Goal: Task Accomplishment & Management: Manage account settings

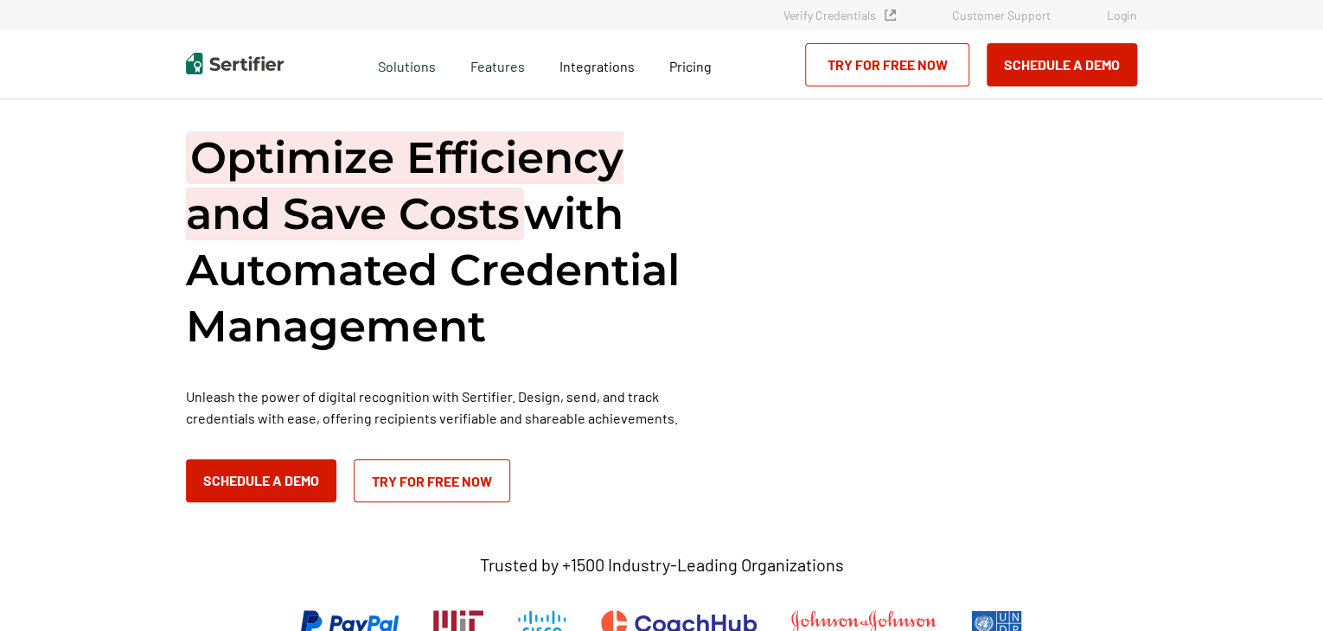
click at [1128, 14] on link "Login" at bounding box center [1122, 15] width 30 height 15
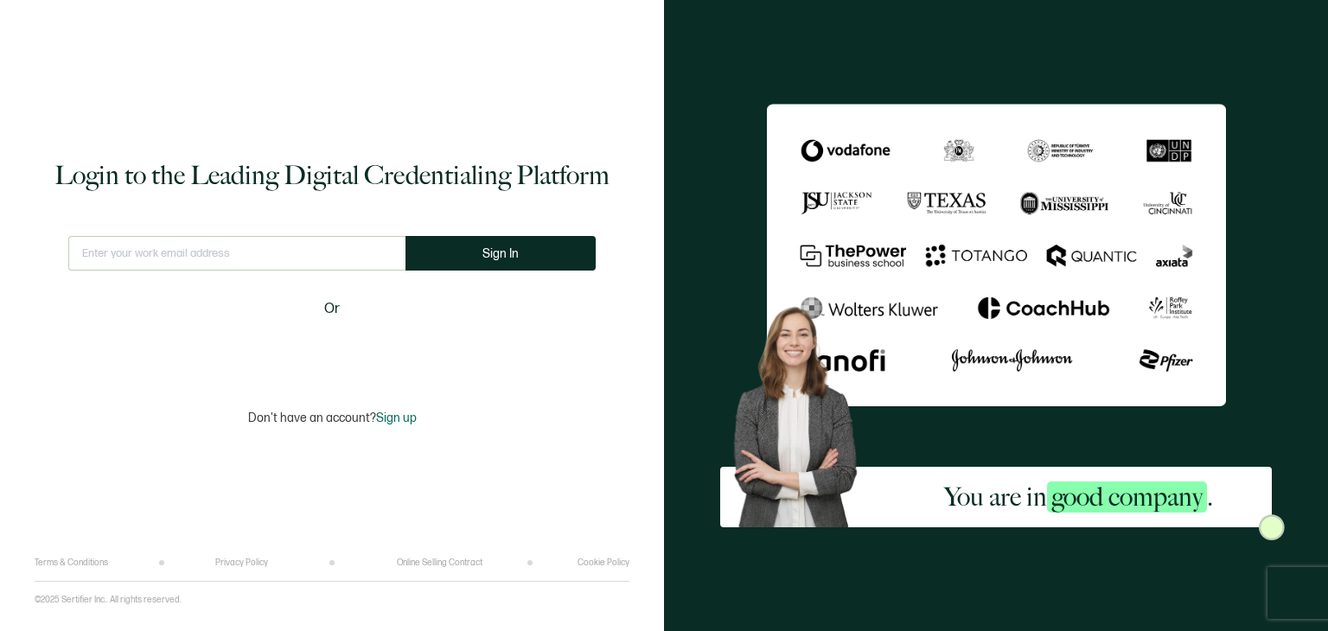
click at [272, 253] on input "text" at bounding box center [236, 253] width 337 height 35
type input "Colton.Kaltenfeldt@k12.wa.us"
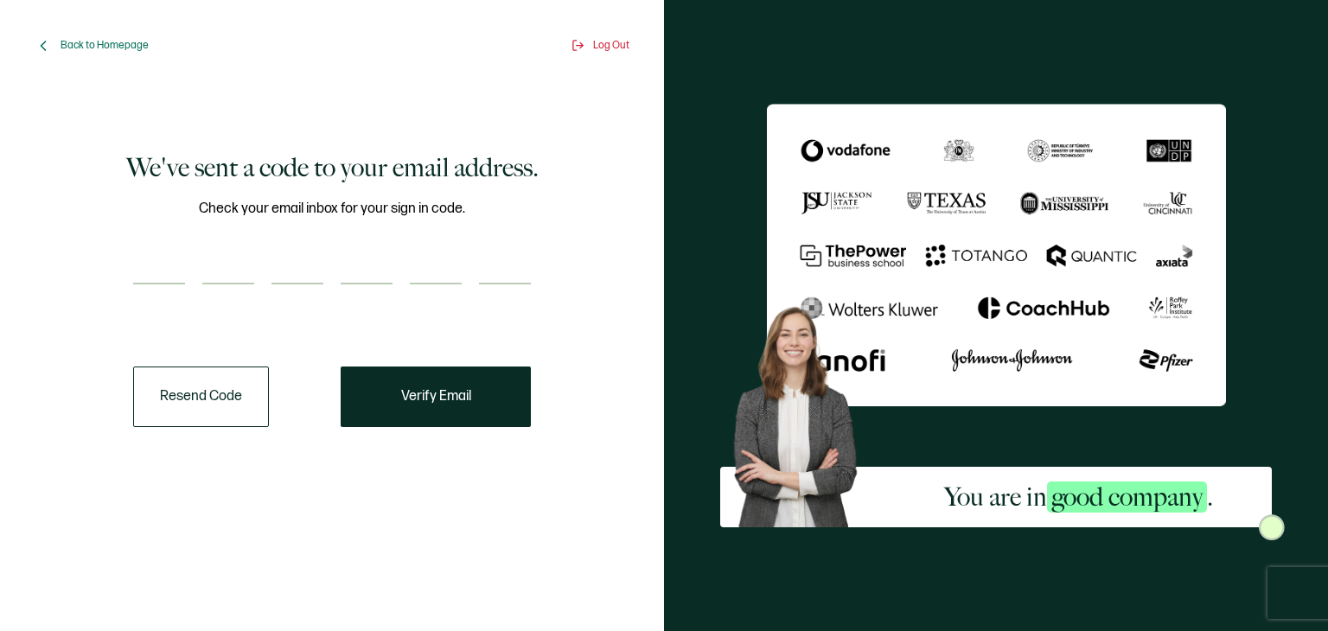
click at [137, 259] on input "number" at bounding box center [159, 267] width 52 height 35
paste input "8"
type input "8"
type input "6"
type input "3"
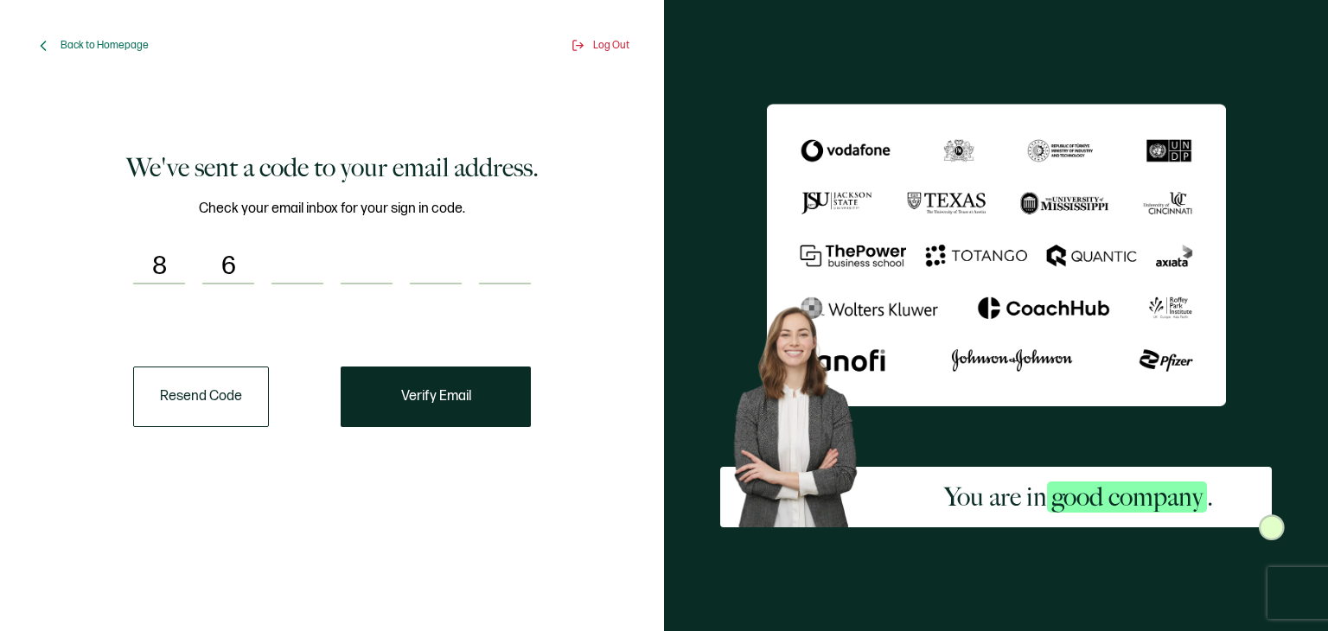
type input "1"
type input "8"
type input "0"
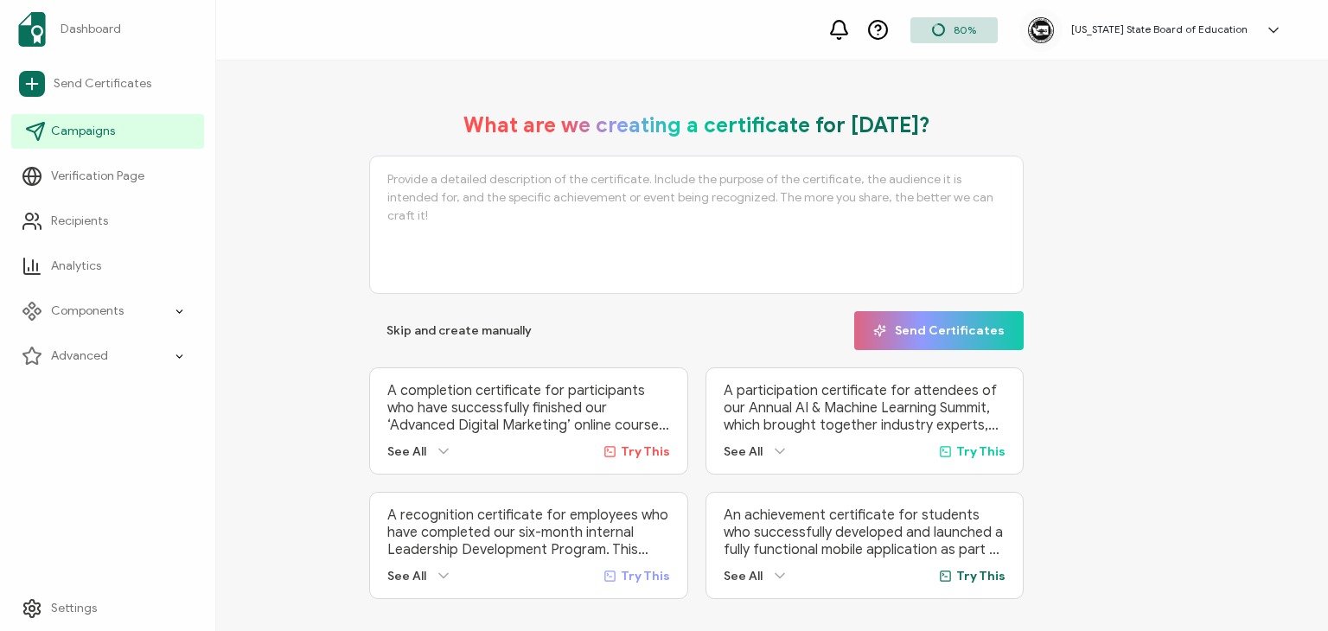
click at [112, 138] on span "Campaigns" at bounding box center [83, 131] width 64 height 17
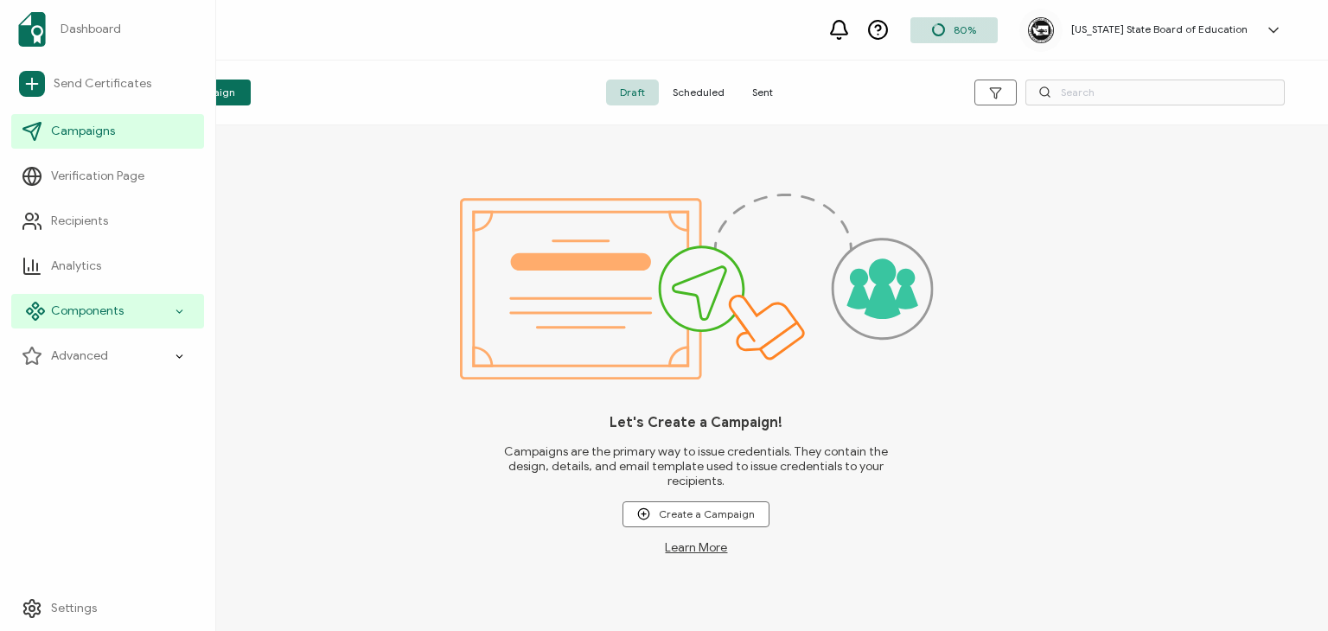
click at [183, 316] on icon at bounding box center [179, 312] width 11 height 20
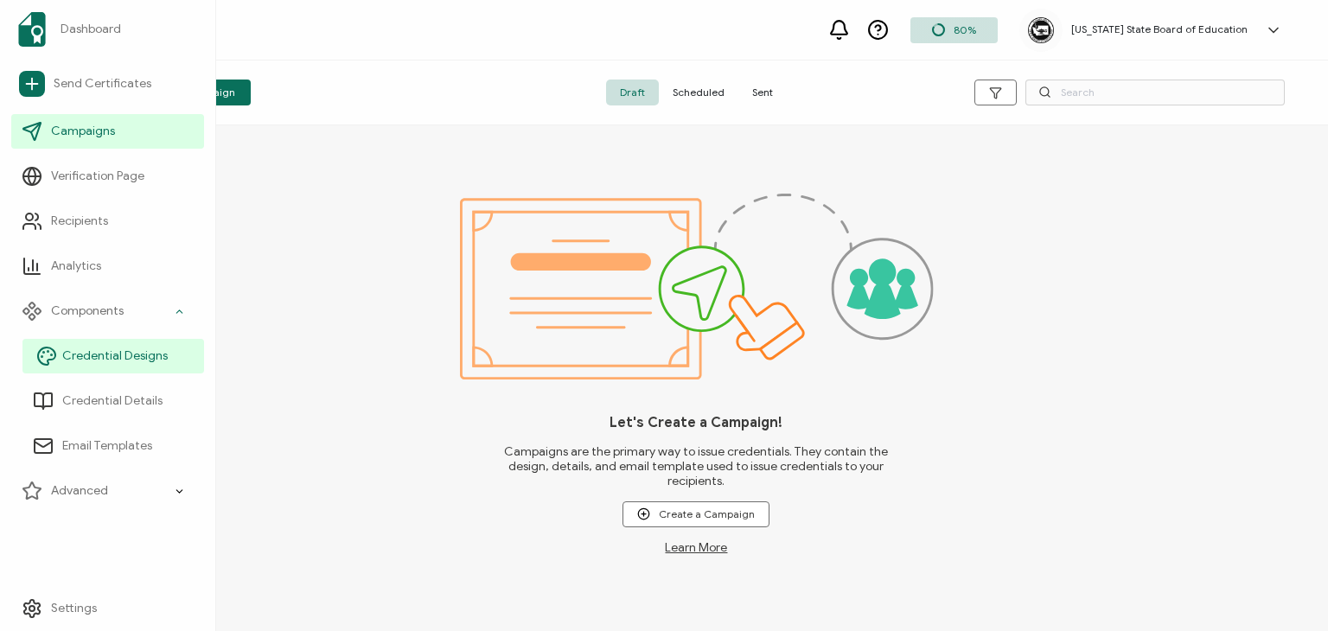
click at [138, 361] on span "Credential Designs" at bounding box center [114, 356] width 105 height 17
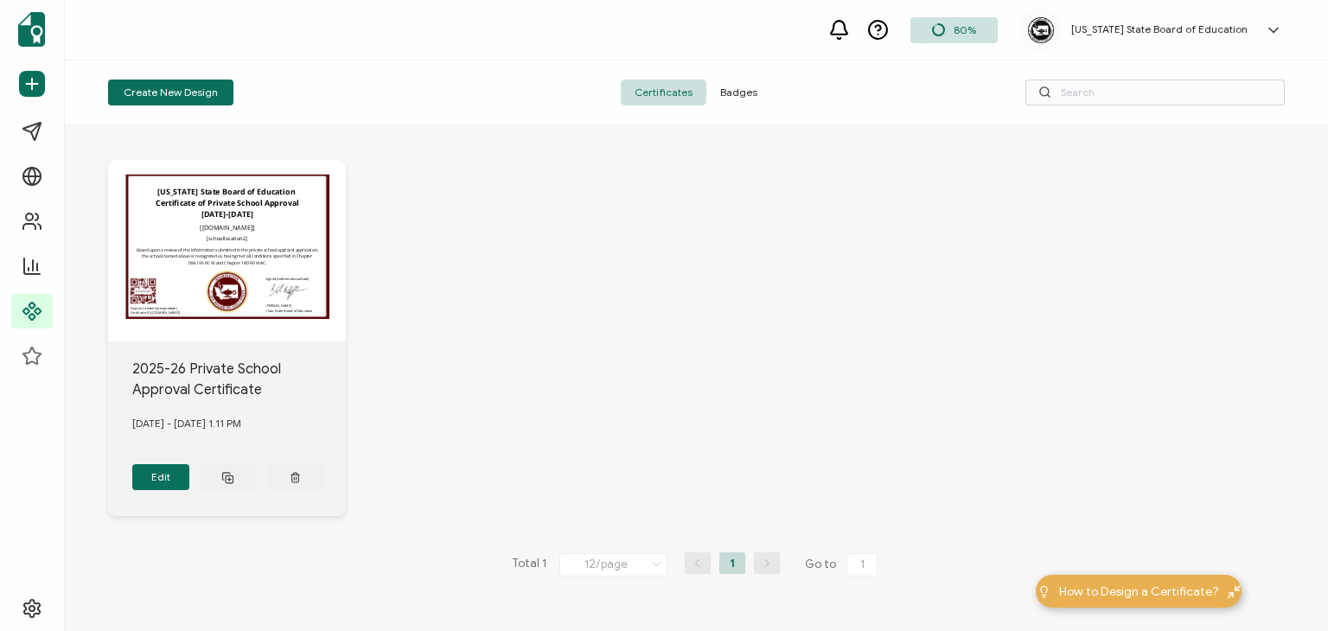
click at [253, 282] on div "Washington State Board of Education Certificate of Private School Approval 2025…" at bounding box center [227, 251] width 238 height 182
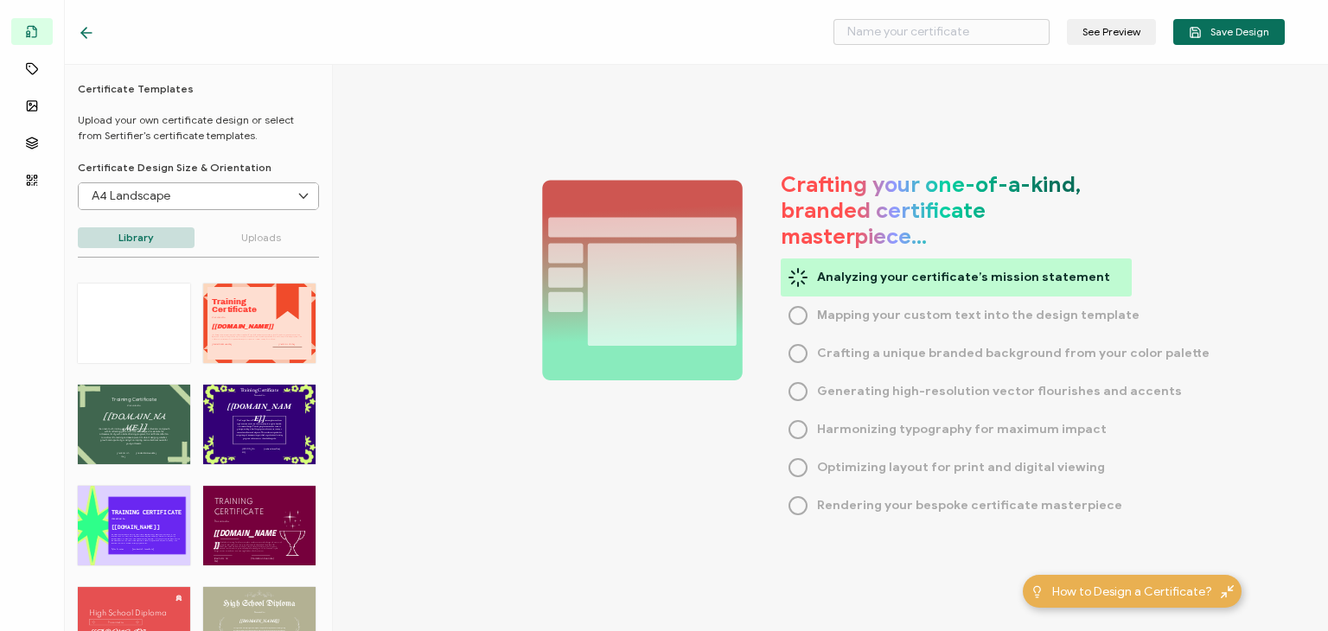
type input "2025-26 Private School Approval Certificate"
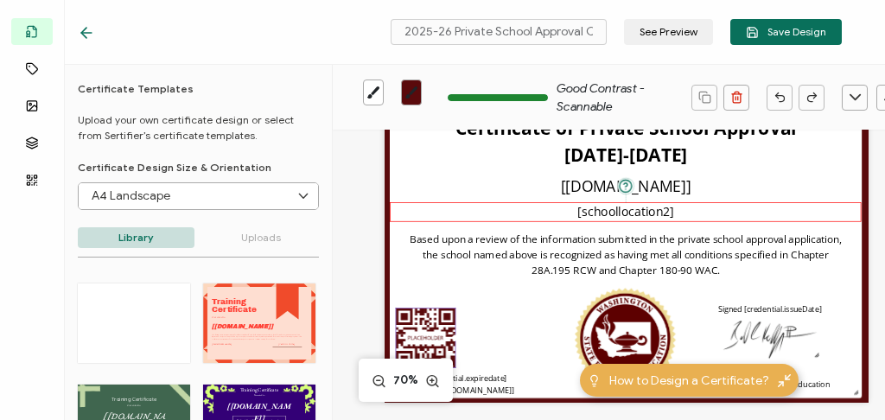
scroll to position [115, 0]
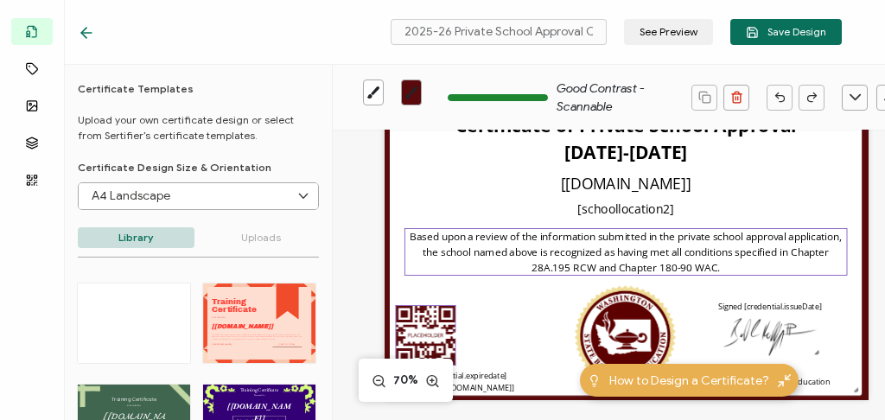
click at [652, 240] on span "Based upon a review of the information submitted in the private school approval…" at bounding box center [627, 251] width 435 height 45
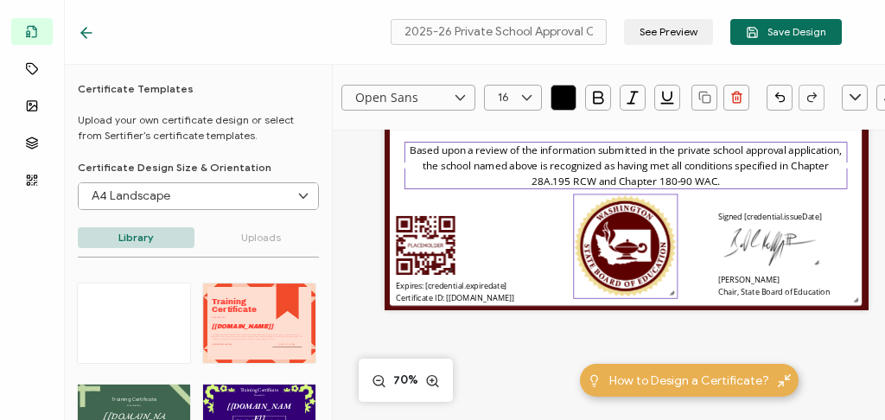
scroll to position [230, 0]
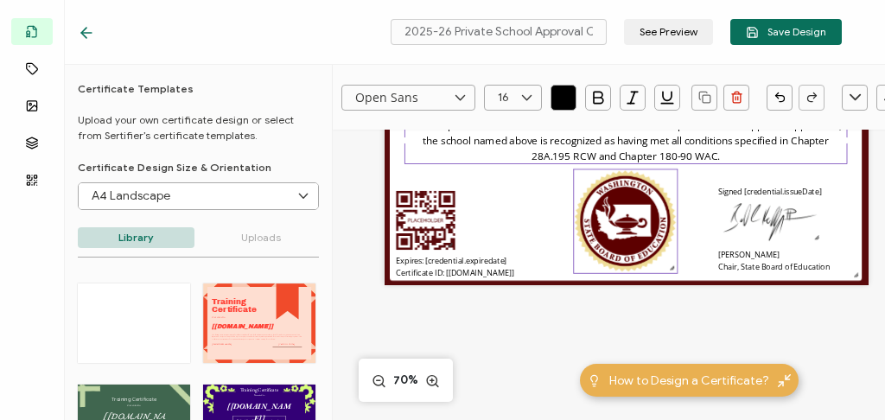
click at [626, 216] on img at bounding box center [626, 221] width 104 height 104
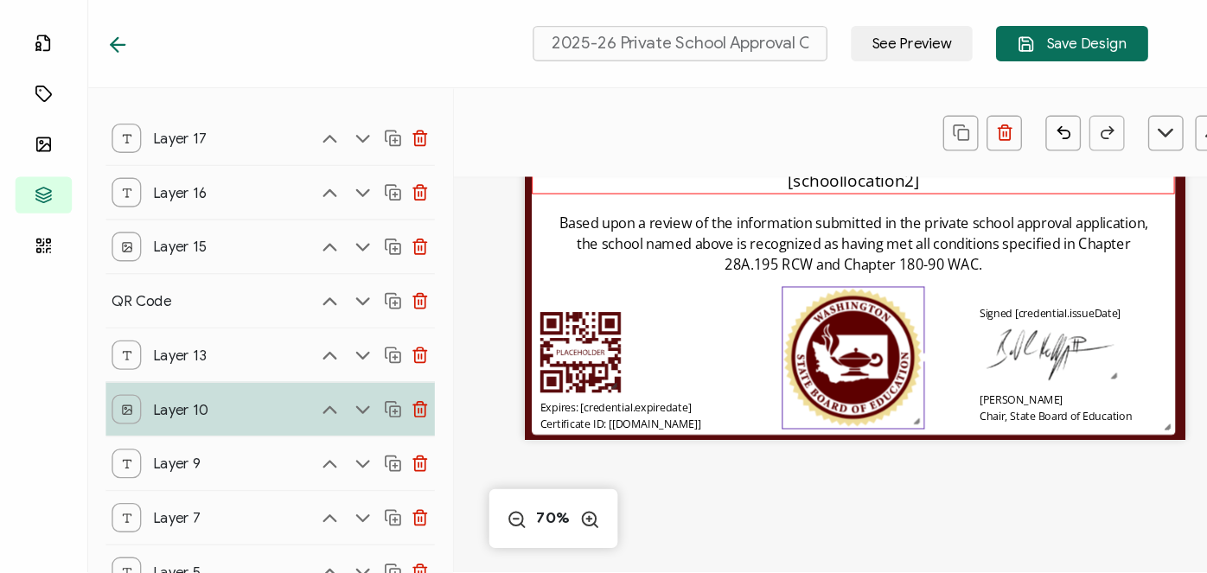
scroll to position [115, 0]
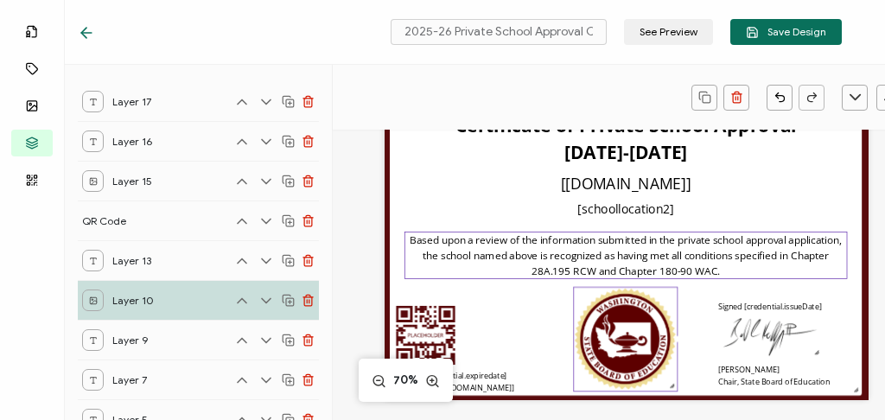
click at [647, 262] on div "Based upon a review of the information submitted in the private school approval…" at bounding box center [627, 256] width 444 height 48
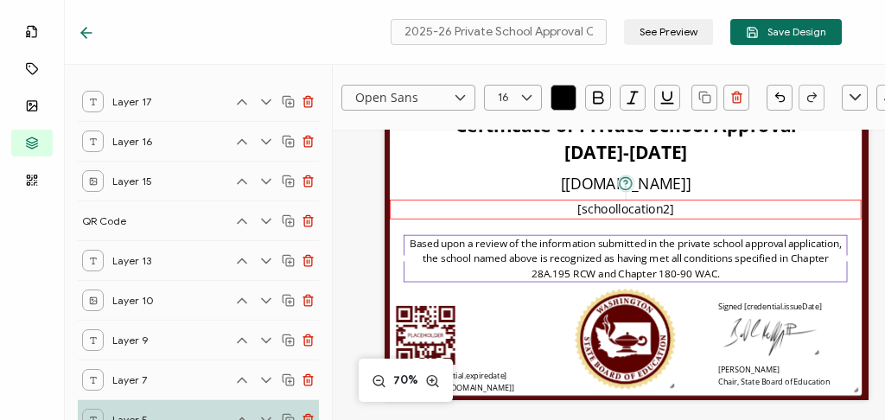
click at [638, 212] on pre "[schoollocation2]" at bounding box center [626, 209] width 97 height 16
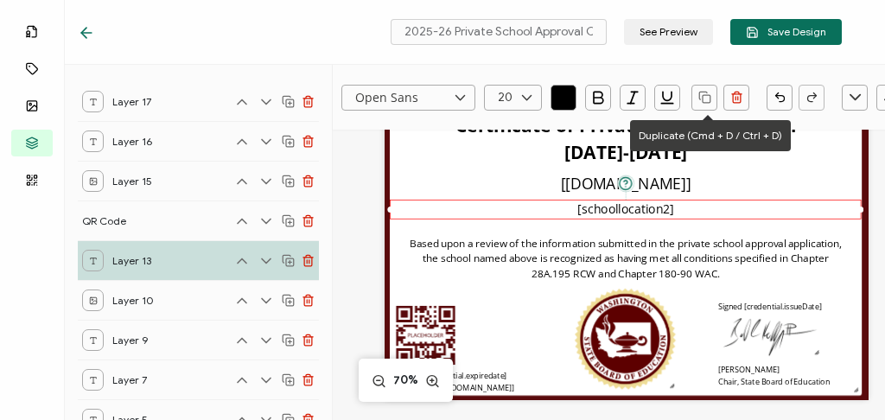
click at [710, 99] on rect "button" at bounding box center [707, 99] width 8 height 8
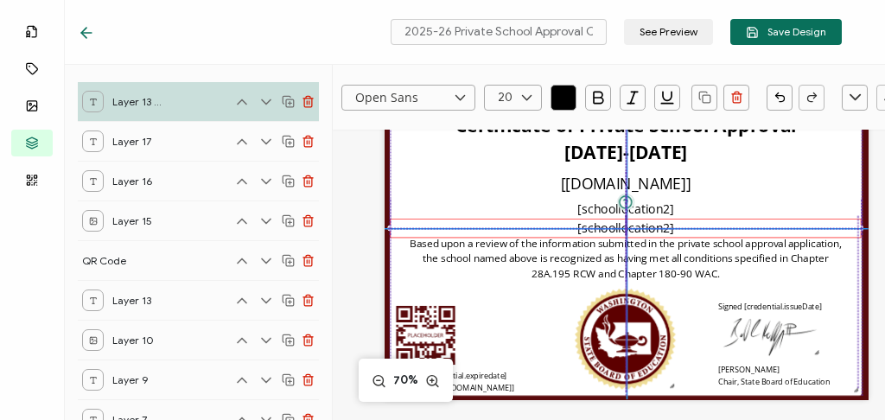
drag, startPoint x: 611, startPoint y: 217, endPoint x: 604, endPoint y: 227, distance: 13.0
click at [604, 227] on pre "[schoollocation2]" at bounding box center [626, 228] width 97 height 16
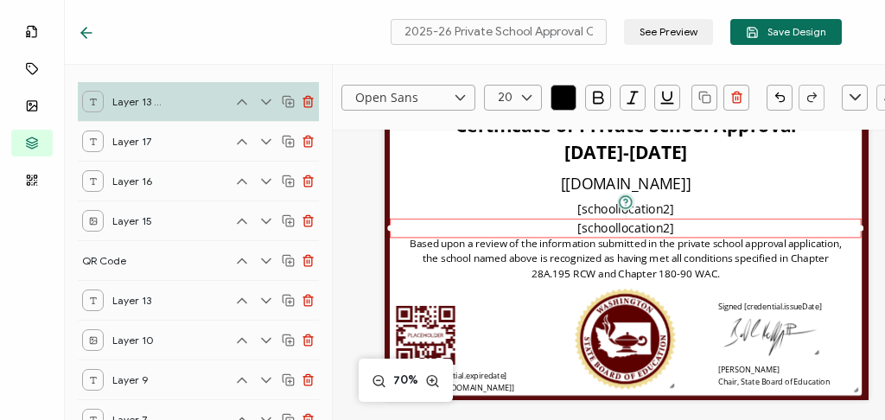
click at [633, 228] on pre "[schoollocation2]" at bounding box center [626, 228] width 97 height 16
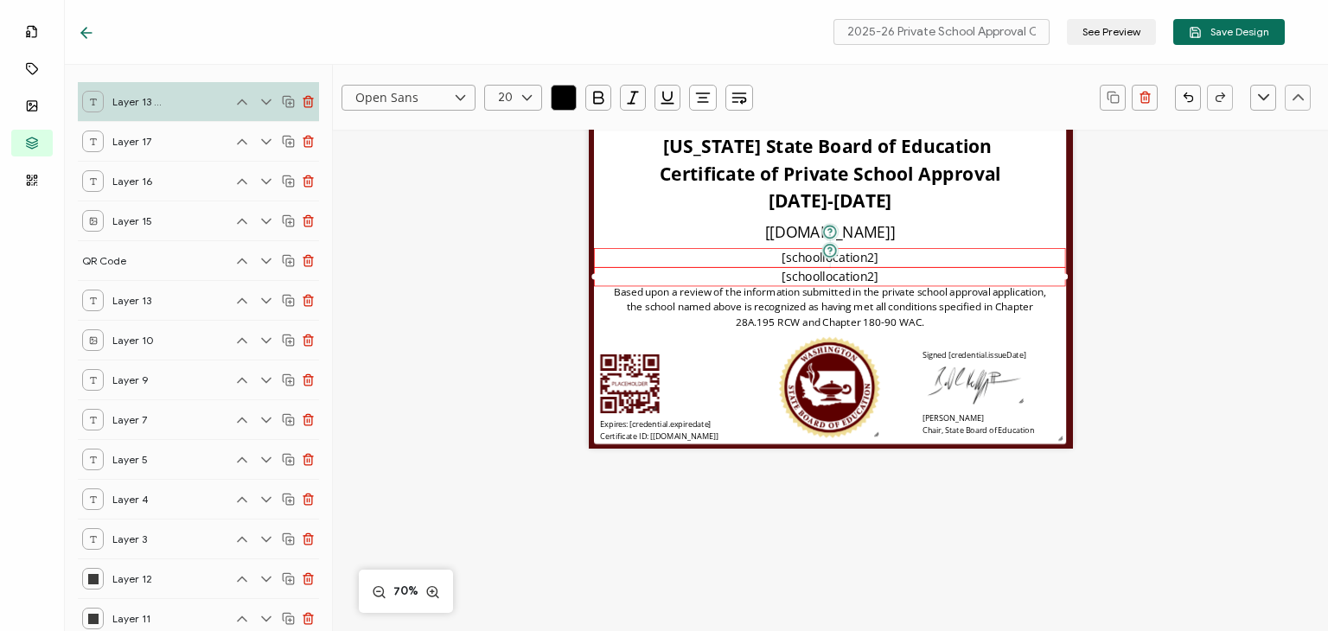
scroll to position [28, 0]
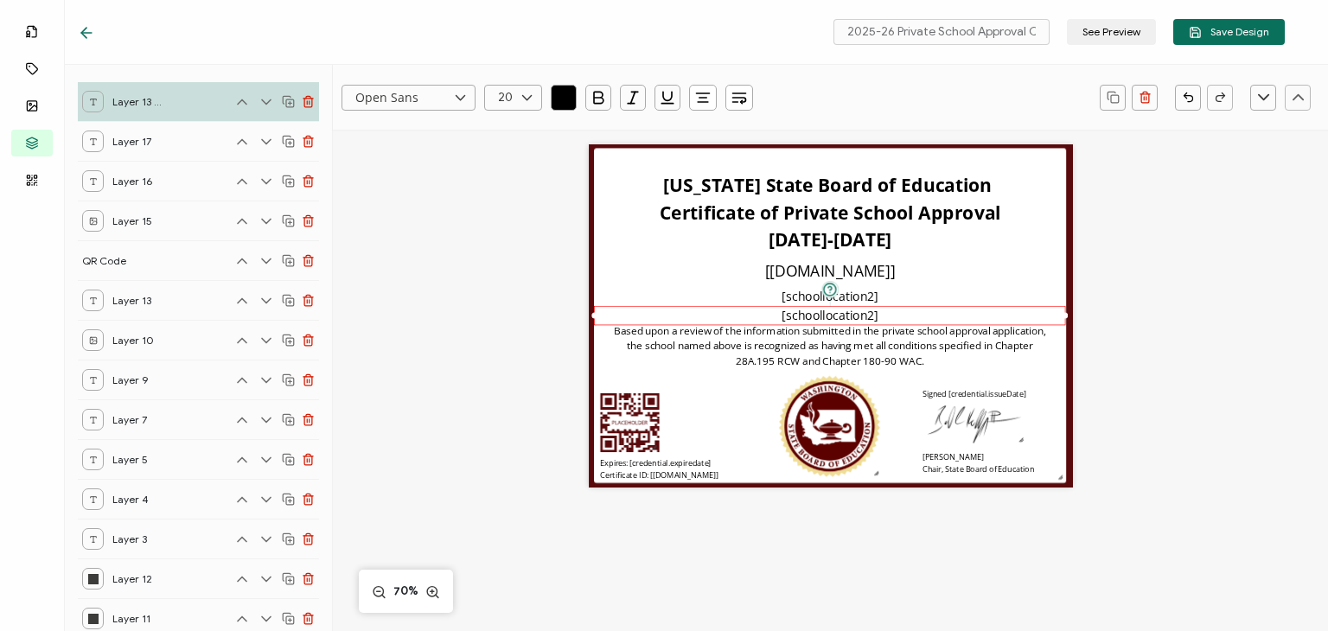
click at [1176, 358] on div "Open Sans Alright Sans Amita Archivo Black Arial Arimo Blinker Caveat Charm Cha…" at bounding box center [830, 437] width 995 height 671
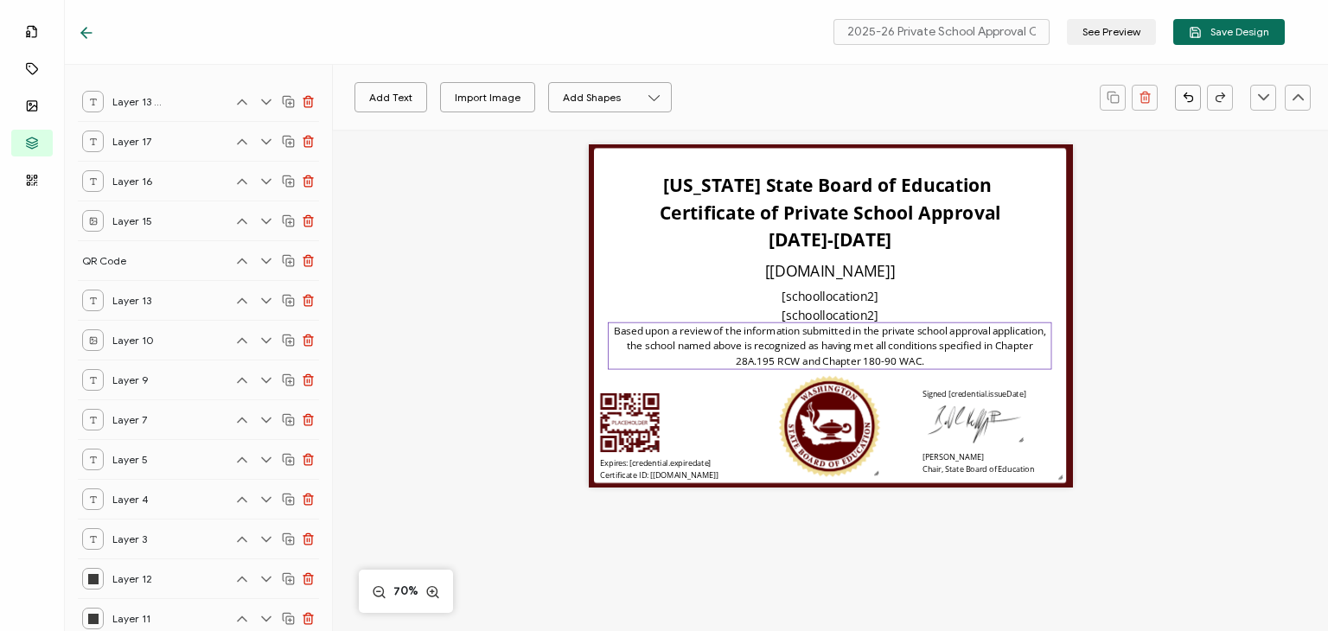
drag, startPoint x: 855, startPoint y: 355, endPoint x: 868, endPoint y: 353, distance: 13.2
click at [855, 355] on span "Based upon a review of the information submitted in the private school approval…" at bounding box center [831, 345] width 435 height 45
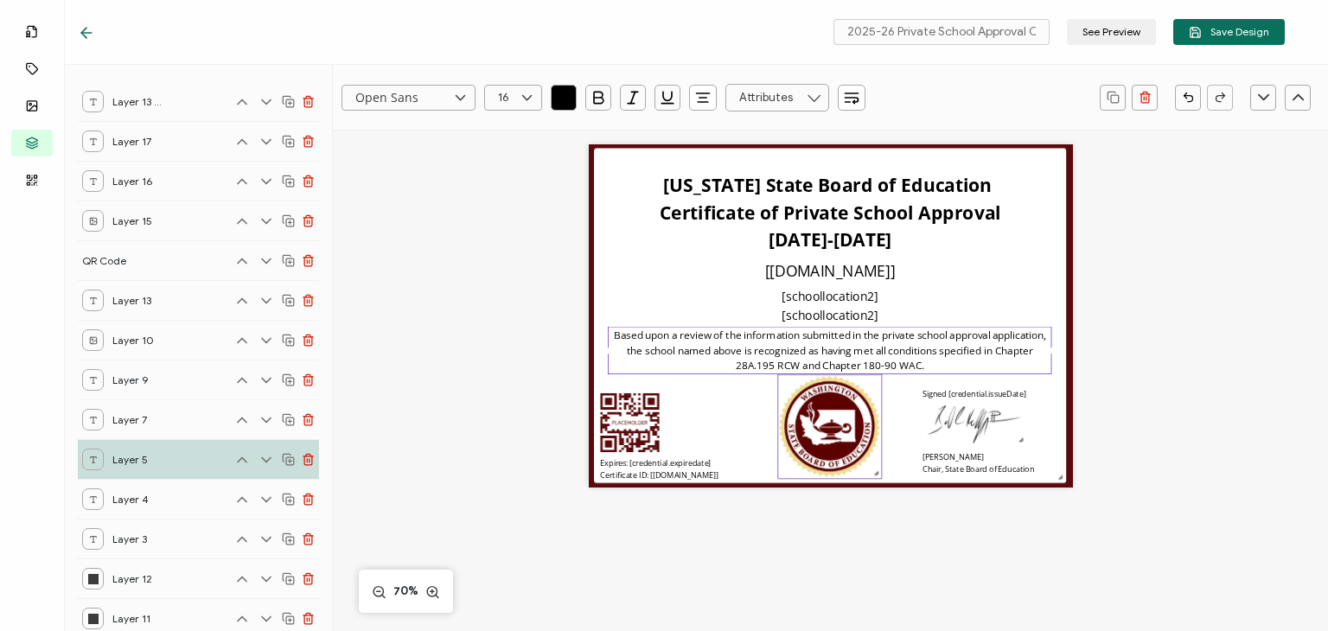
click at [828, 431] on img at bounding box center [830, 426] width 104 height 104
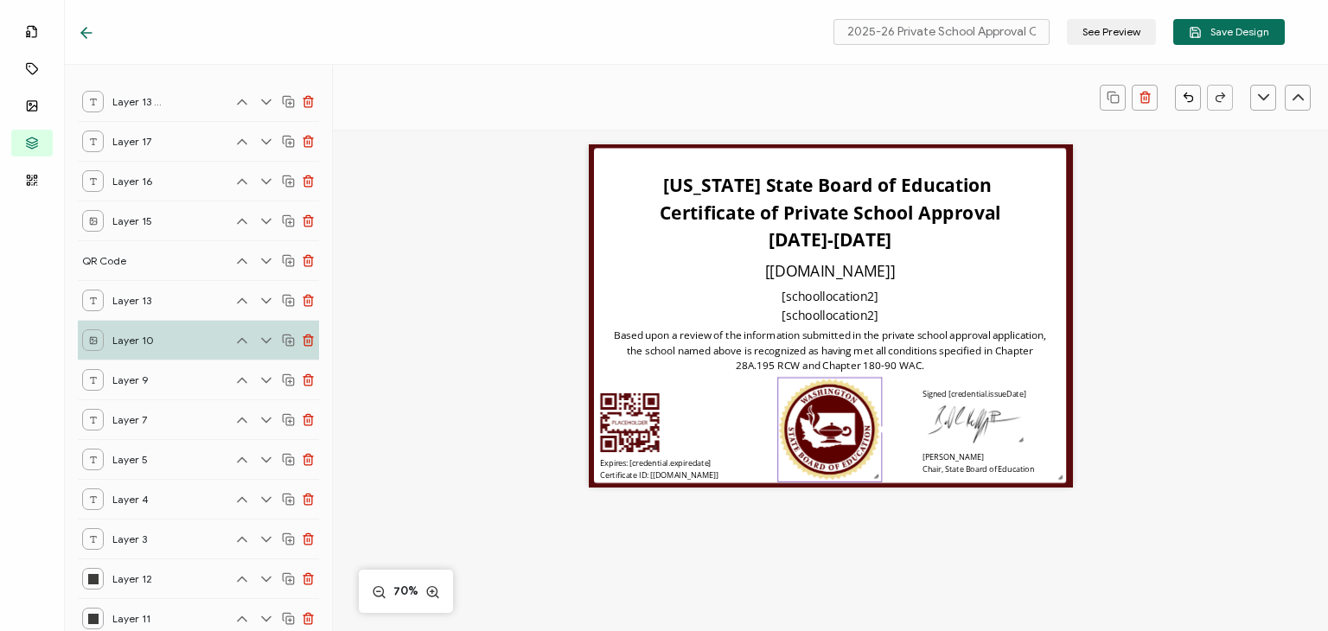
click at [1170, 397] on div "Washington State Board of Education Certificate of Private School Approval 2025…" at bounding box center [831, 337] width 697 height 470
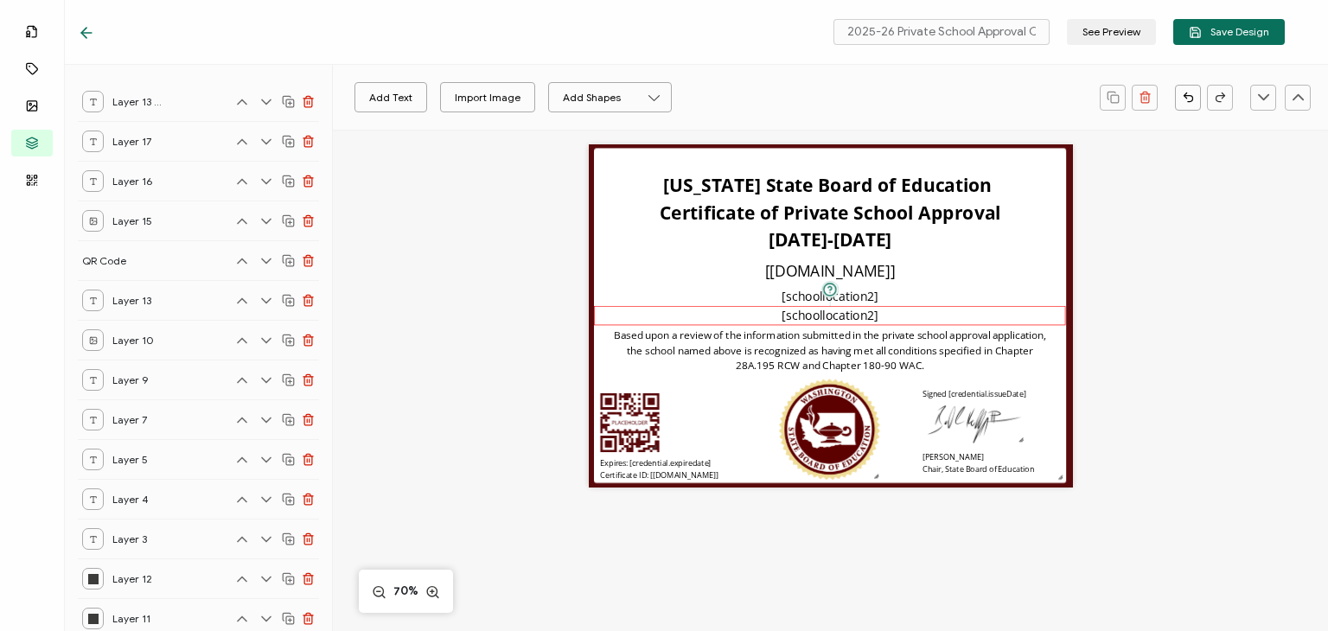
click at [851, 313] on pre "[schoollocation2]" at bounding box center [830, 315] width 97 height 16
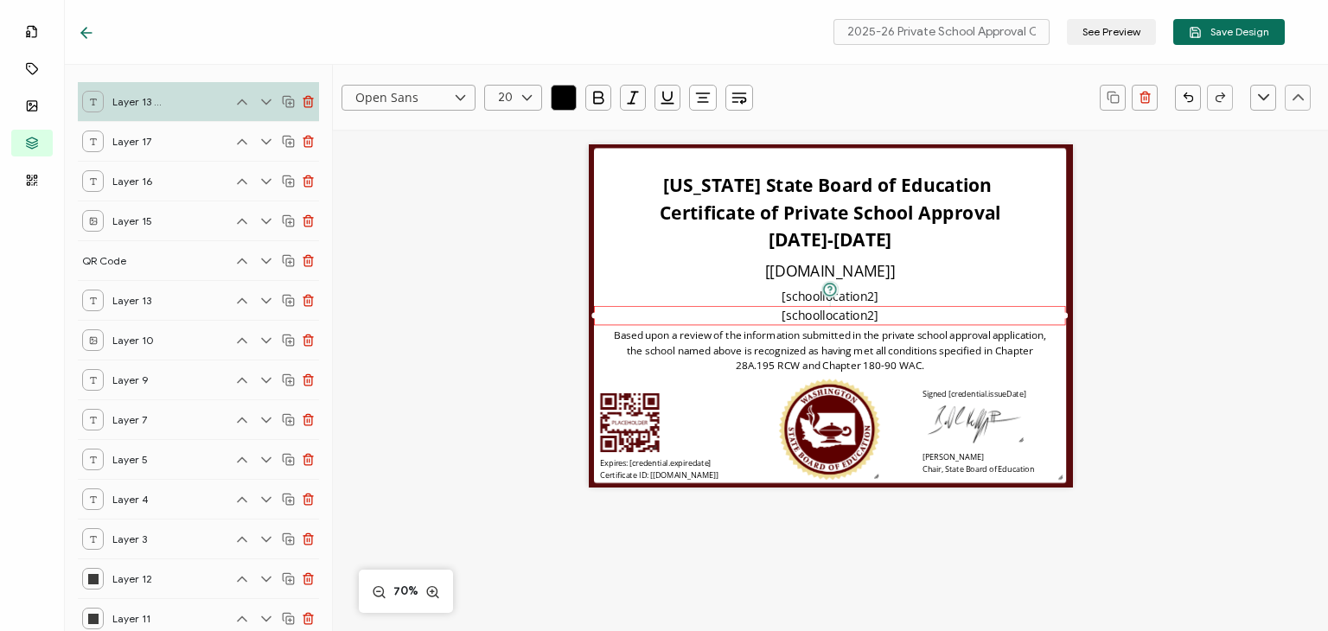
click at [851, 313] on pre "[schoollocation2]" at bounding box center [830, 315] width 97 height 16
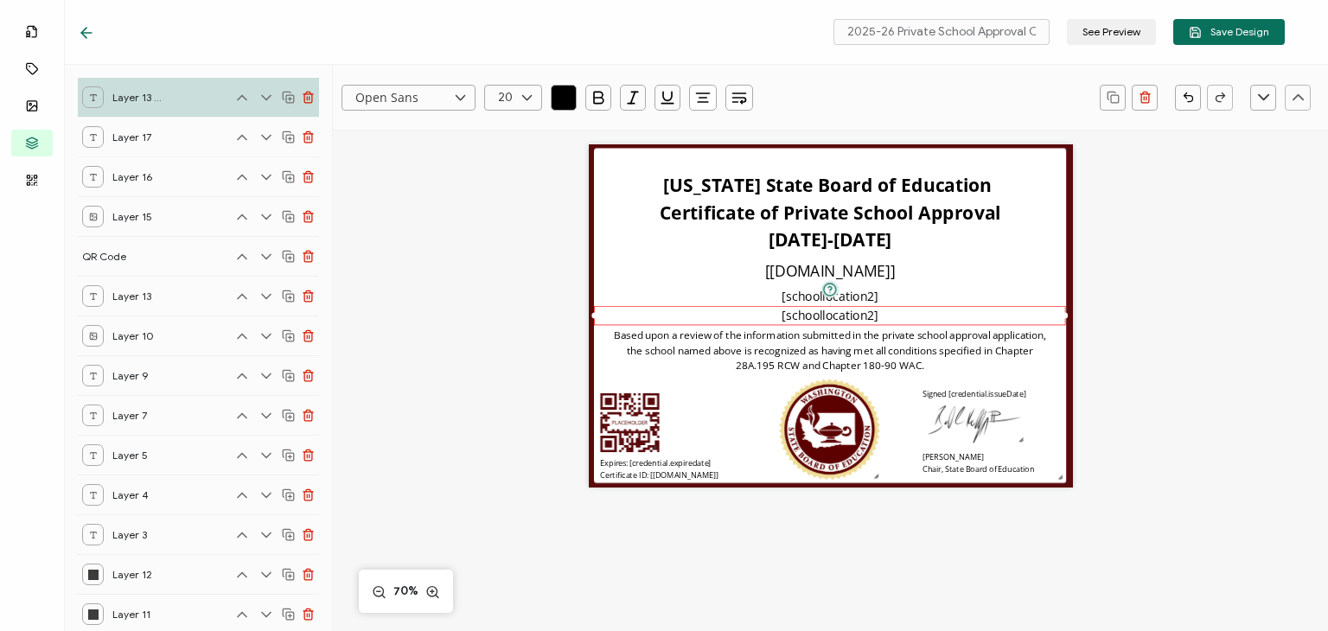
scroll to position [0, 0]
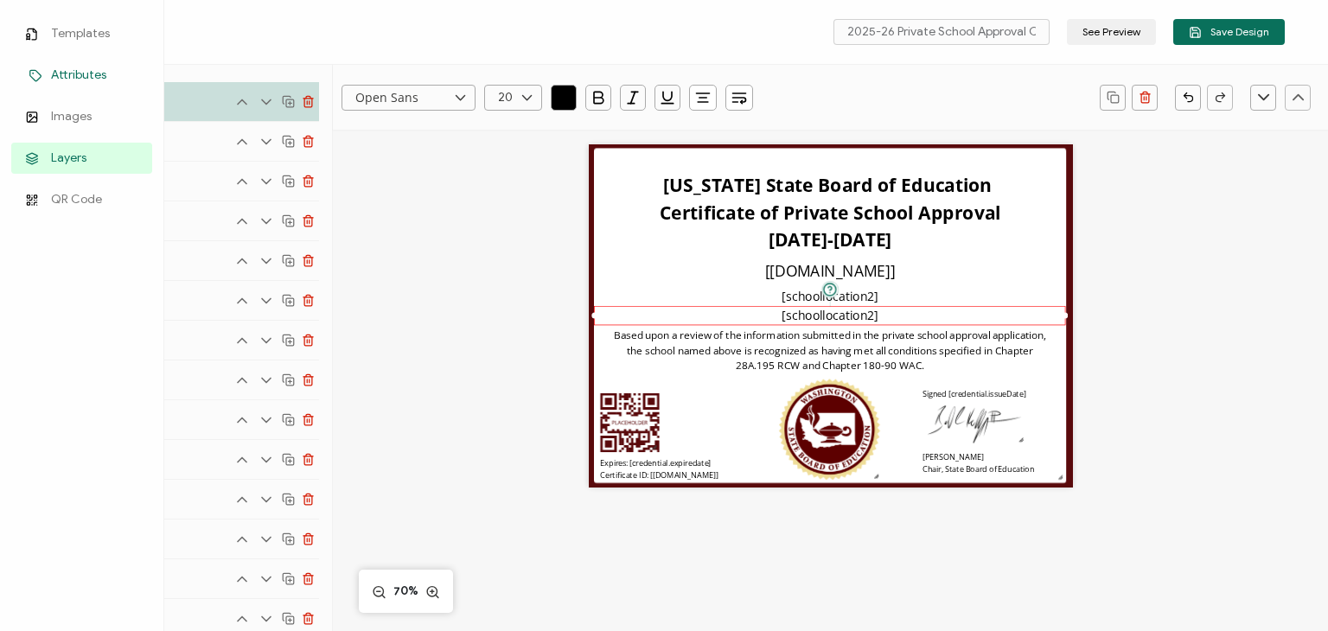
click at [93, 77] on span "Attributes" at bounding box center [78, 75] width 55 height 17
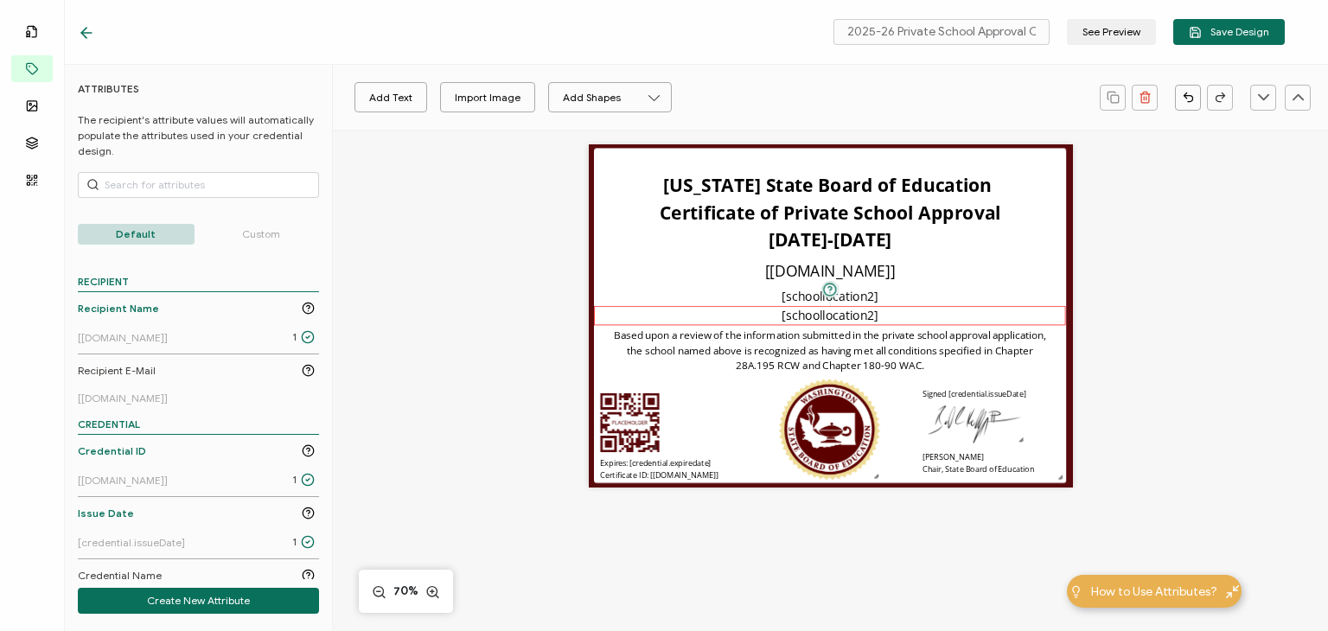
click at [839, 313] on pre "[schoollocation2]" at bounding box center [830, 315] width 97 height 16
click at [849, 317] on pre "[schoollocation2]" at bounding box center [830, 315] width 97 height 16
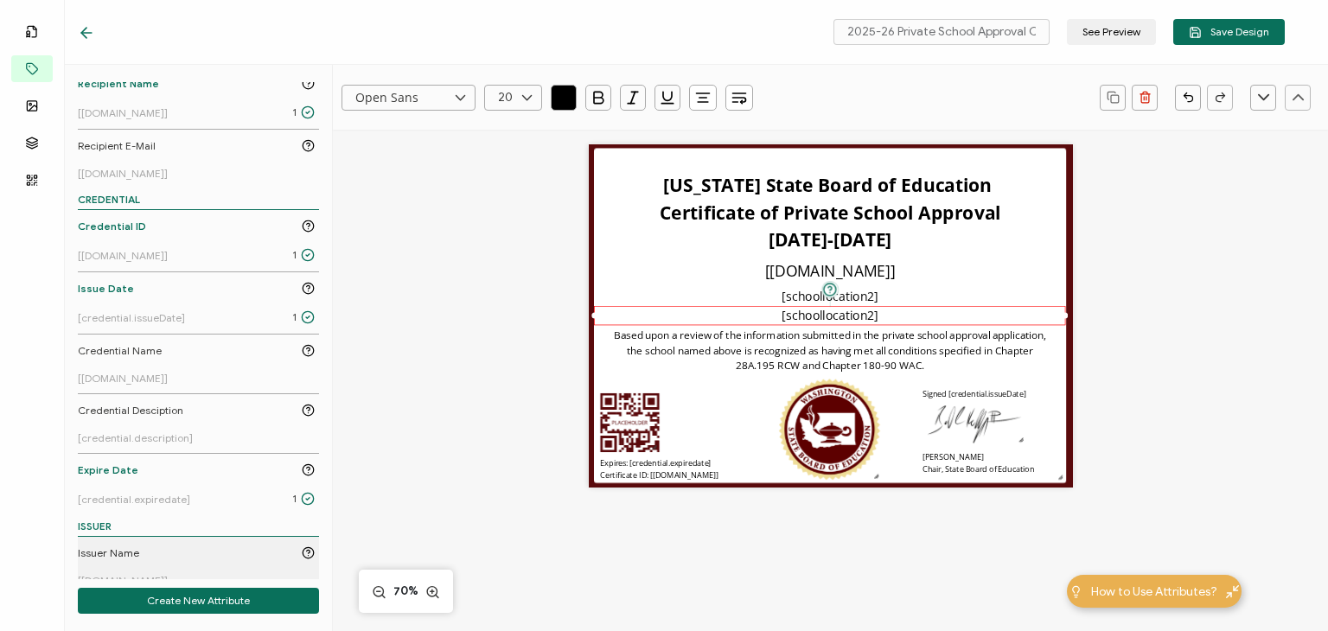
scroll to position [240, 0]
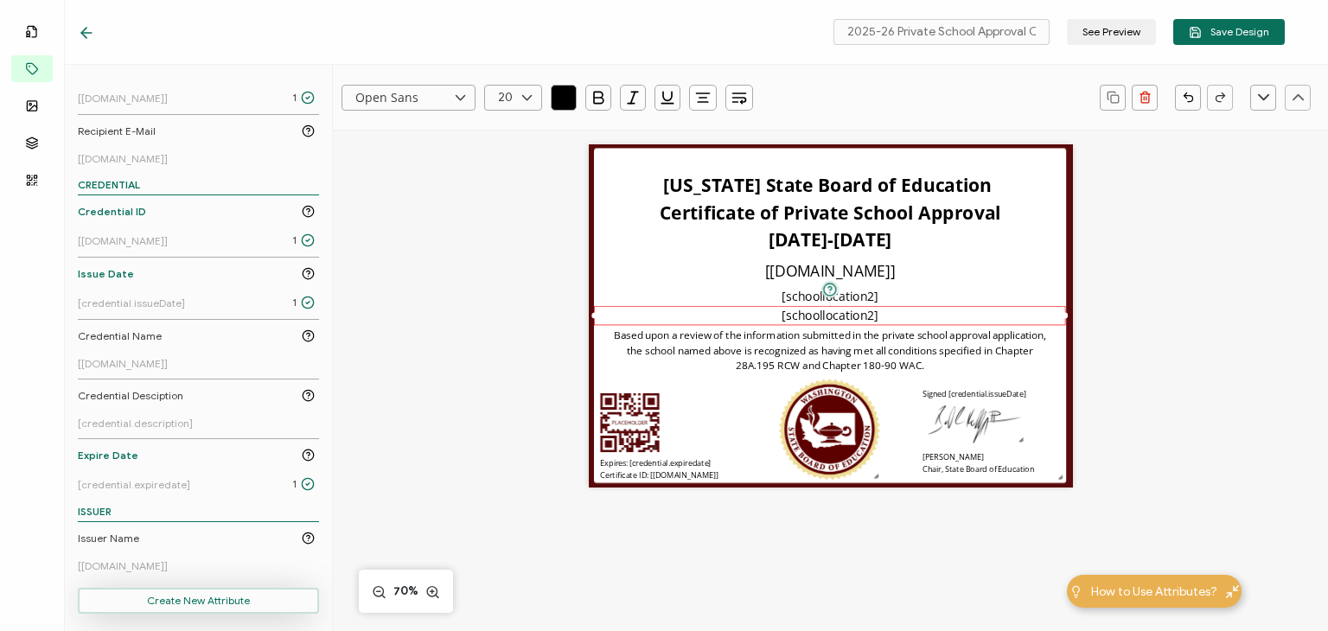
click at [253, 596] on button "Create New Attribute" at bounding box center [198, 601] width 241 height 26
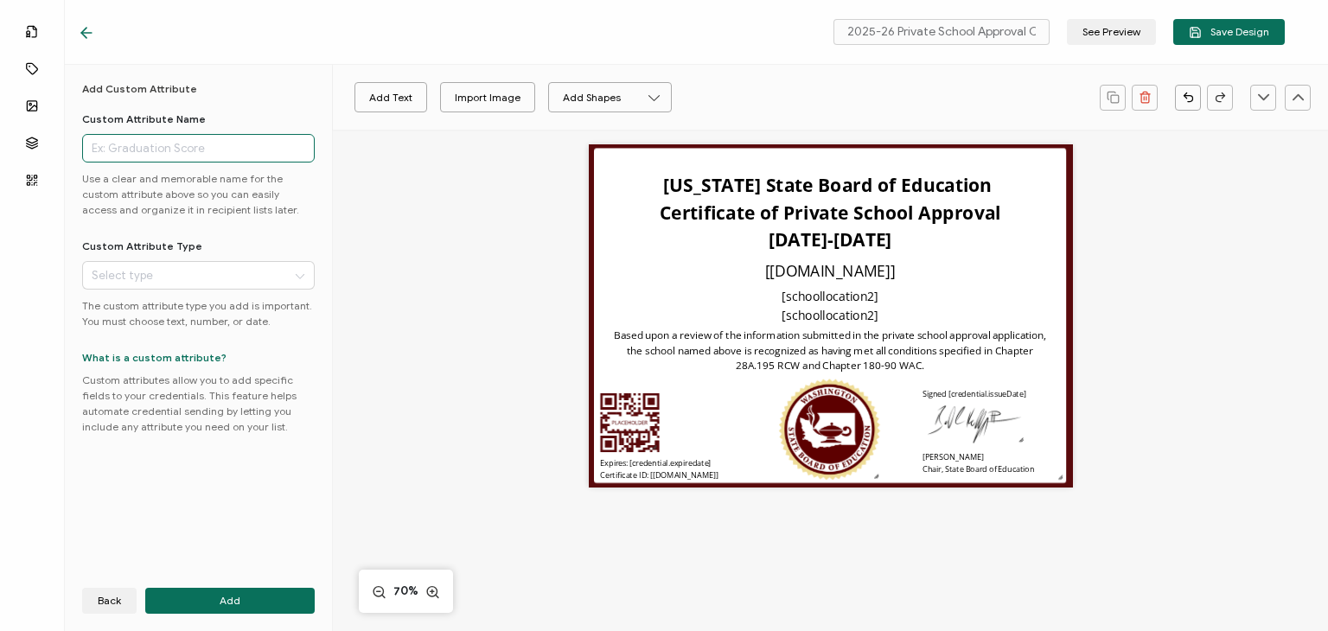
click at [183, 148] on input "text" at bounding box center [198, 148] width 233 height 29
type input "S"
drag, startPoint x: 219, startPoint y: 150, endPoint x: 195, endPoint y: 150, distance: 24.2
click at [195, 150] on input "schoollocationseconday" at bounding box center [198, 148] width 233 height 29
type input "schoollocationseconday"
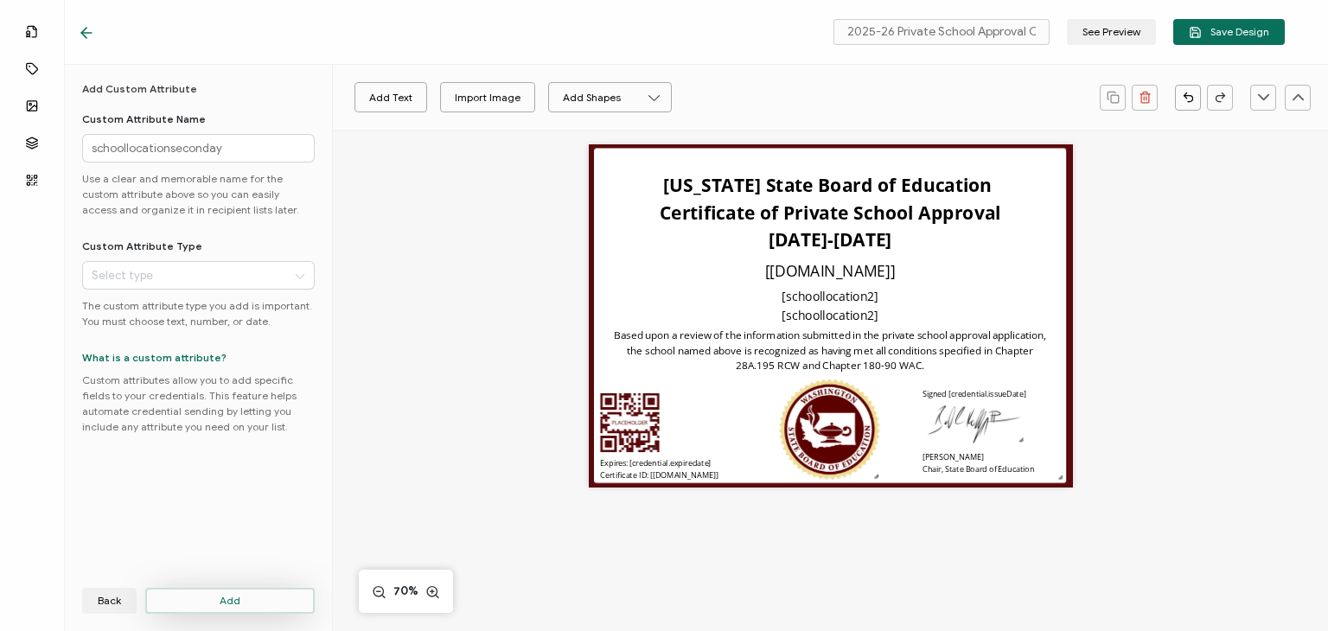
click at [237, 596] on span "Add" at bounding box center [230, 601] width 21 height 10
click at [168, 272] on input "text" at bounding box center [198, 275] width 233 height 29
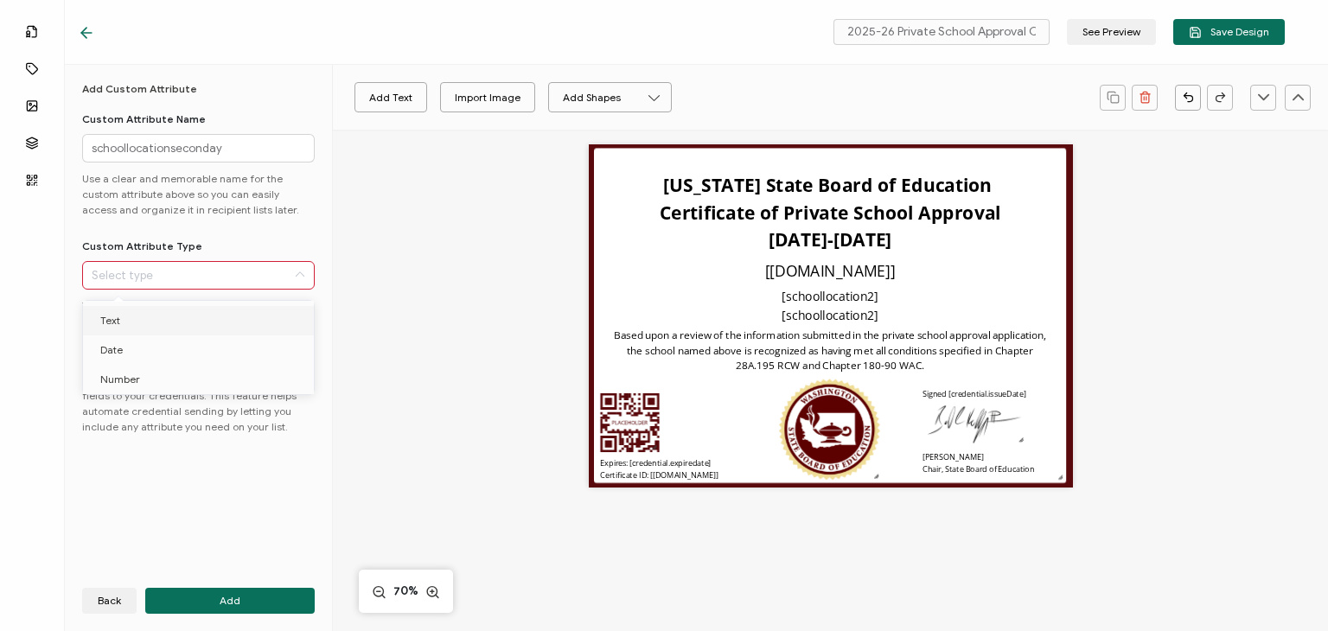
click at [145, 329] on li "Text" at bounding box center [201, 320] width 236 height 29
type input "Text"
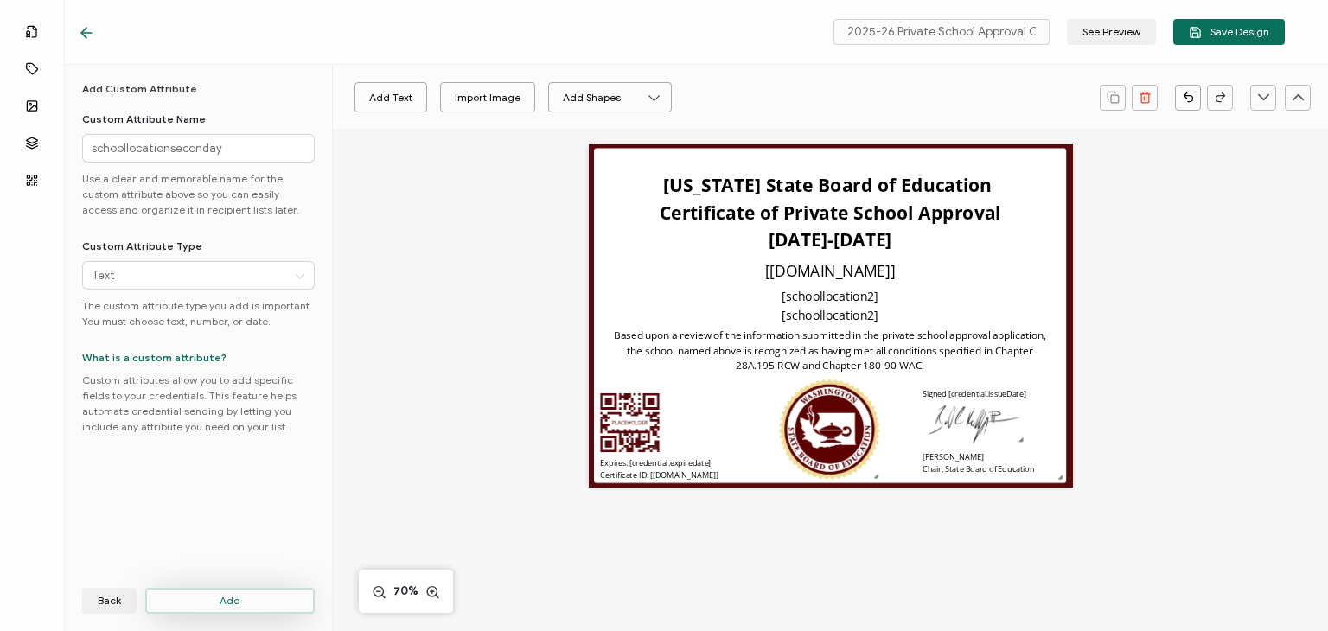
click at [239, 596] on span "Add" at bounding box center [230, 601] width 21 height 10
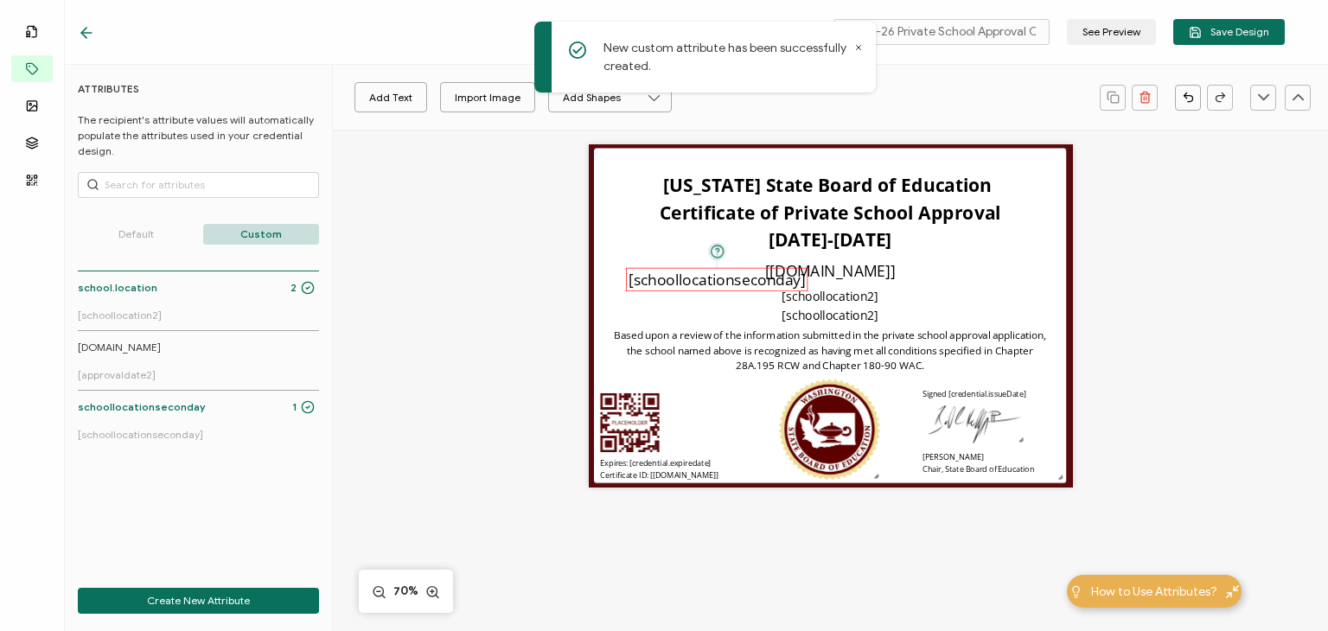
drag, startPoint x: 762, startPoint y: 316, endPoint x: 649, endPoint y: 279, distance: 119.0
click at [649, 279] on pre "[schoollocationseconday]" at bounding box center [717, 279] width 177 height 21
click at [808, 315] on pre "[schoollocation2]" at bounding box center [830, 315] width 97 height 16
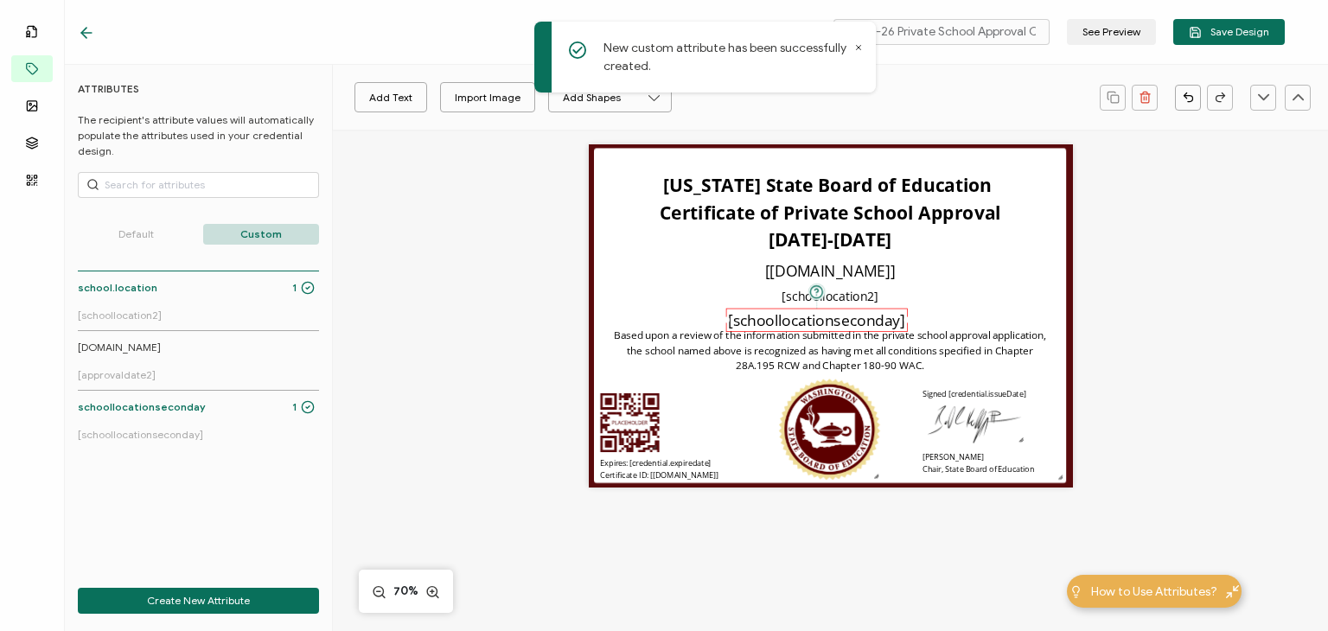
drag, startPoint x: 716, startPoint y: 280, endPoint x: 814, endPoint y: 315, distance: 103.7
click at [816, 319] on pre "[schoollocationseconday]" at bounding box center [816, 320] width 177 height 21
click at [875, 298] on div "[schoollocation2]" at bounding box center [830, 296] width 472 height 19
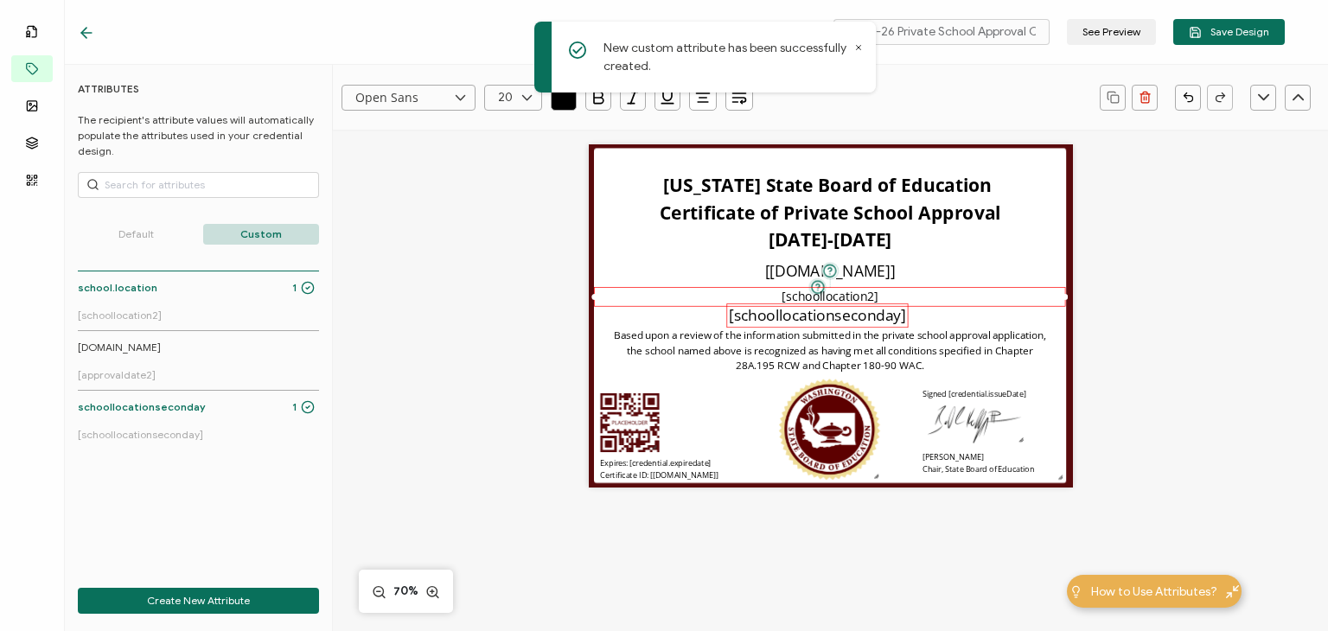
click at [832, 320] on pre "[schoollocationseconday]" at bounding box center [817, 315] width 177 height 21
click at [522, 100] on icon at bounding box center [527, 98] width 22 height 26
click at [515, 163] on li "19" at bounding box center [515, 158] width 61 height 29
type input "19"
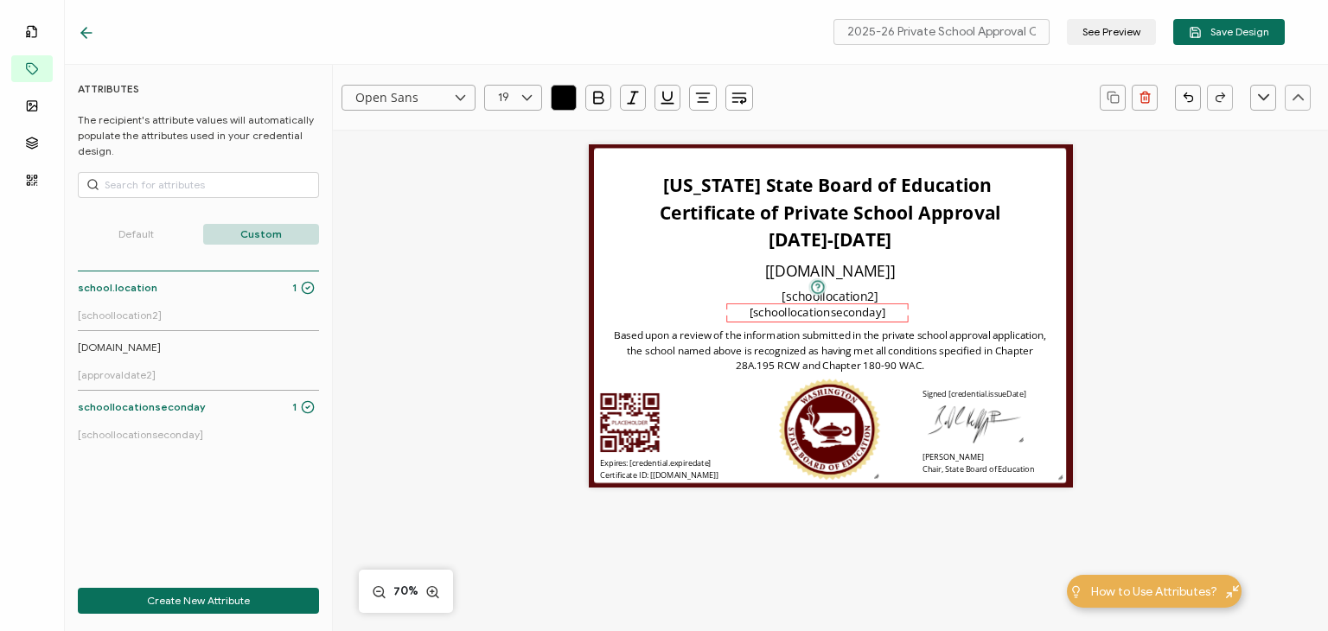
click at [529, 97] on icon at bounding box center [527, 98] width 22 height 26
click at [517, 303] on li "18" at bounding box center [515, 305] width 61 height 29
type input "18"
drag, startPoint x: 809, startPoint y: 310, endPoint x: 824, endPoint y: 310, distance: 14.7
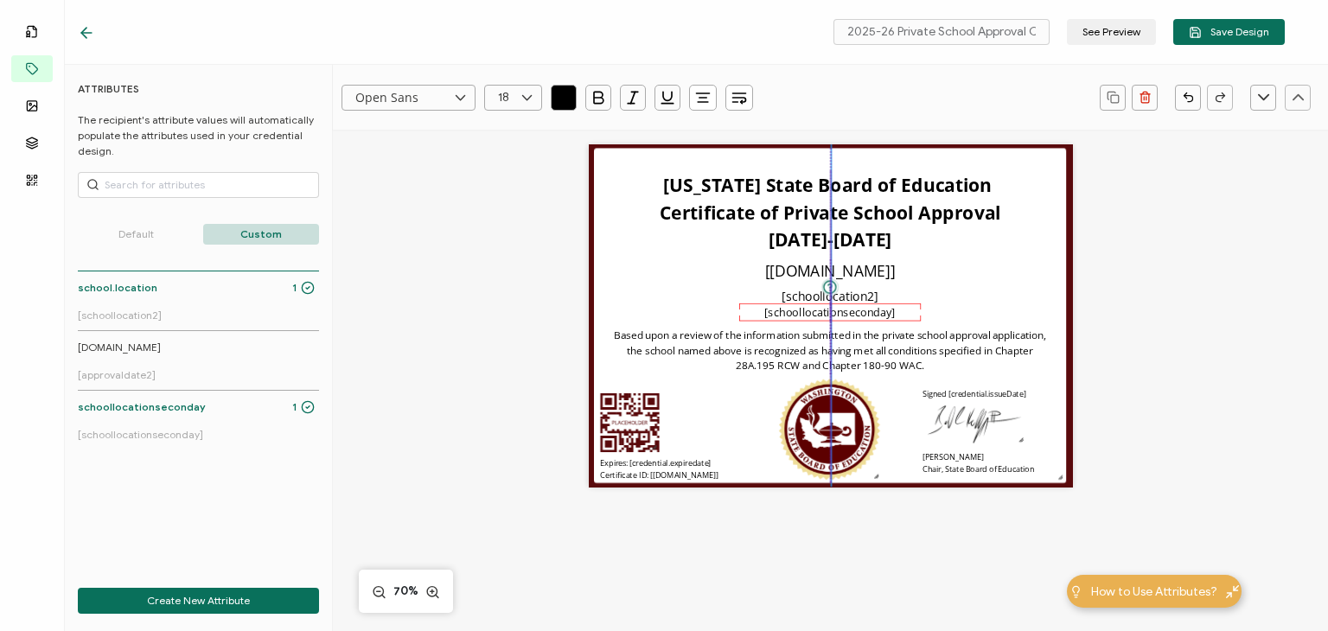
click at [824, 310] on pre "[schoollocationseconday]" at bounding box center [829, 312] width 131 height 15
click at [904, 312] on div "[schoollocationseconday]" at bounding box center [830, 312] width 182 height 17
drag, startPoint x: 919, startPoint y: 310, endPoint x: 1128, endPoint y: 313, distance: 209.3
click at [1128, 313] on div "Washington State Board of Education Certificate of Private School Approval 2025…" at bounding box center [831, 337] width 697 height 470
drag, startPoint x: 737, startPoint y: 310, endPoint x: 529, endPoint y: 310, distance: 207.5
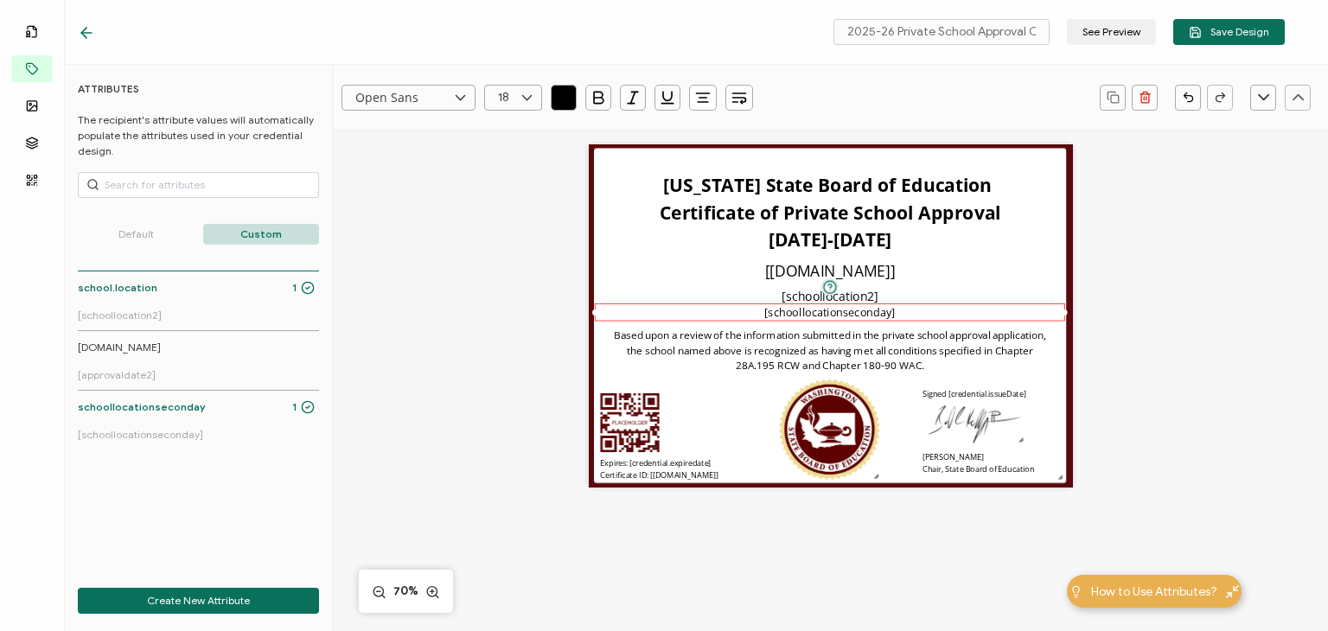
click at [529, 310] on div "Washington State Board of Education Certificate of Private School Approval 2025…" at bounding box center [831, 337] width 697 height 470
click at [1253, 265] on div "Open Sans Alright Sans Amita Archivo Black Arial Arimo Blinker Caveat Charm Cha…" at bounding box center [830, 437] width 995 height 671
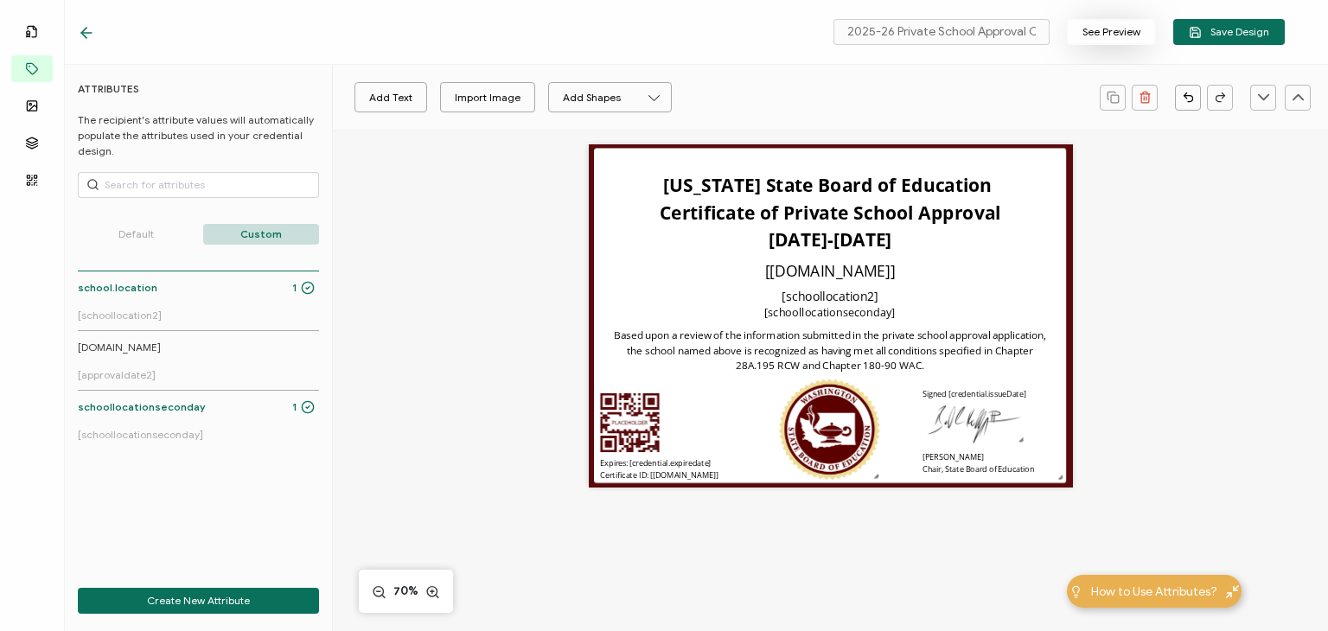
click at [1095, 42] on button "See Preview" at bounding box center [1111, 32] width 89 height 26
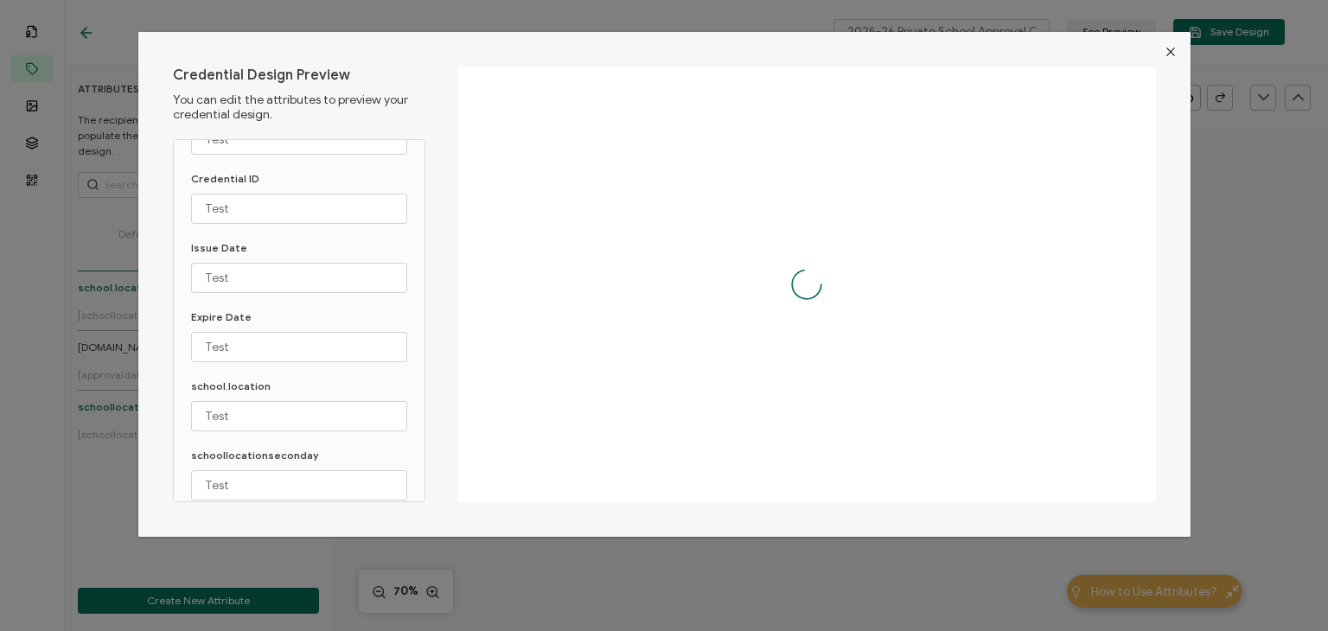
scroll to position [70, 0]
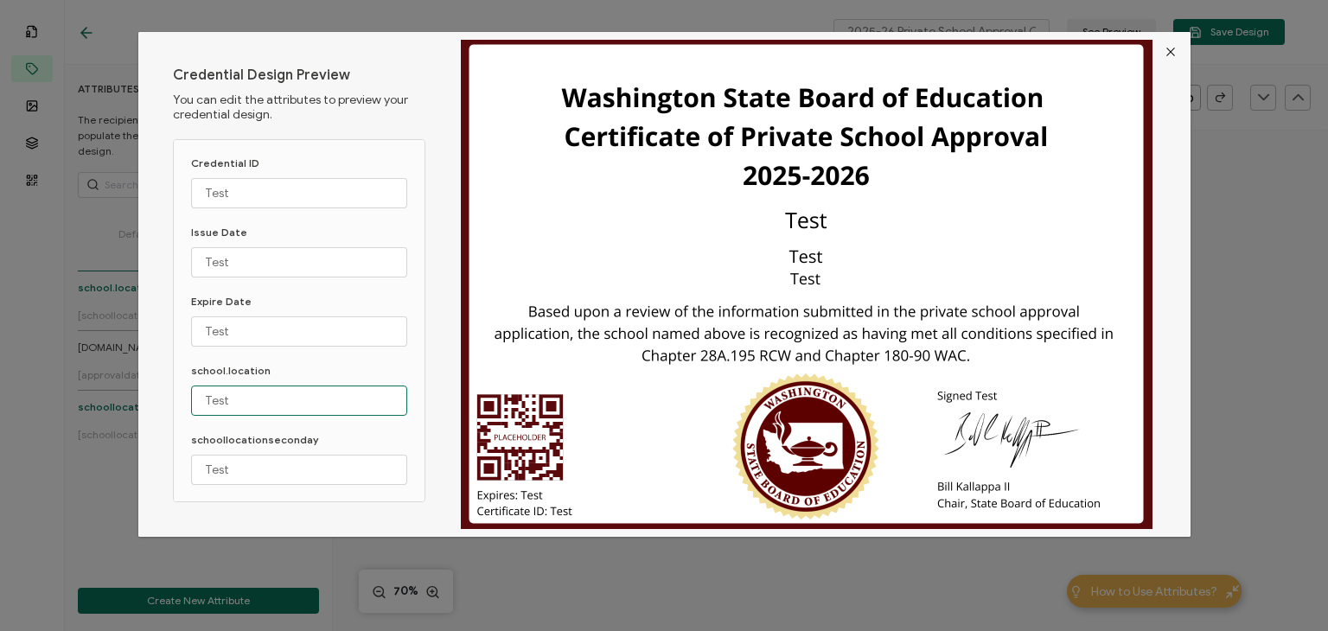
click at [255, 404] on input "Test" at bounding box center [299, 401] width 216 height 30
drag, startPoint x: 172, startPoint y: 400, endPoint x: 148, endPoint y: 400, distance: 24.2
click at [148, 400] on div "Credential Design Preview You can edit the attributes to preview your credentia…" at bounding box center [664, 284] width 1052 height 505
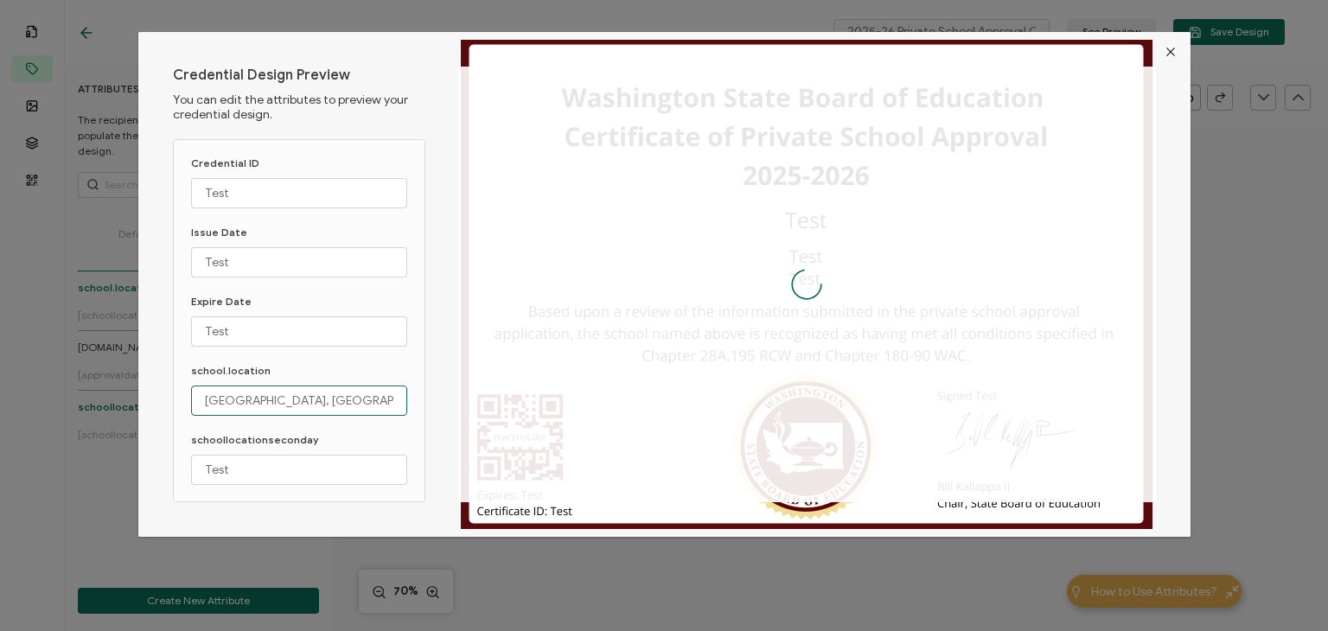
type input "Seattle, WA"
click at [176, 447] on div "Recipient Name Test Credential ID Test Issue Date Test Expire Date Test school.…" at bounding box center [299, 320] width 252 height 363
drag, startPoint x: 231, startPoint y: 463, endPoint x: 104, endPoint y: 468, distance: 127.2
click at [97, 468] on div "Credential Design Preview You can edit the attributes to preview your credentia…" at bounding box center [664, 315] width 1328 height 631
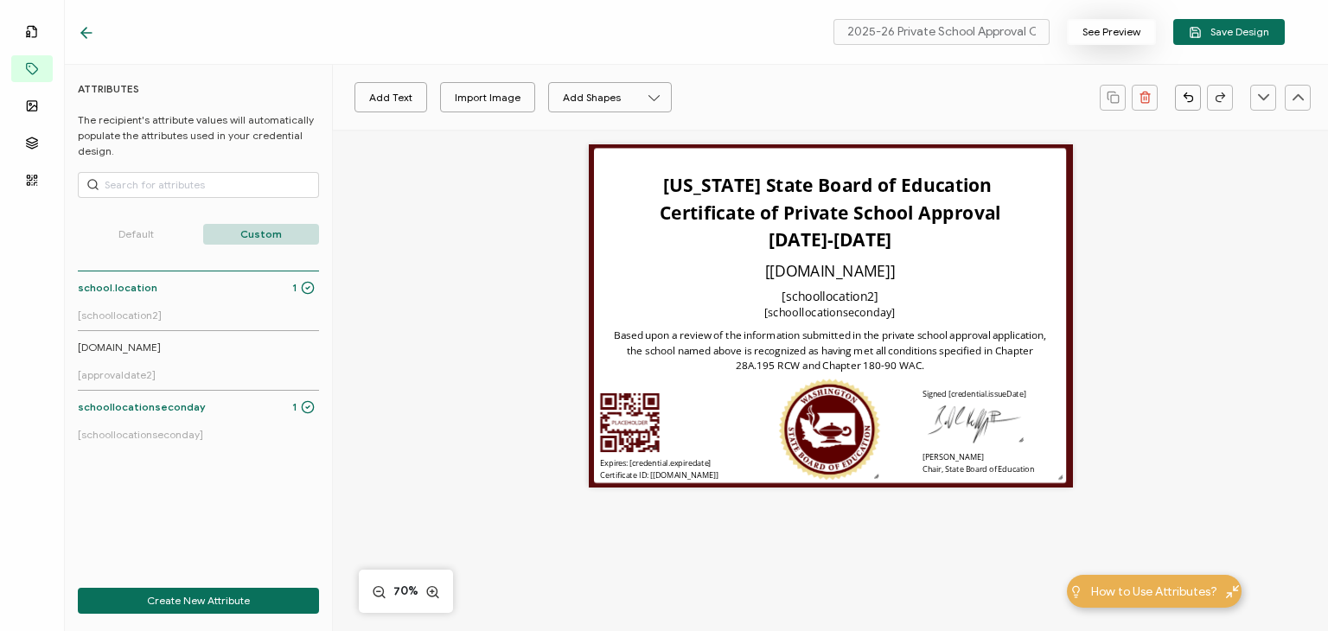
click at [1098, 32] on button "See Preview" at bounding box center [1111, 32] width 89 height 26
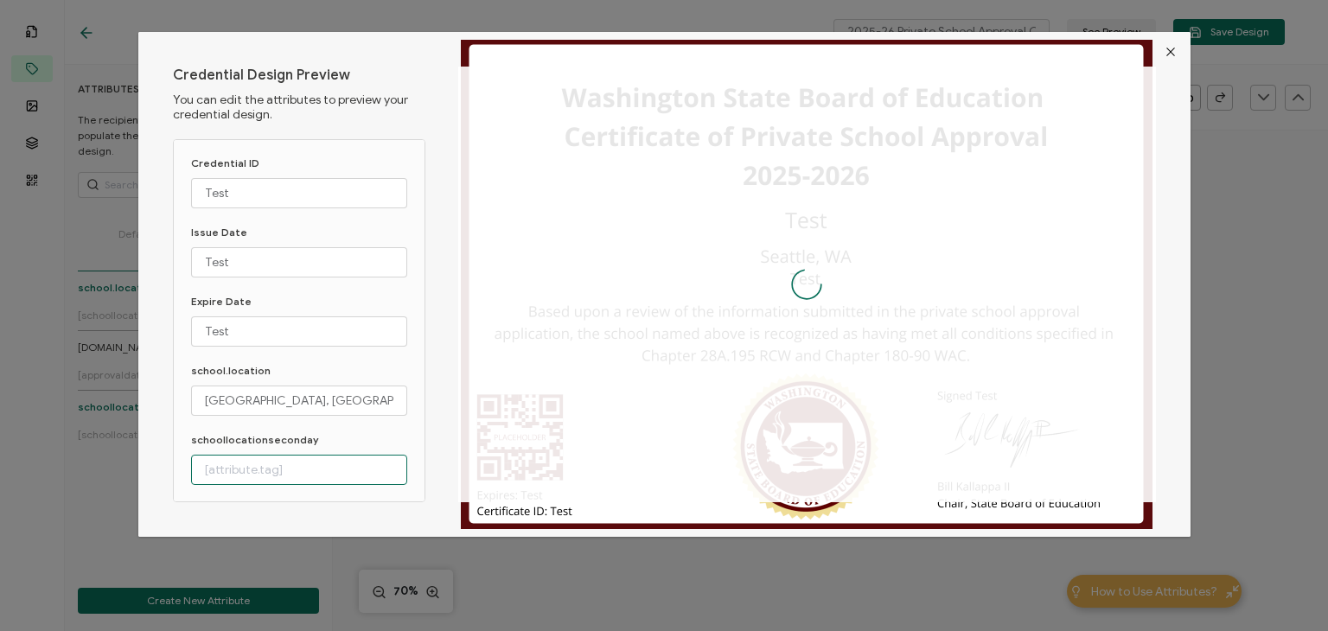
click at [248, 463] on input "dialog" at bounding box center [299, 470] width 216 height 30
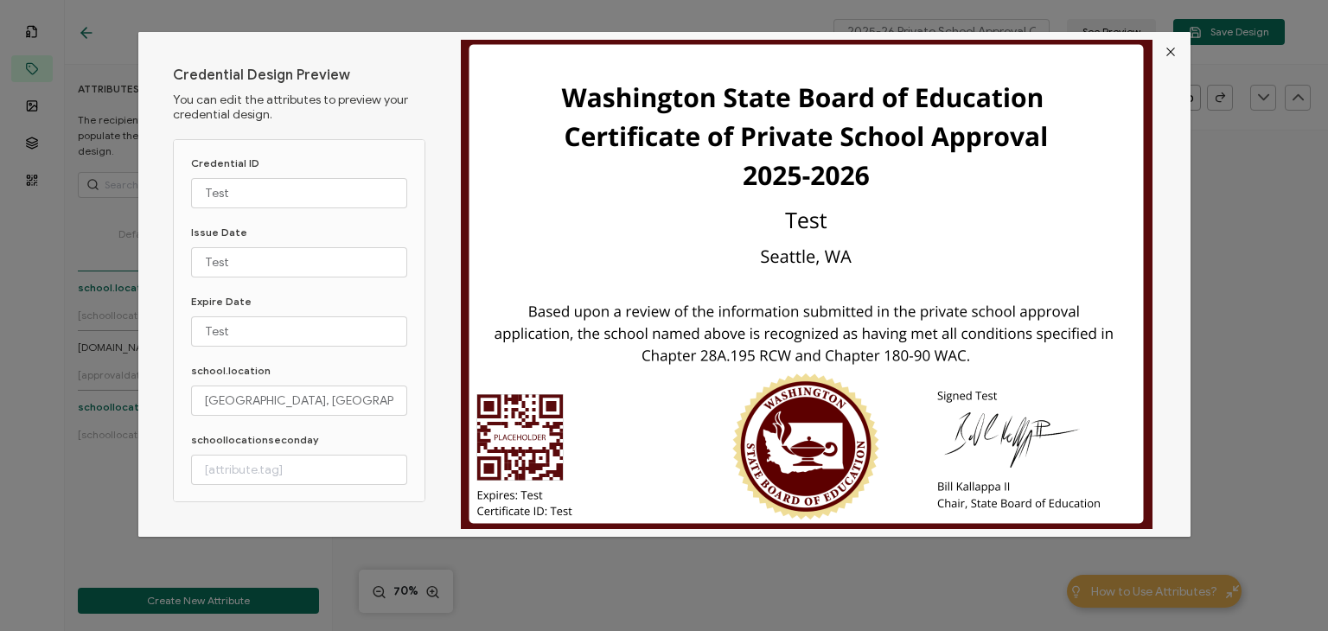
click at [357, 433] on p "schoollocationseconday" at bounding box center [299, 439] width 216 height 13
drag, startPoint x: 296, startPoint y: 402, endPoint x: 197, endPoint y: 406, distance: 98.6
click at [197, 406] on input "Seattle, WA" at bounding box center [299, 401] width 216 height 30
click at [270, 468] on input "dialog" at bounding box center [299, 470] width 216 height 30
type input "Bellevue"
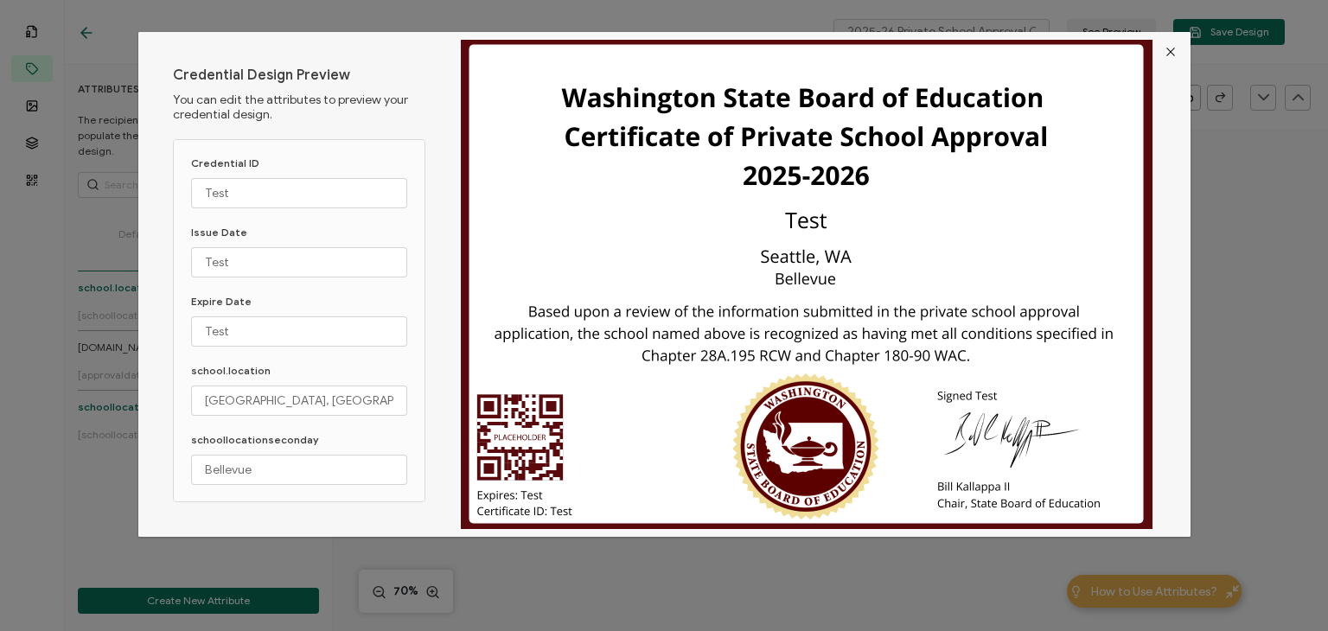
click at [1166, 53] on icon "Close" at bounding box center [1171, 52] width 14 height 14
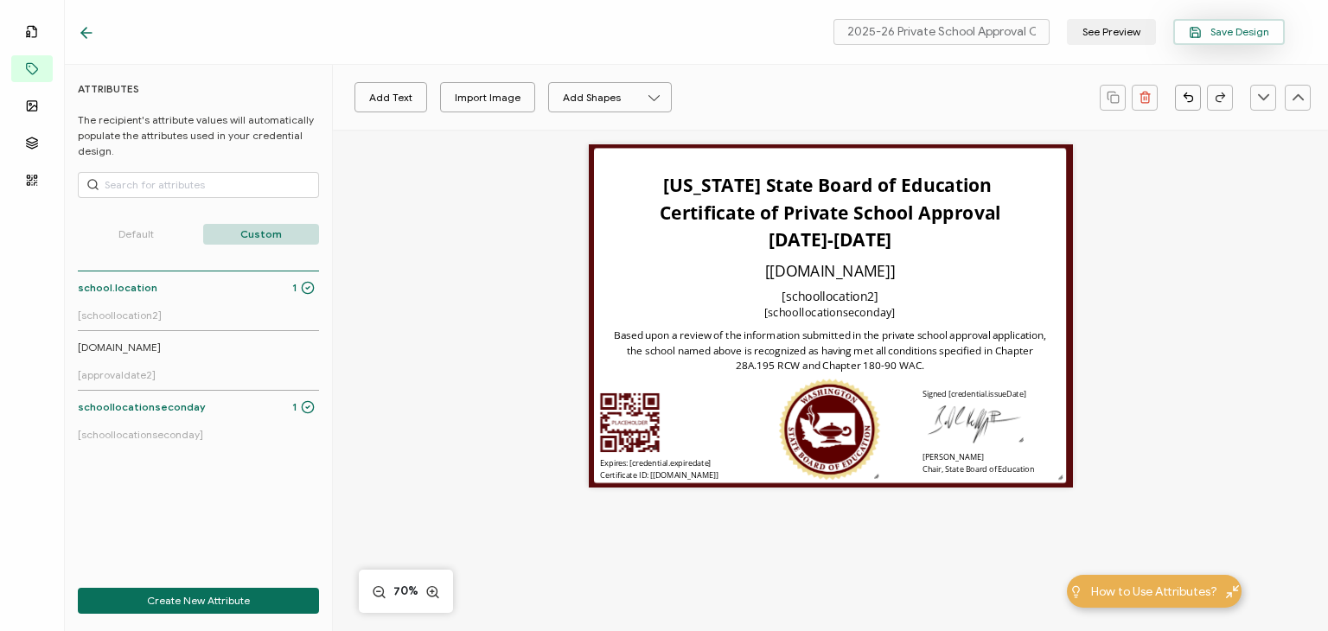
click at [1220, 35] on span "Save Design" at bounding box center [1229, 32] width 80 height 13
click at [1122, 29] on button "See Preview" at bounding box center [1111, 32] width 89 height 26
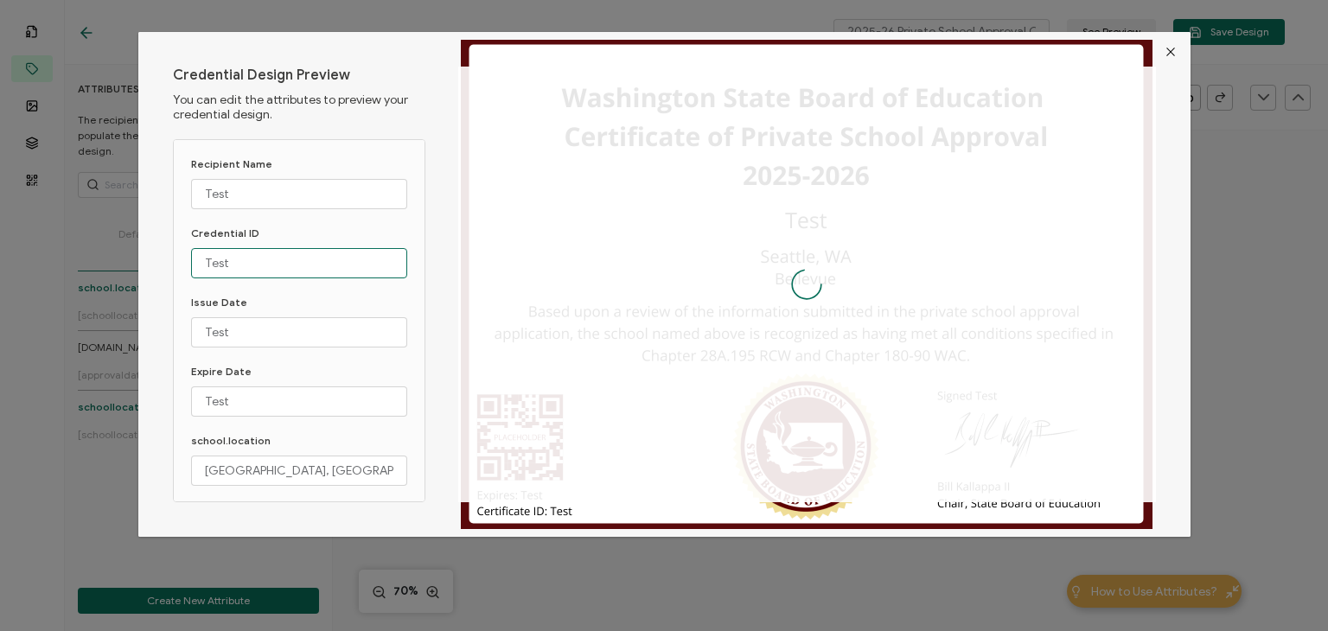
click at [249, 264] on input "Test" at bounding box center [299, 263] width 216 height 30
click at [249, 194] on input "Test" at bounding box center [299, 194] width 216 height 30
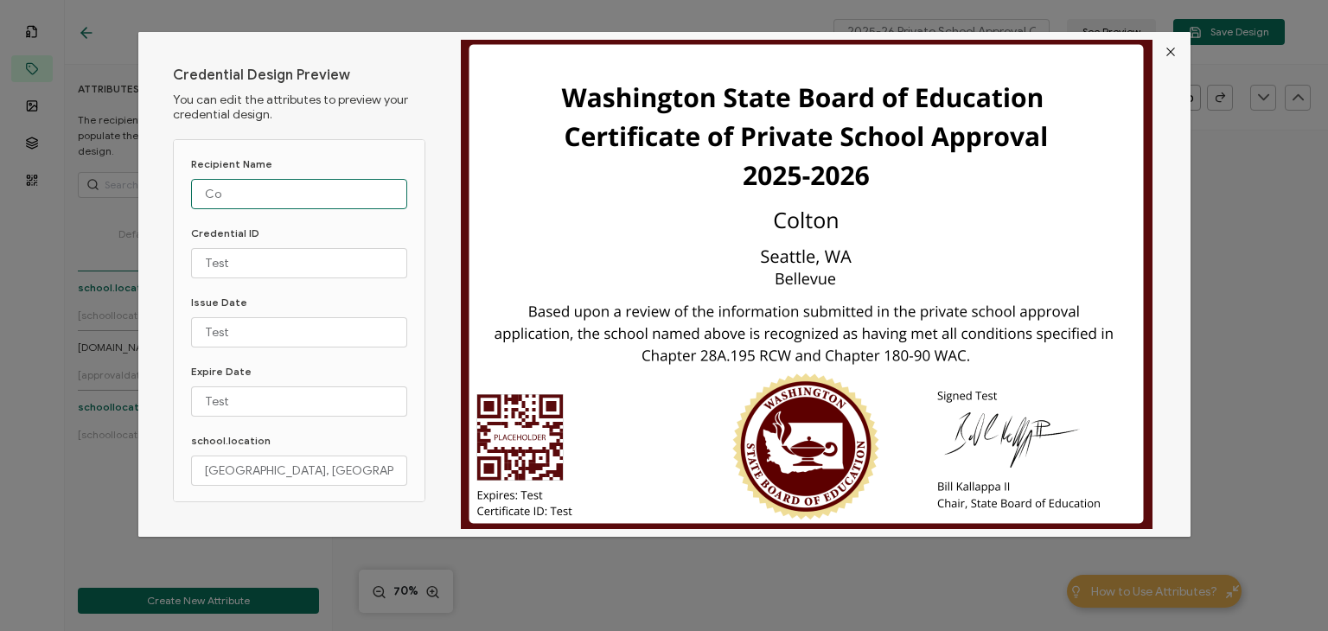
type input "C"
type input "Walters School For Dogs"
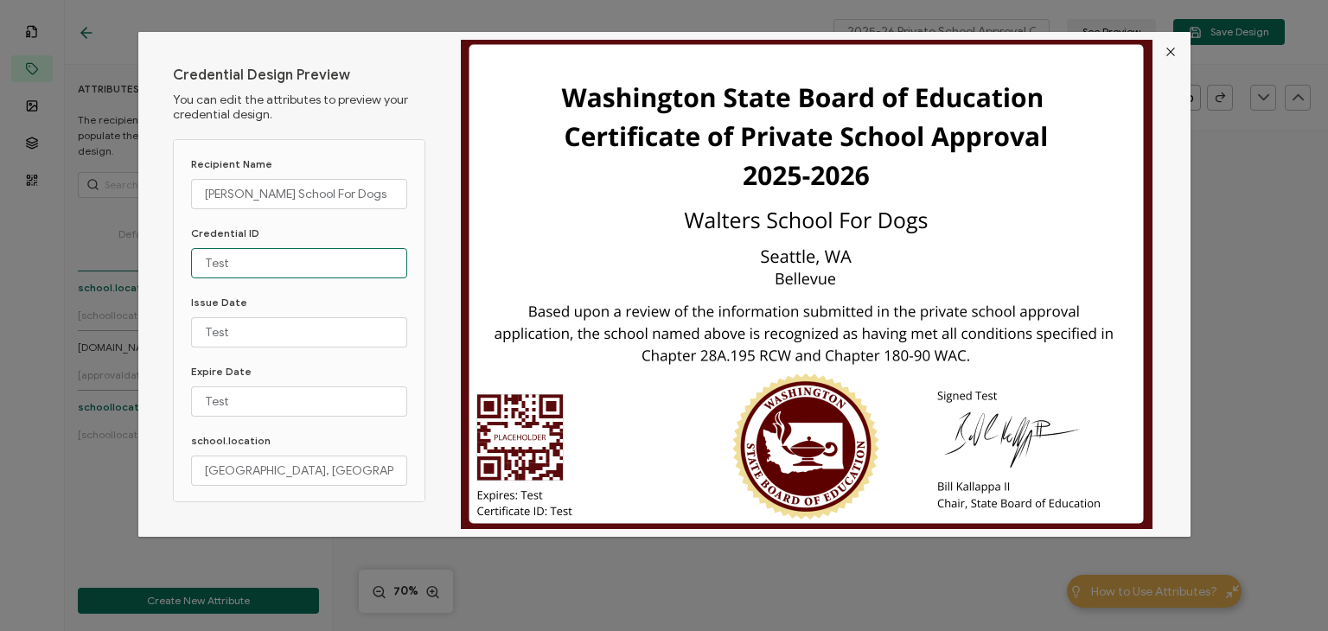
click at [249, 263] on input "Test" at bounding box center [299, 263] width 216 height 30
click at [1173, 51] on icon "Close" at bounding box center [1171, 52] width 14 height 14
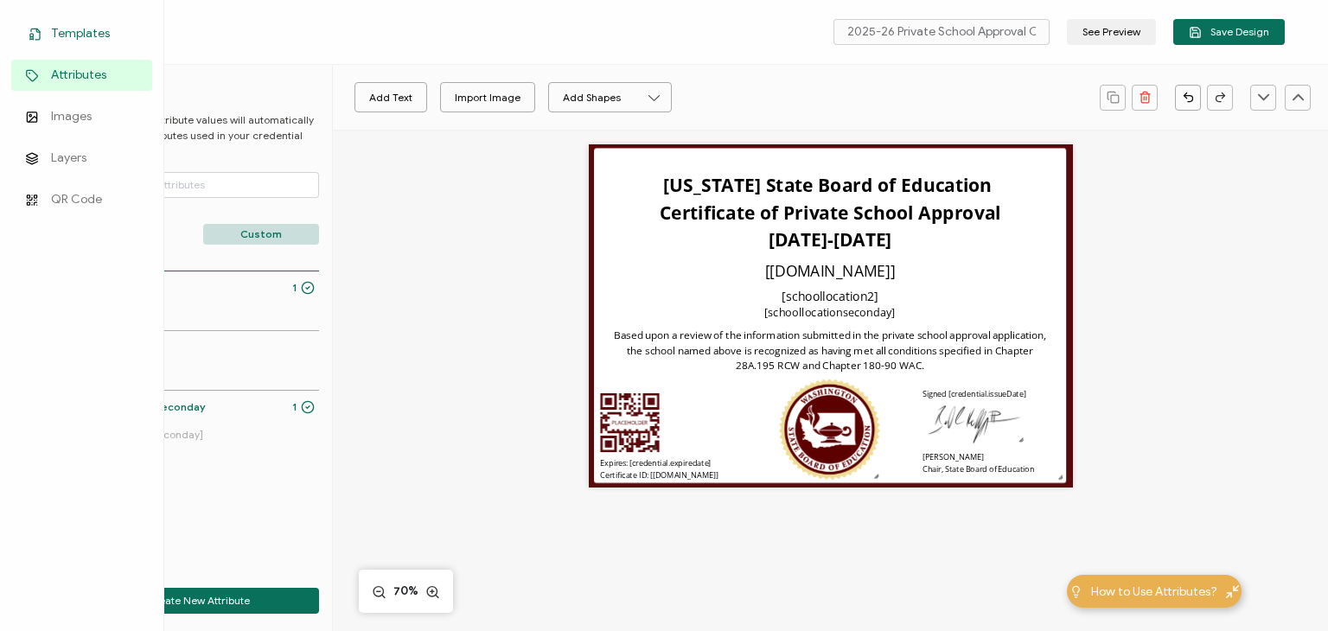
click at [70, 33] on span "Templates" at bounding box center [80, 33] width 59 height 17
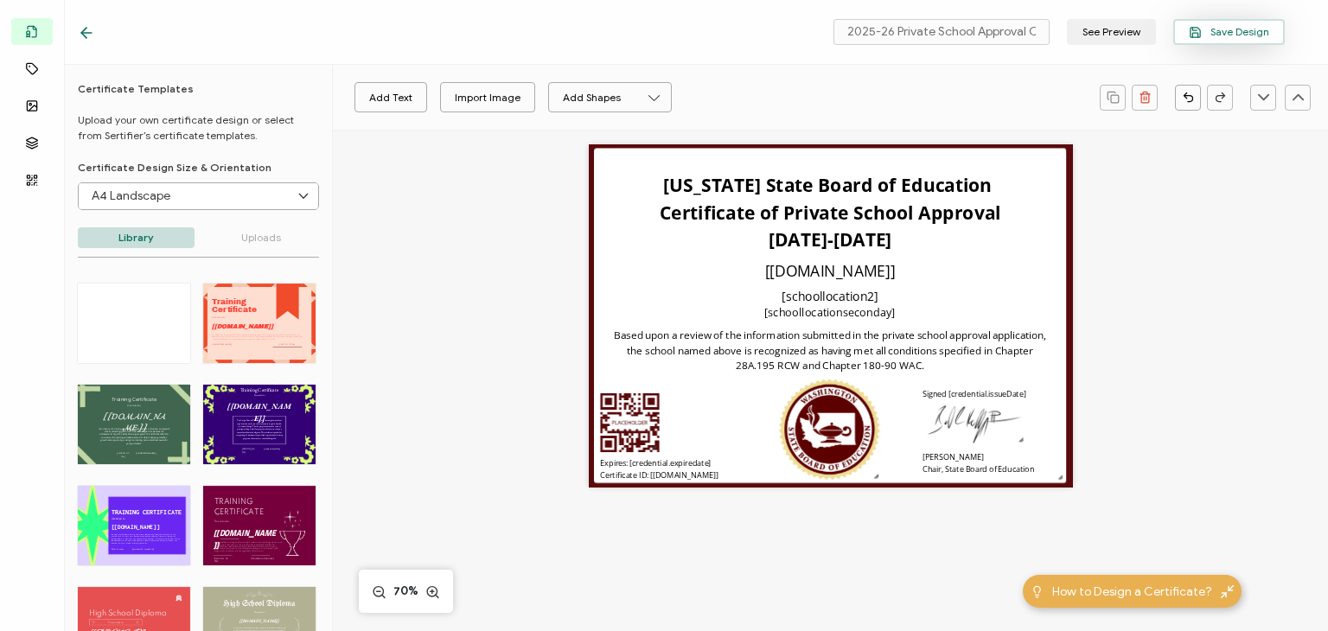
click at [1259, 27] on span "Save Design" at bounding box center [1229, 32] width 80 height 13
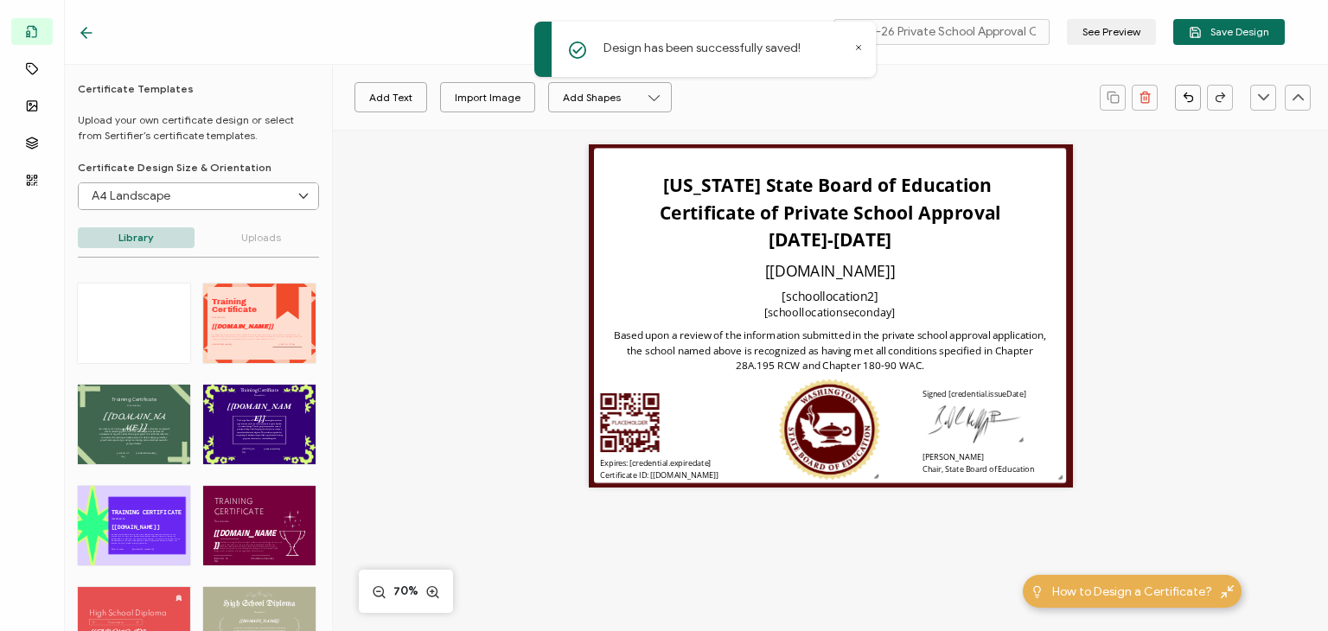
click at [861, 48] on icon at bounding box center [858, 47] width 9 height 9
click at [86, 26] on icon at bounding box center [86, 32] width 17 height 17
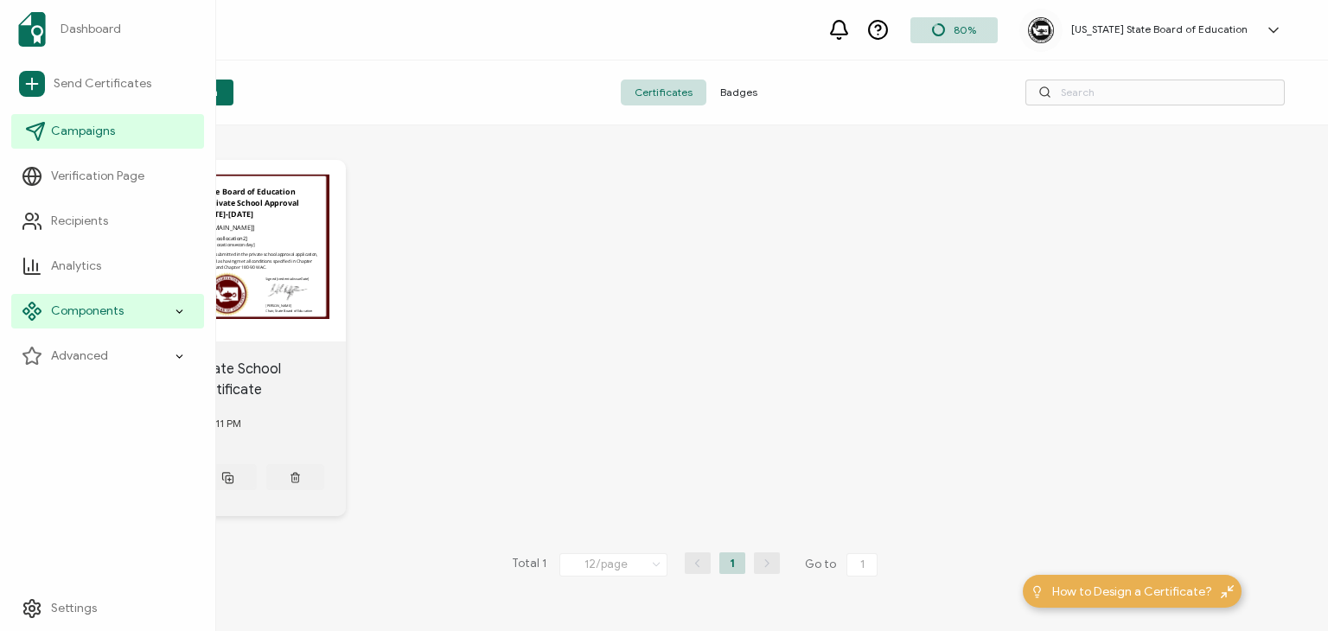
click at [87, 131] on span "Campaigns" at bounding box center [83, 131] width 64 height 17
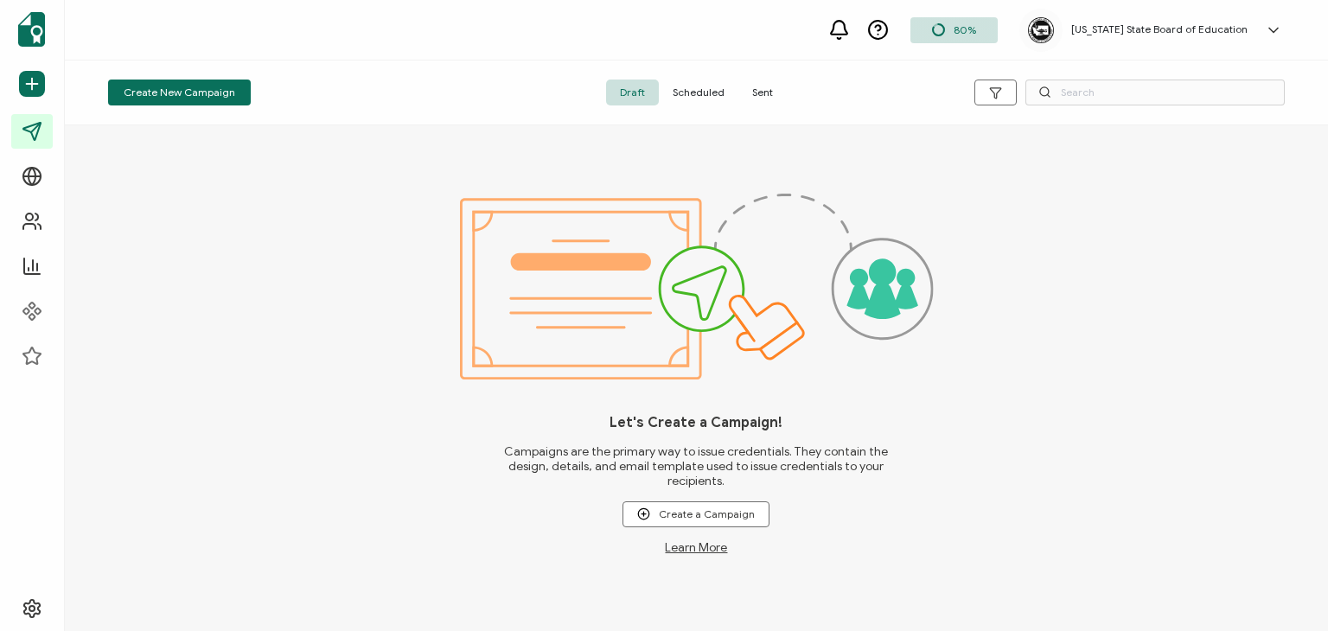
click at [768, 101] on span "Sent" at bounding box center [762, 93] width 48 height 26
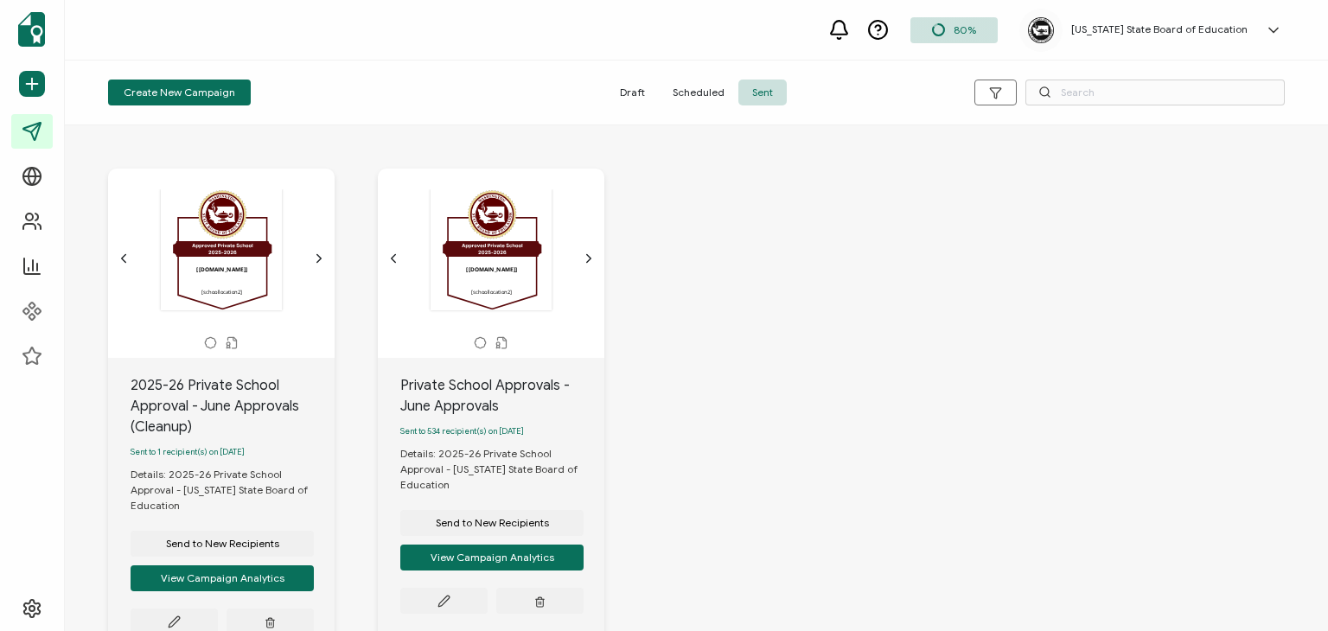
click at [315, 257] on icon "chevron forward outline" at bounding box center [319, 259] width 14 height 14
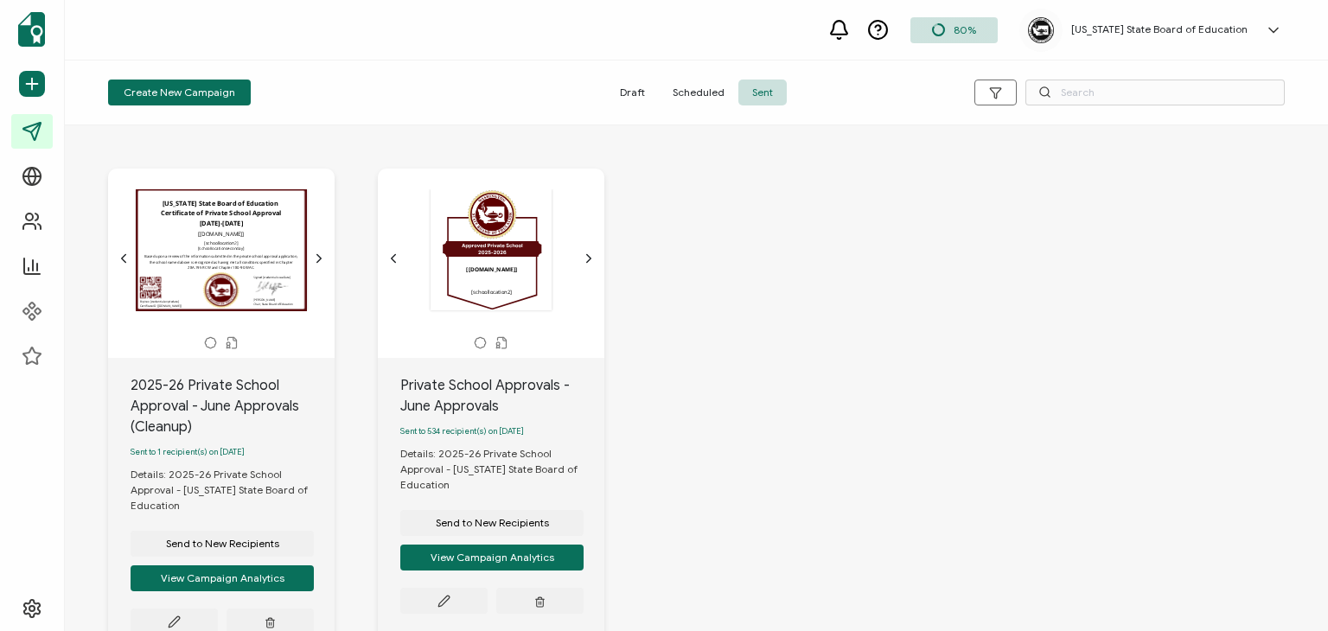
click at [266, 237] on div "Washington State Board of Education Certificate of Private School Approval 2025…" at bounding box center [222, 249] width 182 height 121
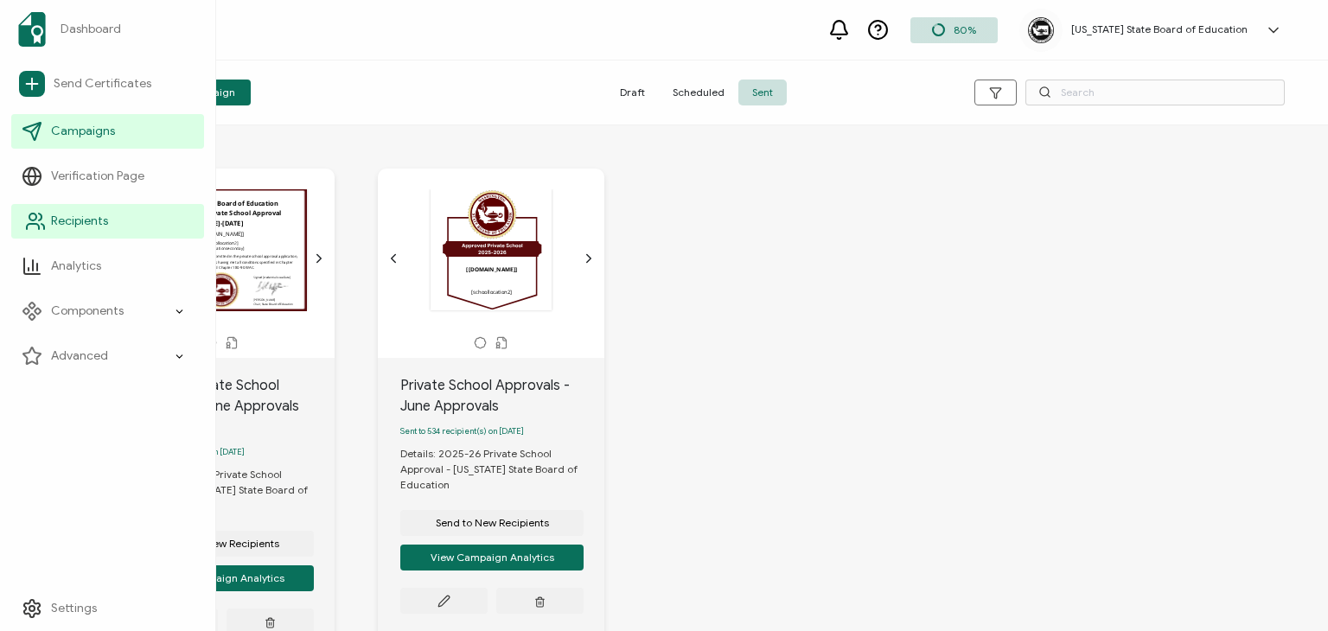
click at [95, 226] on span "Recipients" at bounding box center [79, 221] width 57 height 17
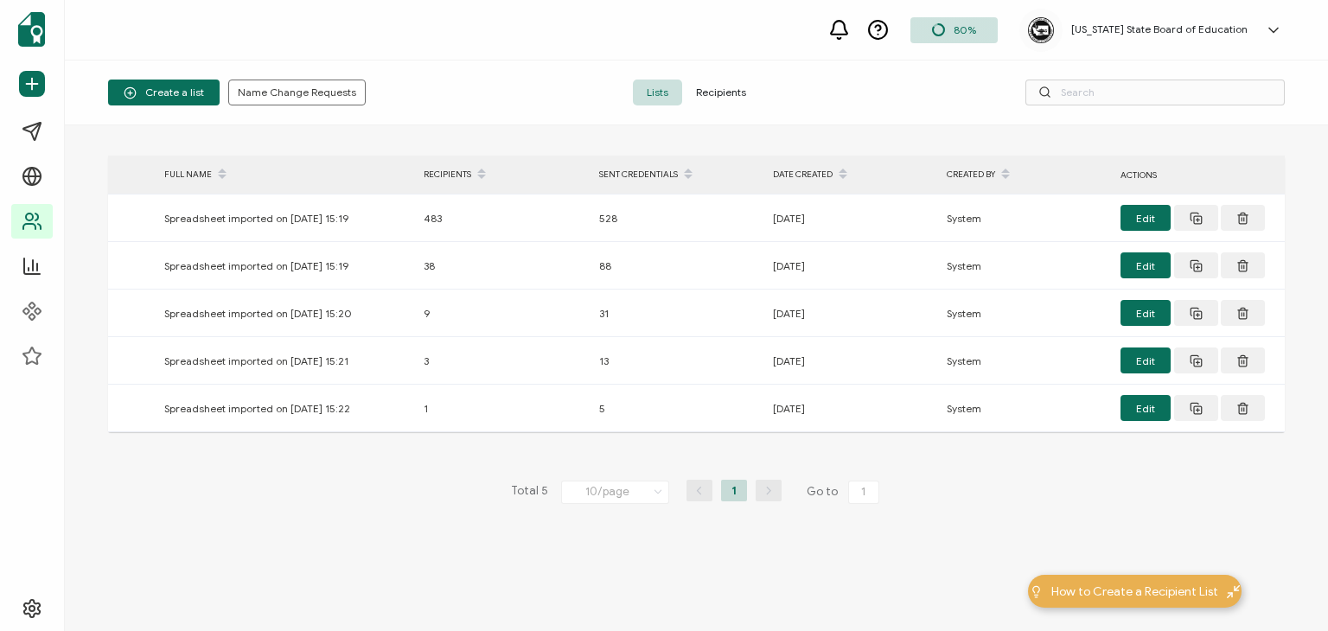
click at [690, 84] on span "Recipients" at bounding box center [721, 93] width 78 height 26
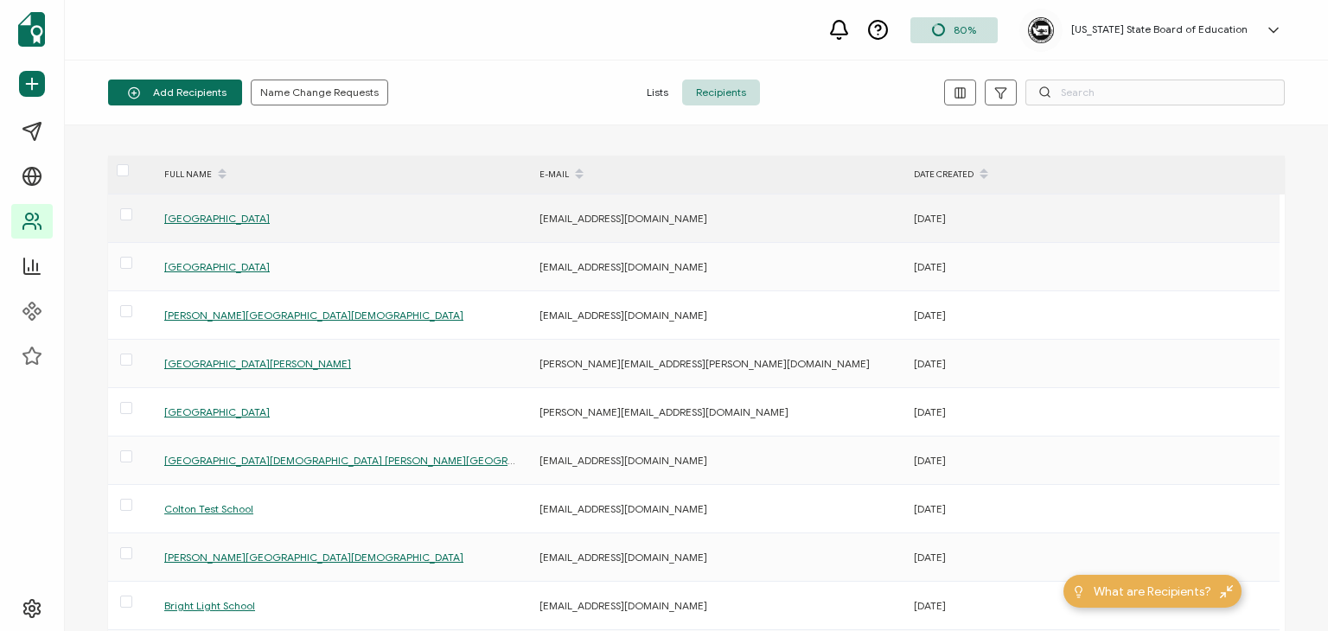
click at [196, 214] on span "Westside School" at bounding box center [216, 218] width 105 height 13
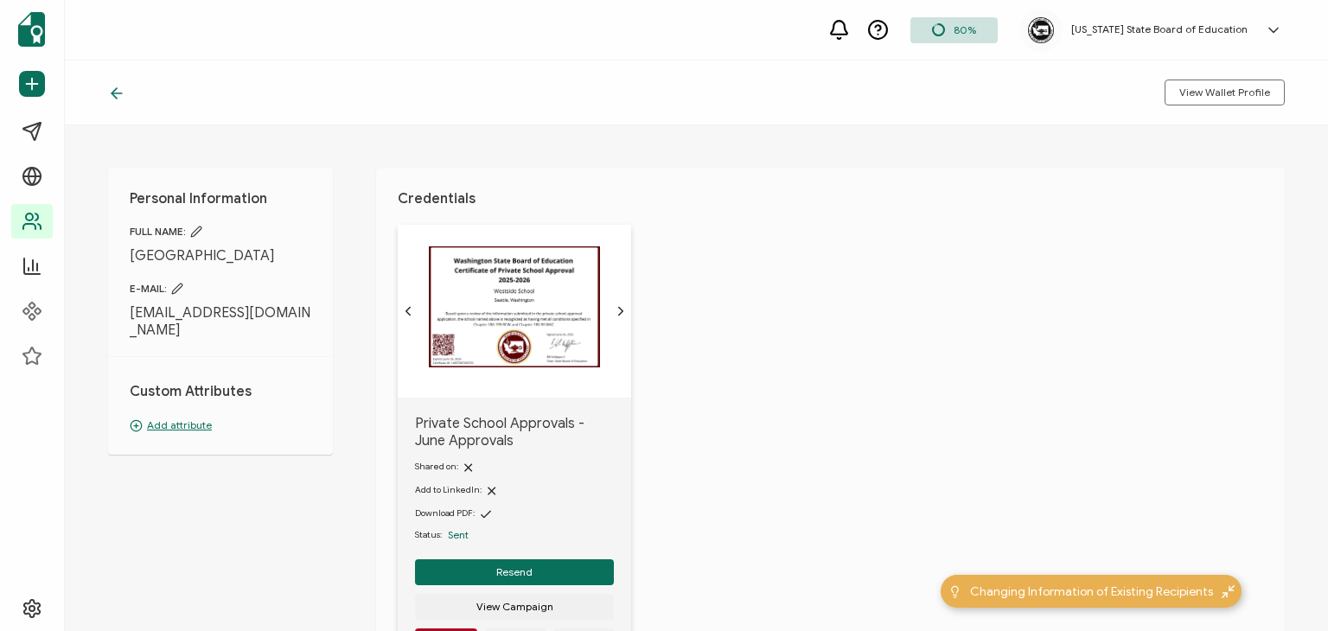
click at [563, 350] on img at bounding box center [514, 306] width 171 height 121
click at [533, 420] on span "Private School Approvals - June Approvals" at bounding box center [514, 432] width 199 height 35
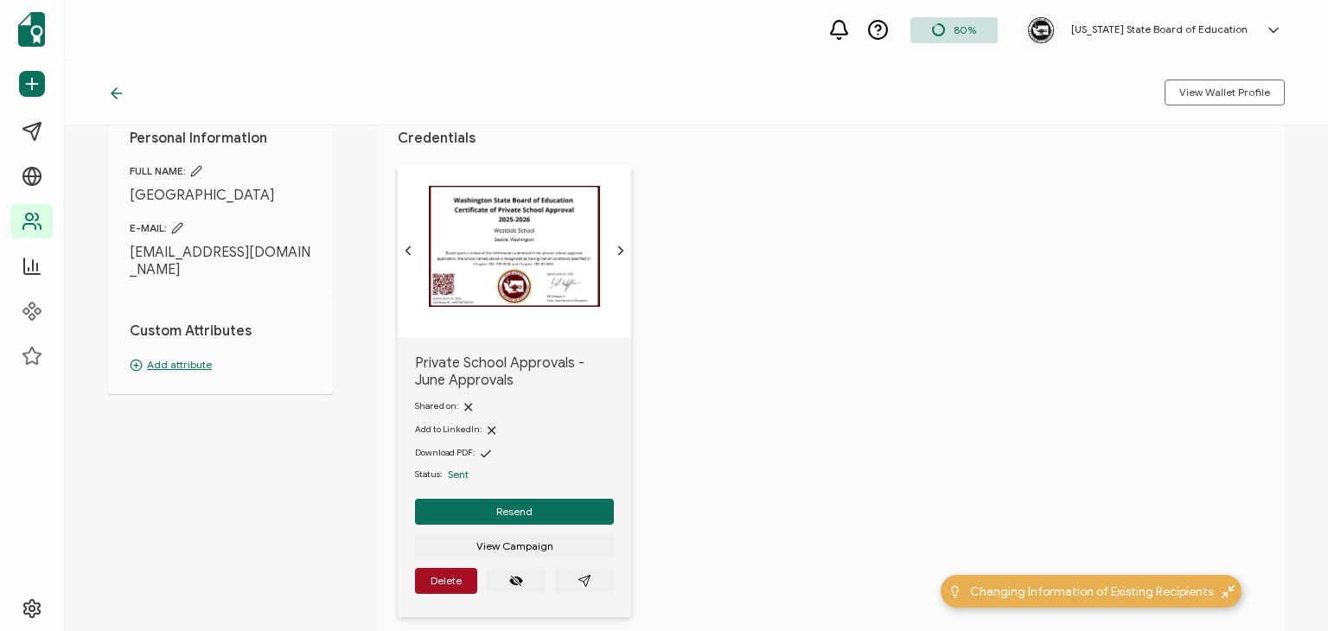
scroll to position [251, 0]
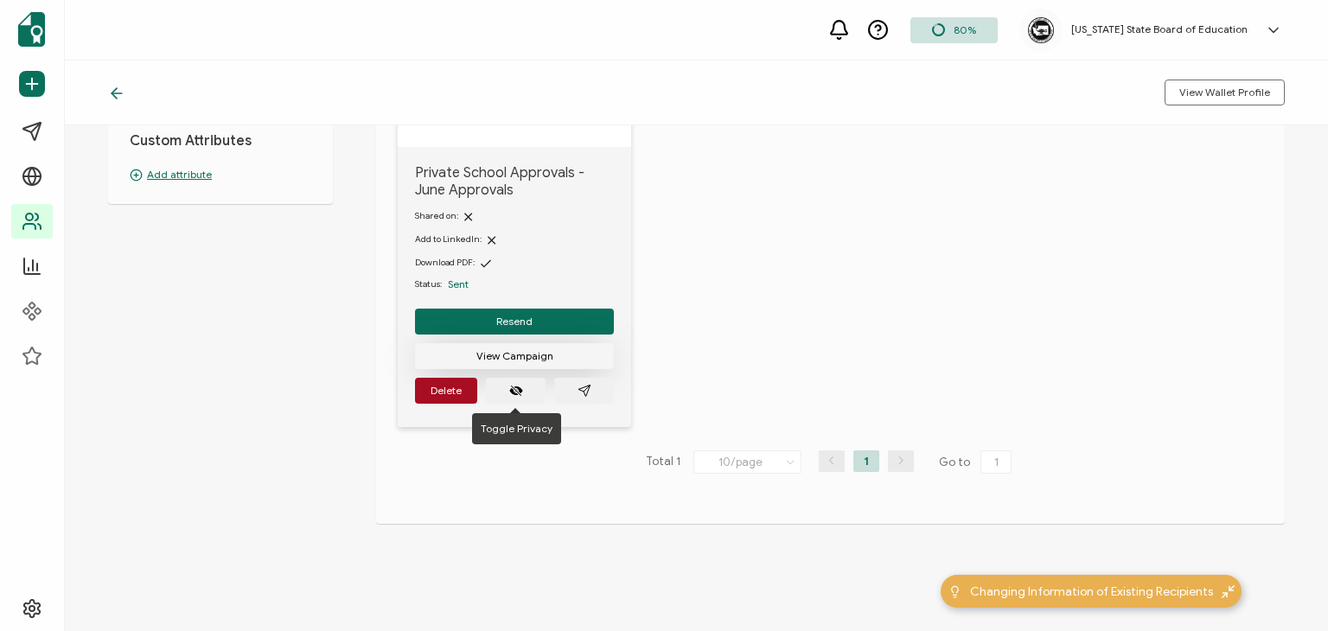
click at [518, 357] on span "View Campaign" at bounding box center [514, 356] width 77 height 10
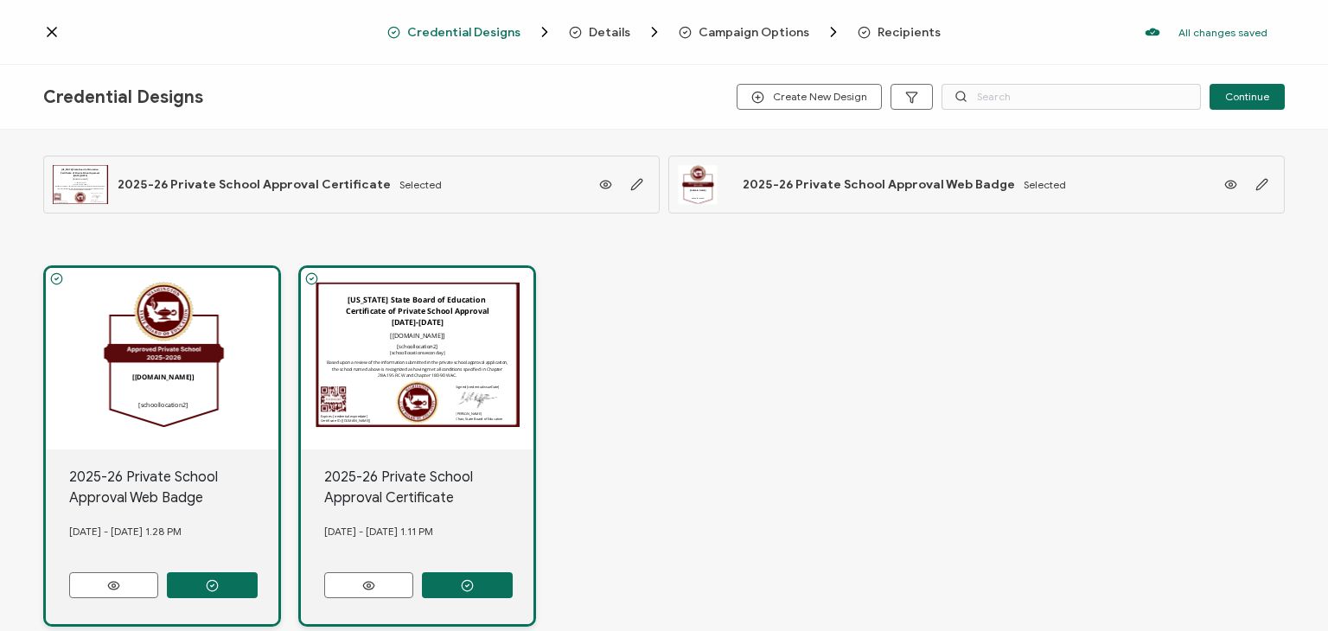
click at [50, 29] on icon at bounding box center [51, 31] width 17 height 17
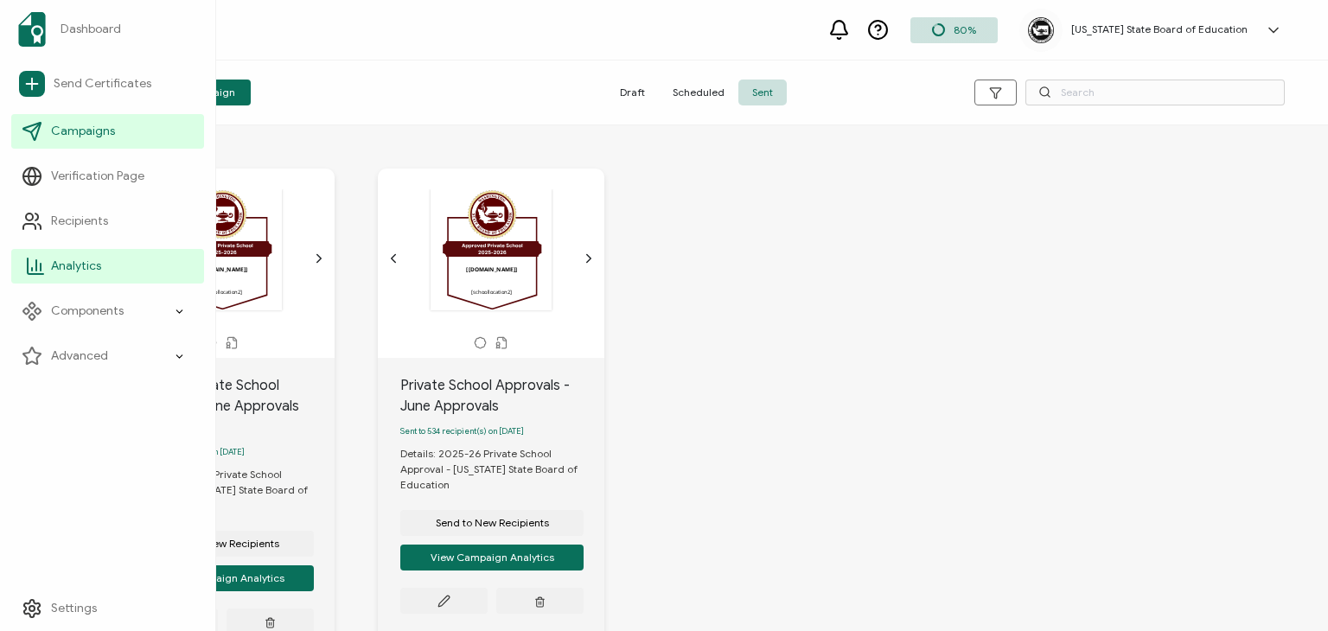
click at [62, 272] on span "Analytics" at bounding box center [76, 266] width 50 height 17
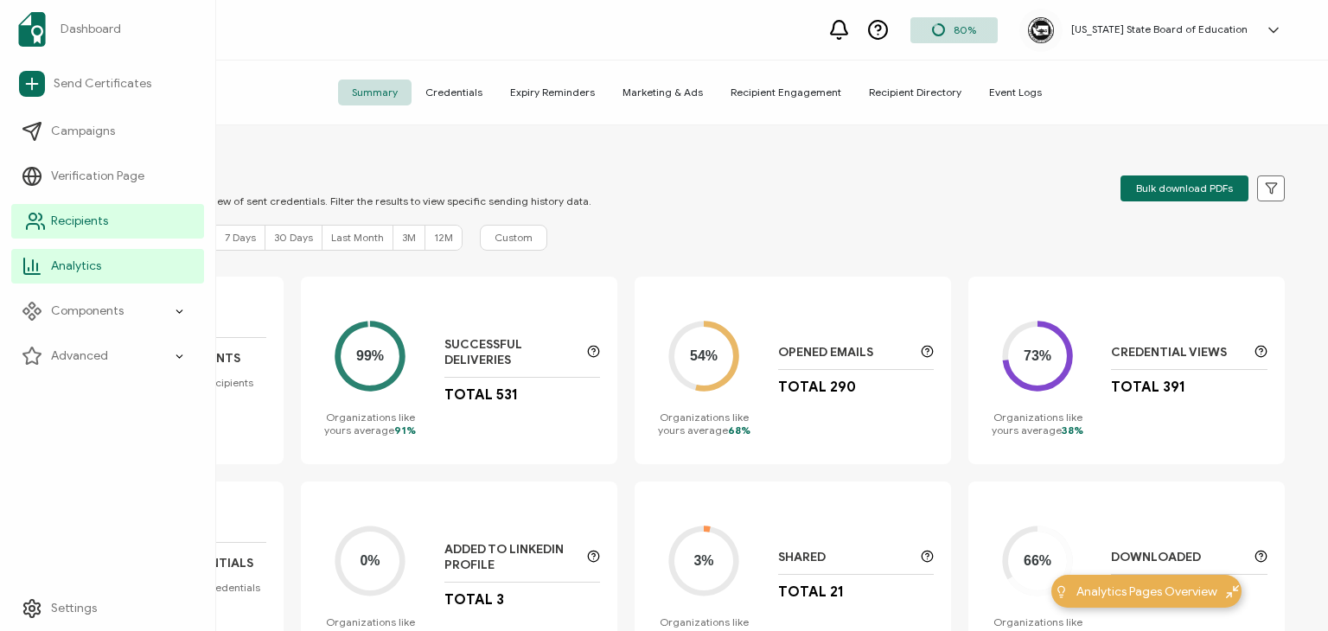
click at [58, 225] on span "Recipients" at bounding box center [79, 221] width 57 height 17
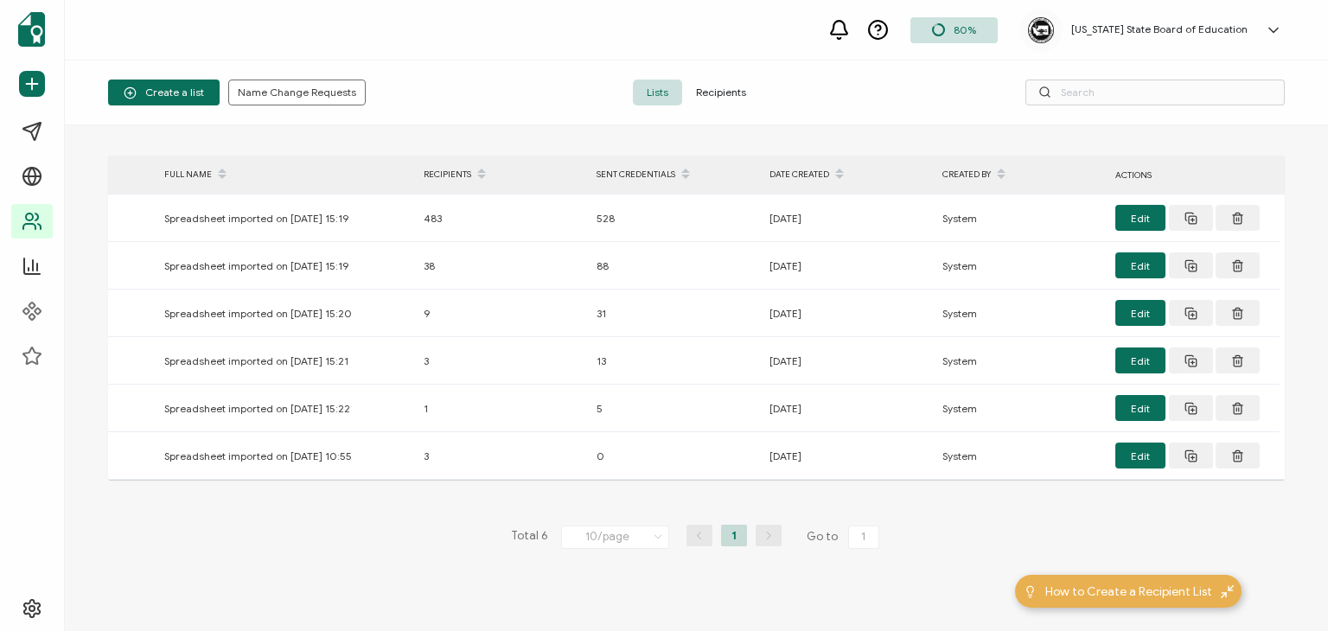
click at [688, 90] on span "Recipients" at bounding box center [721, 93] width 78 height 26
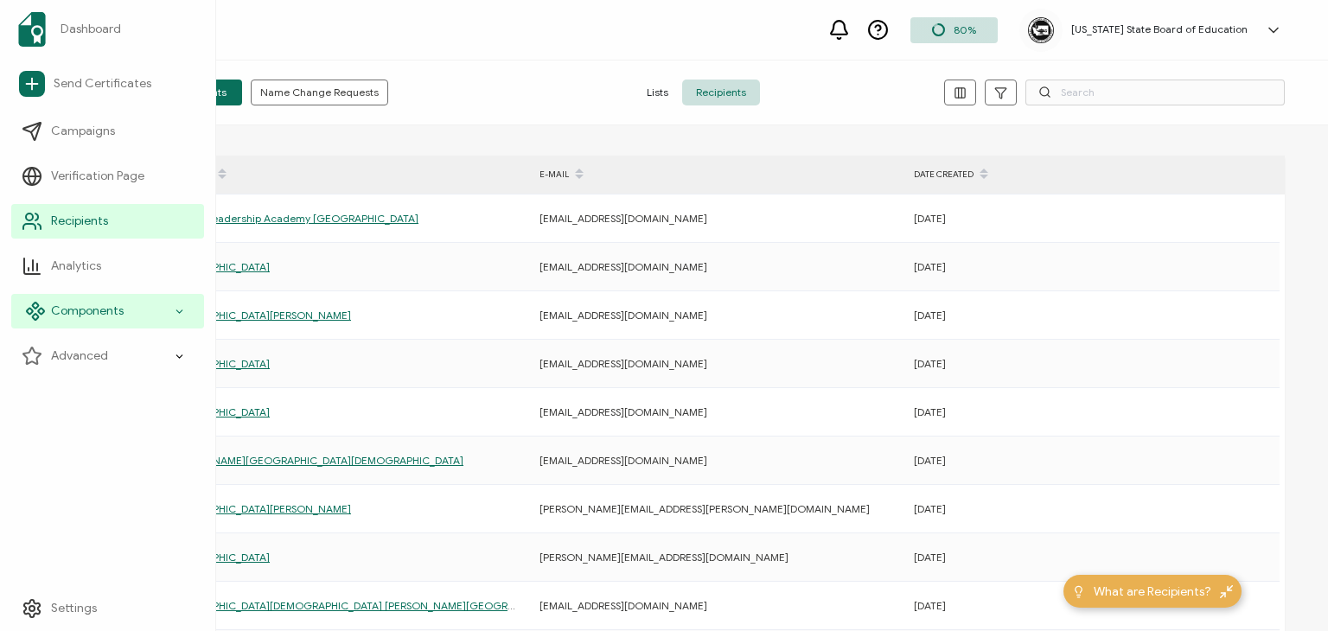
click at [183, 314] on icon at bounding box center [179, 312] width 11 height 20
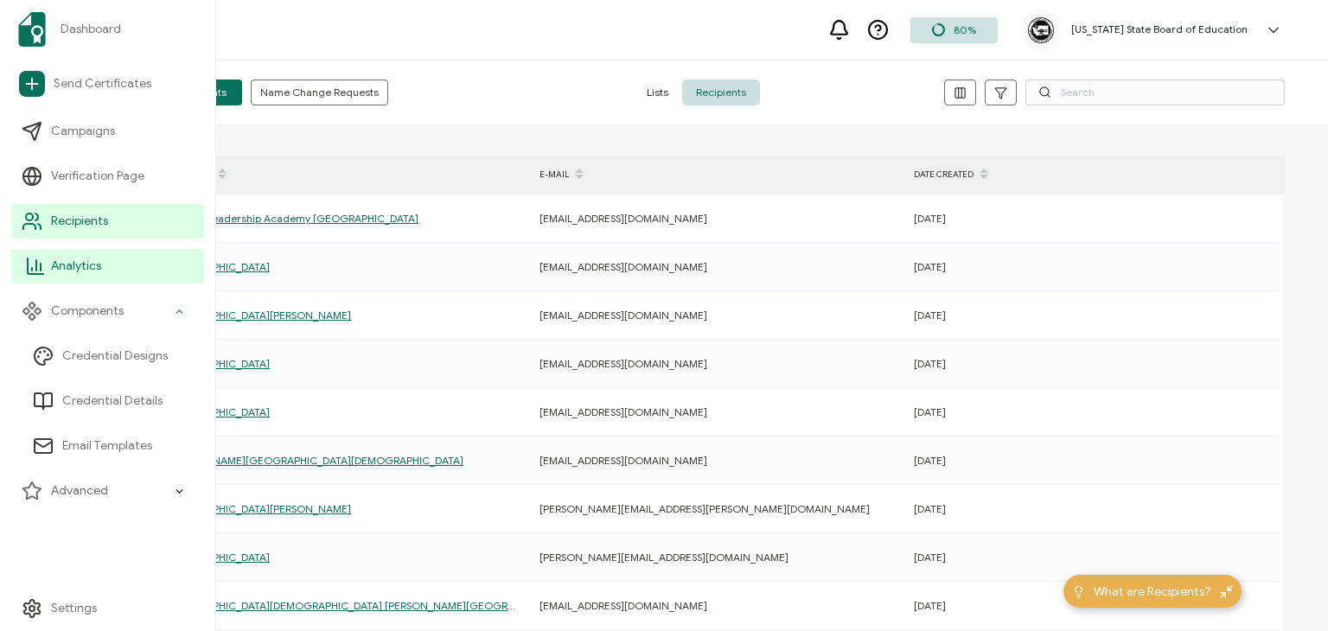
drag, startPoint x: 129, startPoint y: 261, endPoint x: 152, endPoint y: 246, distance: 27.6
click at [129, 260] on link "Analytics" at bounding box center [107, 266] width 193 height 35
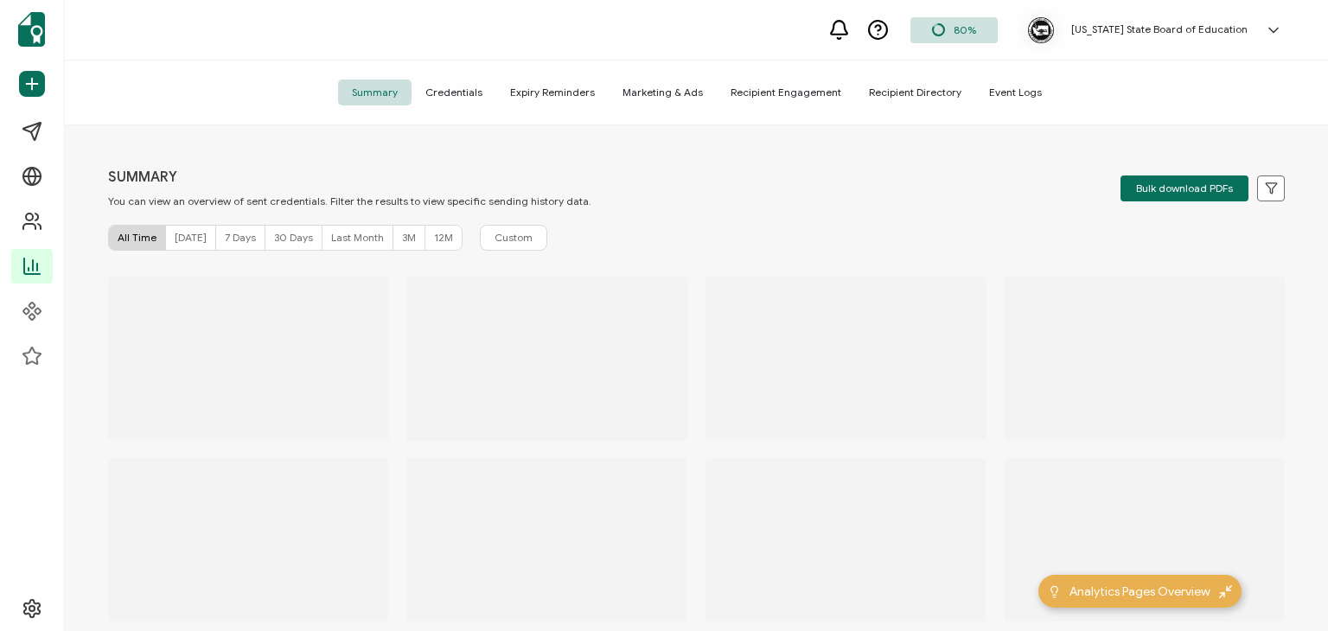
click at [479, 88] on span "Credentials" at bounding box center [454, 93] width 85 height 26
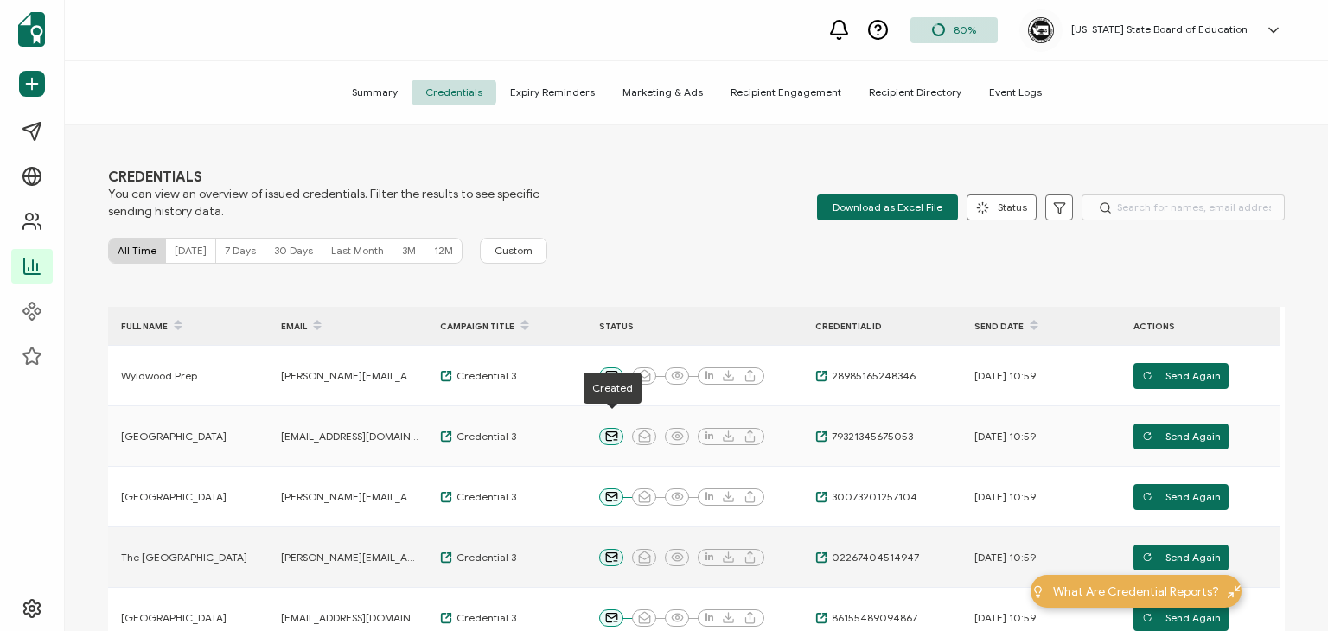
scroll to position [432, 0]
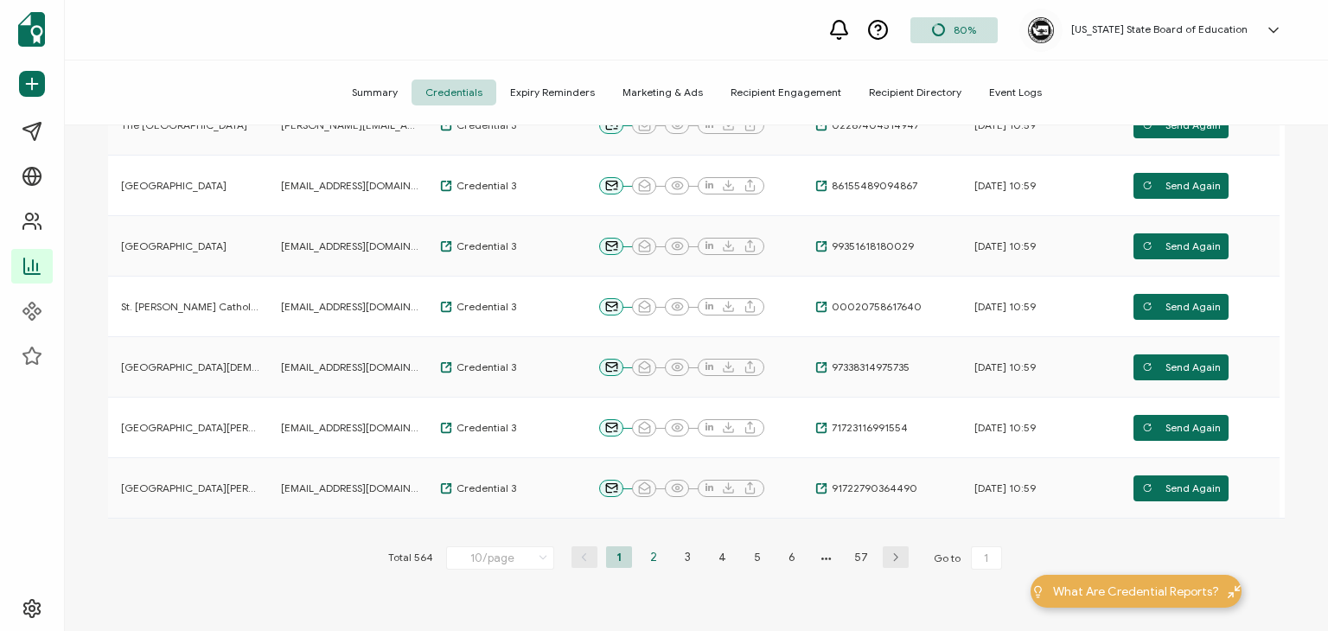
click at [649, 553] on li "2" at bounding box center [654, 557] width 26 height 22
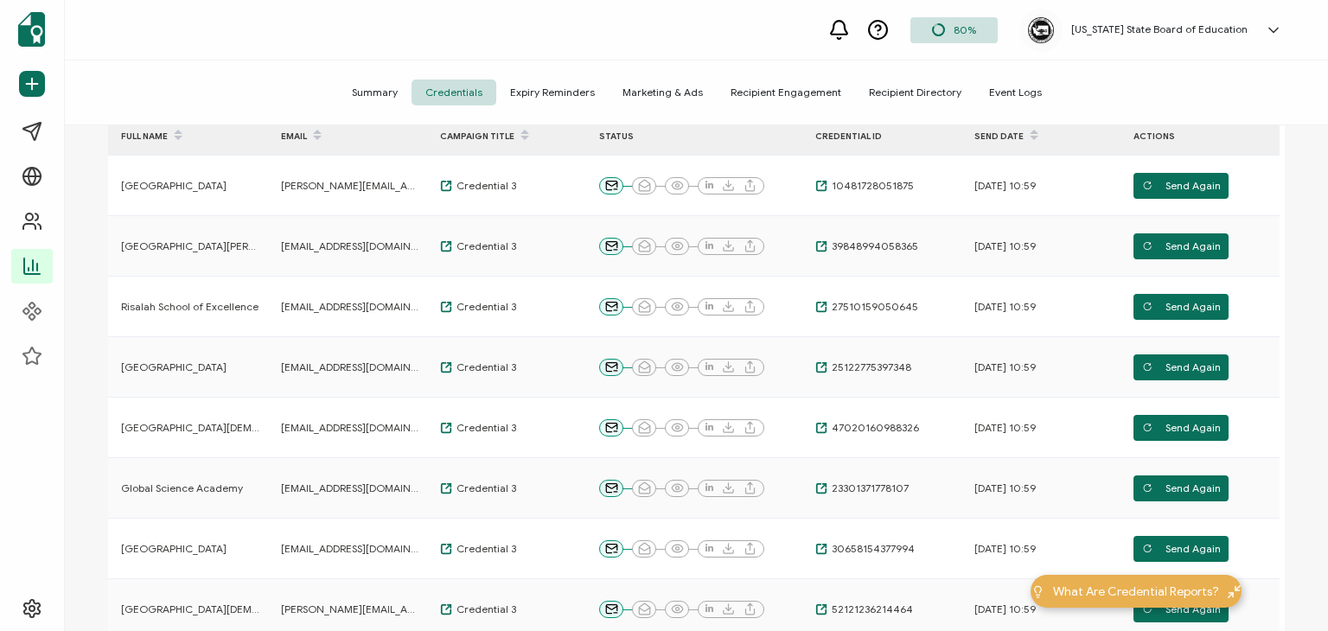
scroll to position [0, 0]
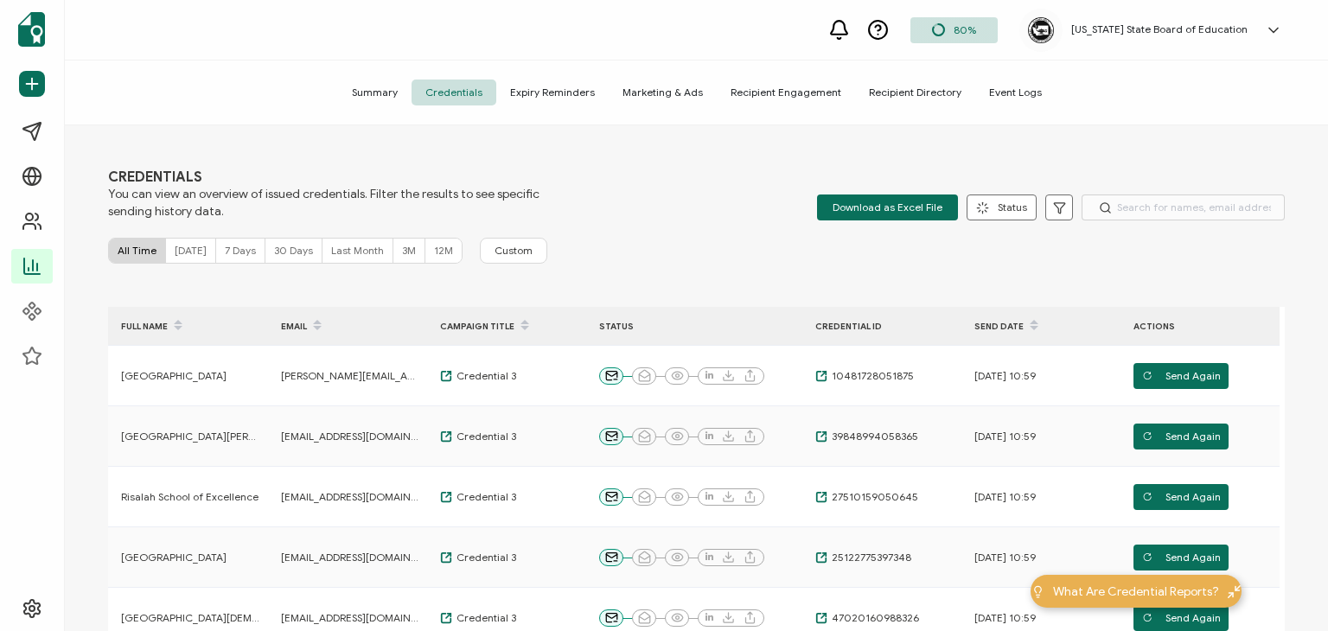
click at [1024, 325] on span at bounding box center [1034, 325] width 21 height 29
click at [1030, 317] on icon at bounding box center [1034, 320] width 9 height 9
click at [1031, 333] on icon at bounding box center [1034, 330] width 9 height 9
click at [1034, 333] on icon at bounding box center [1034, 330] width 9 height 9
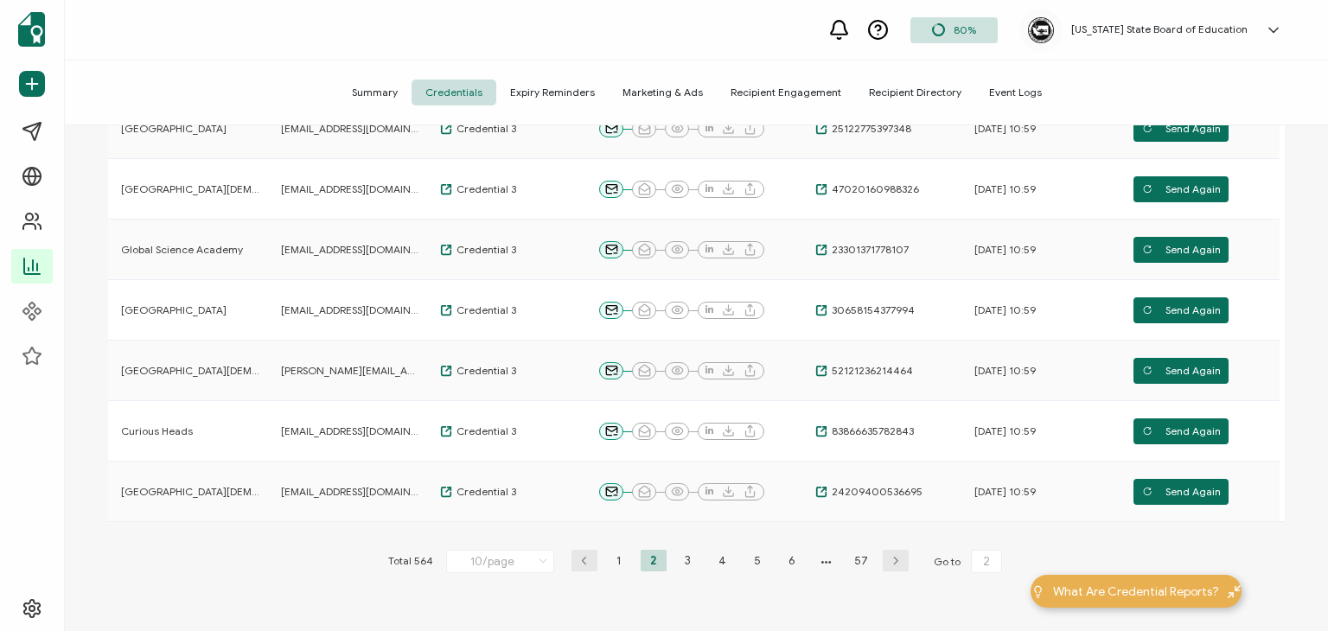
scroll to position [519, 0]
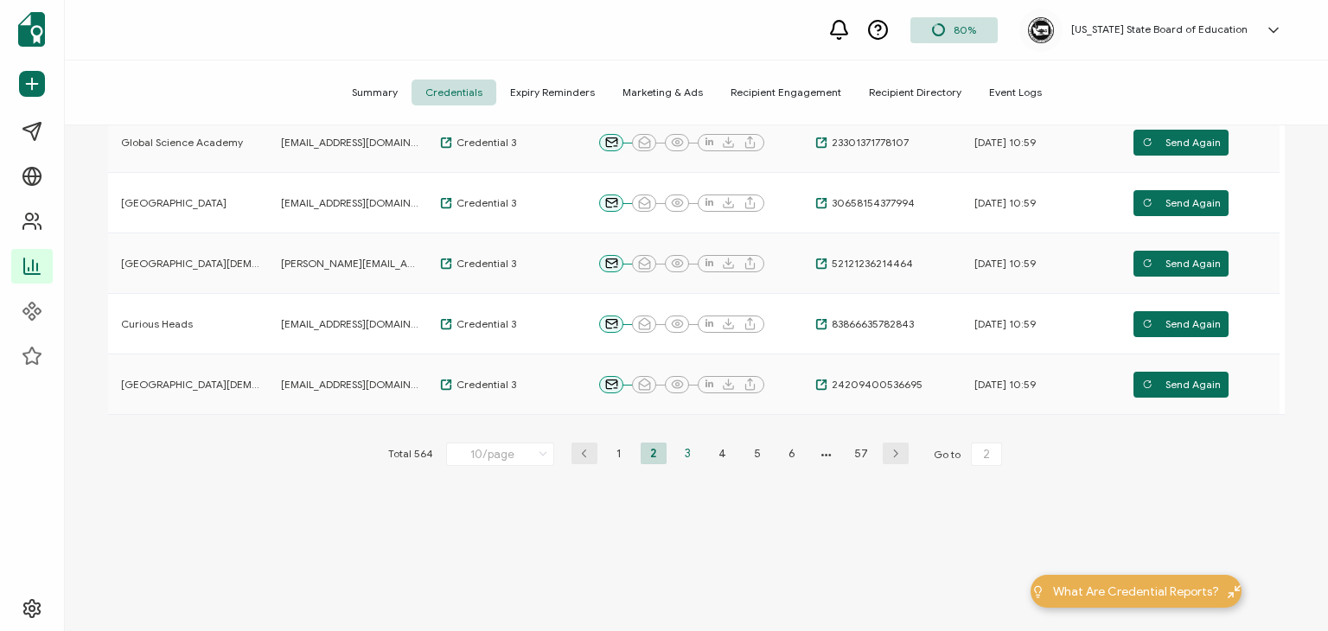
click at [677, 452] on li "3" at bounding box center [688, 454] width 26 height 22
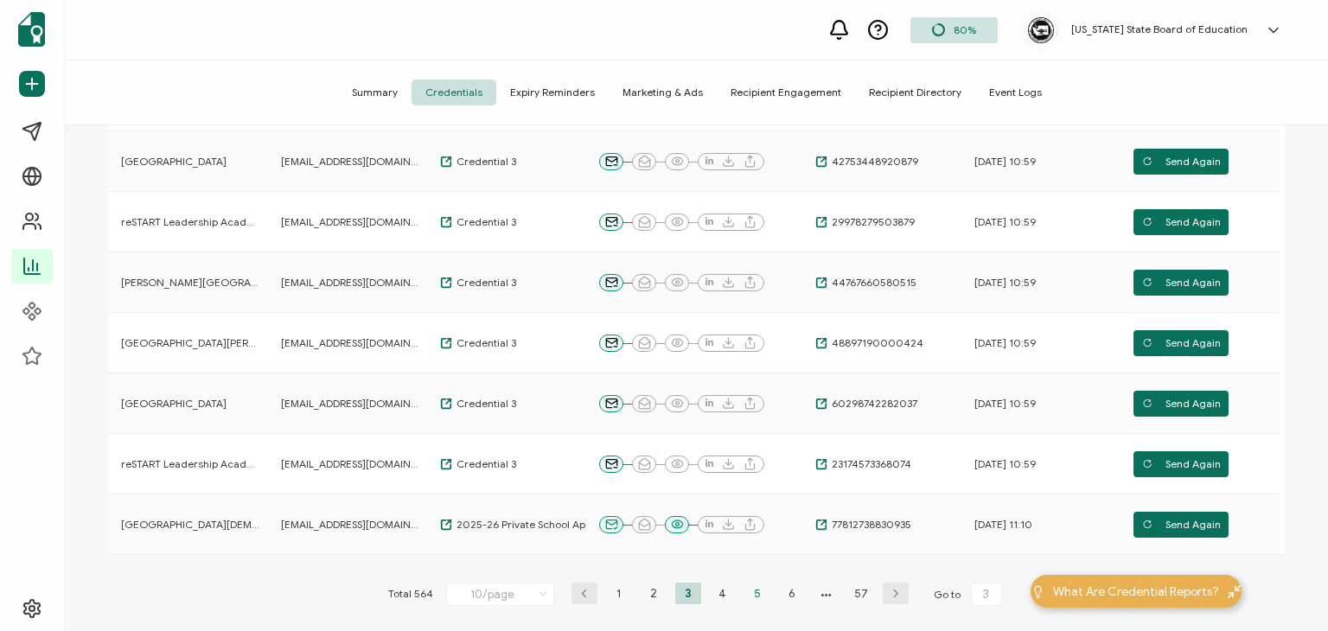
scroll to position [450, 0]
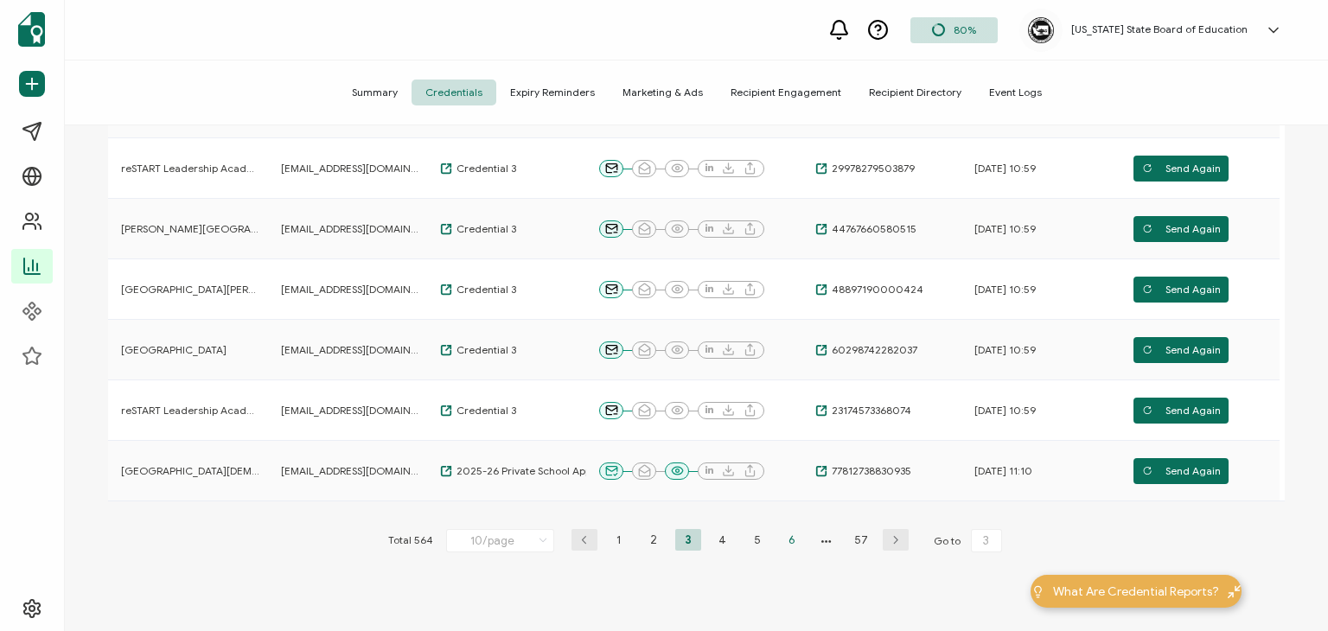
click at [784, 536] on li "6" at bounding box center [792, 540] width 26 height 22
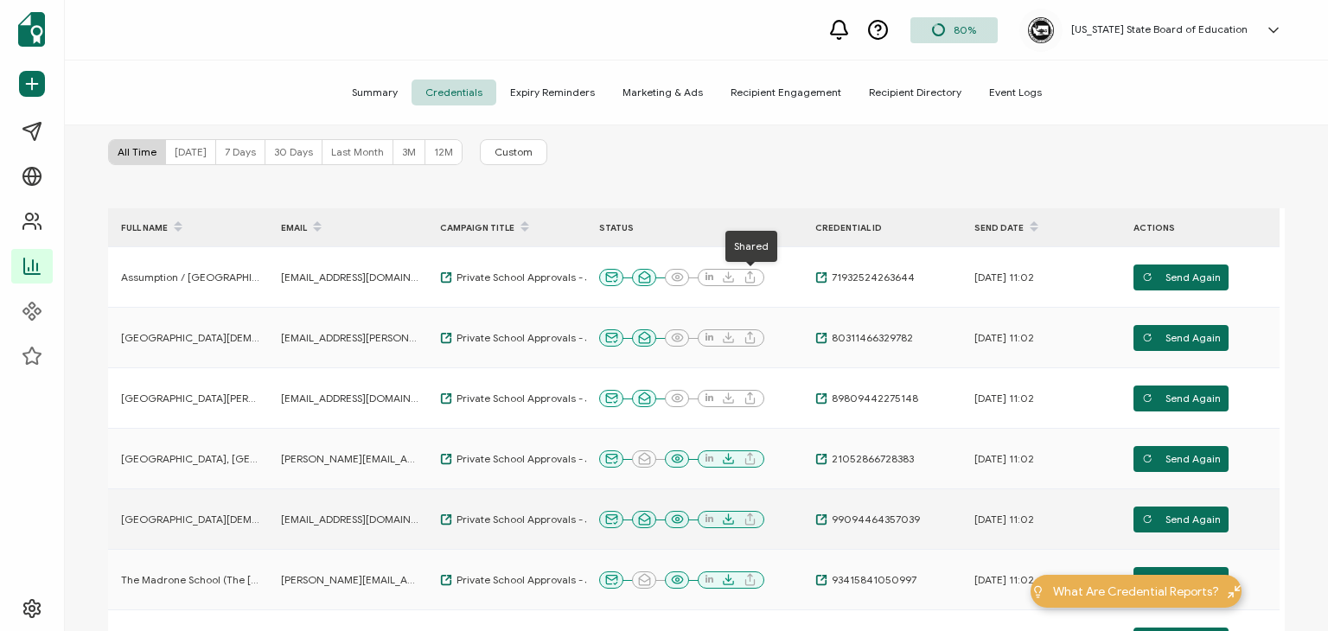
scroll to position [363, 0]
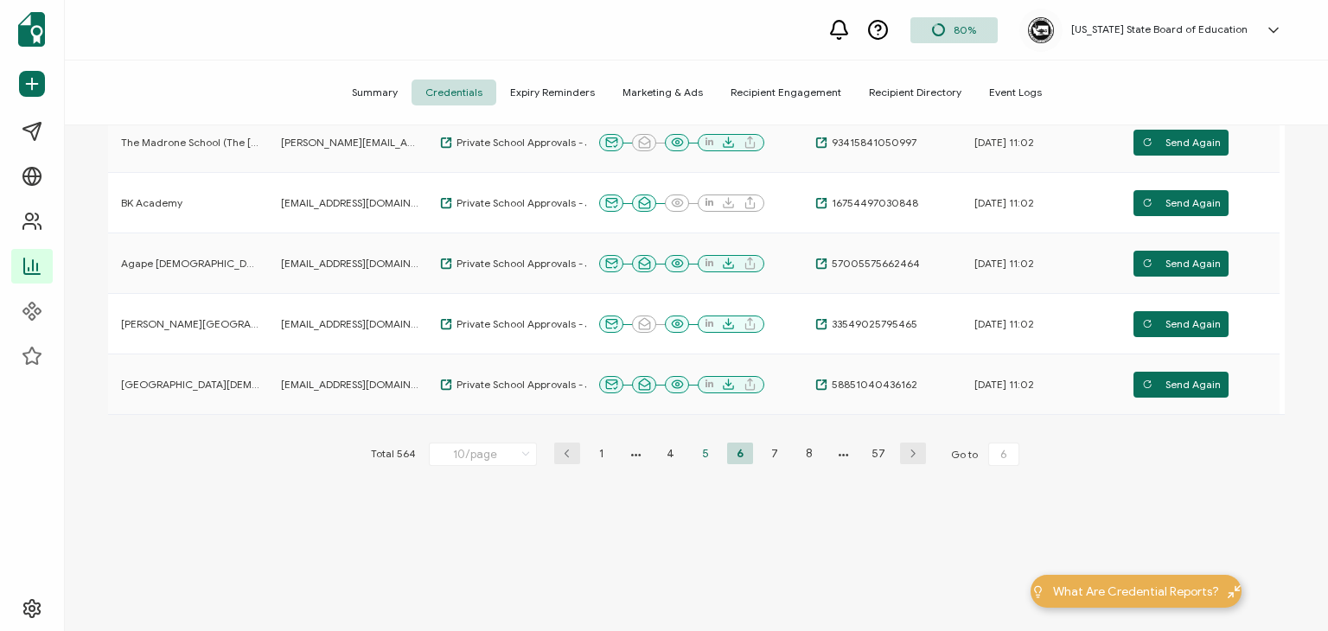
click at [703, 451] on li "5" at bounding box center [706, 454] width 26 height 22
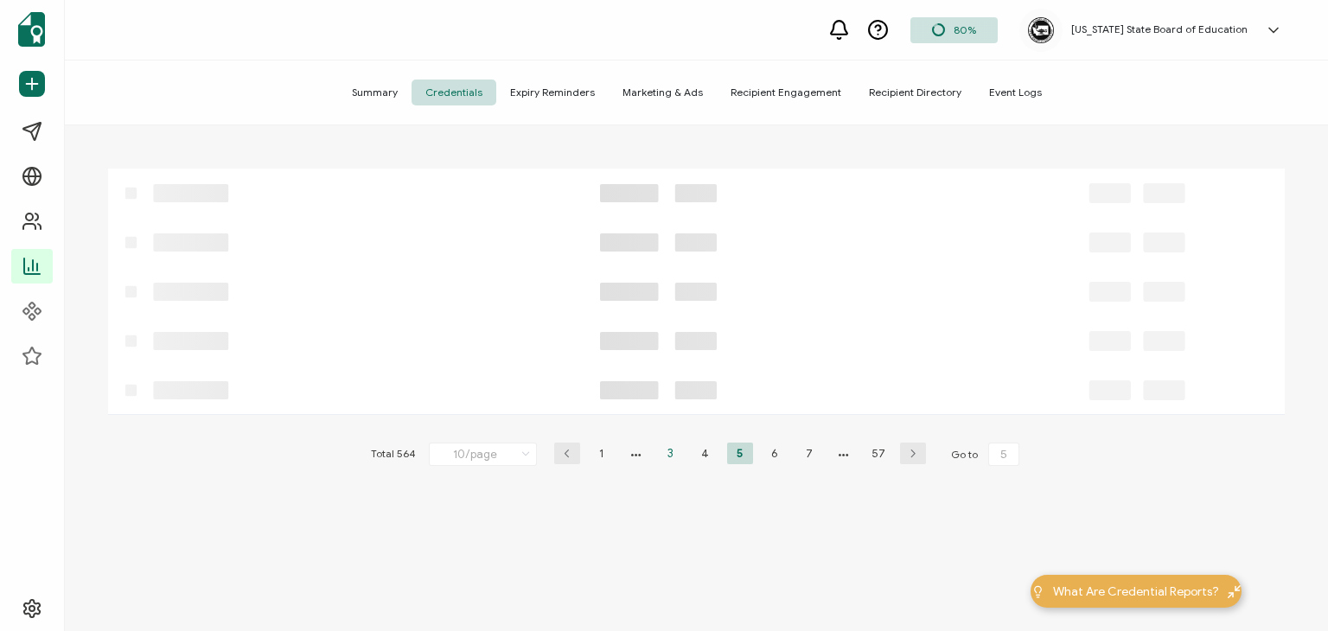
click at [667, 451] on li "3" at bounding box center [671, 454] width 26 height 22
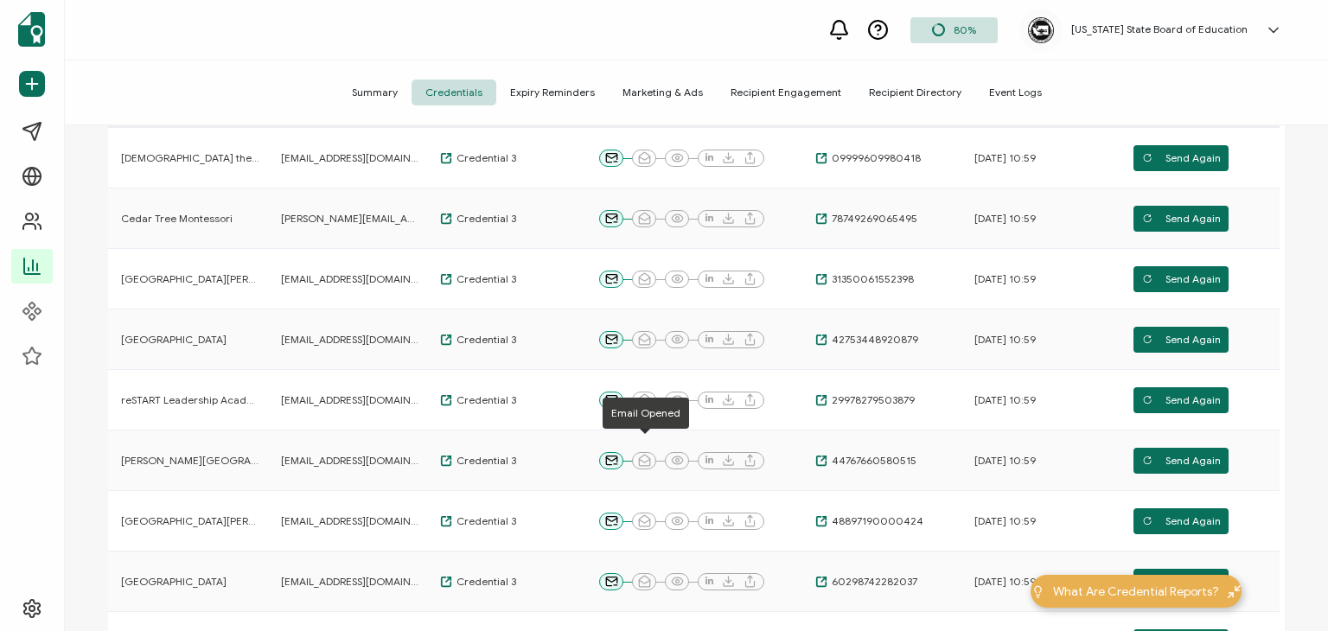
scroll to position [104, 0]
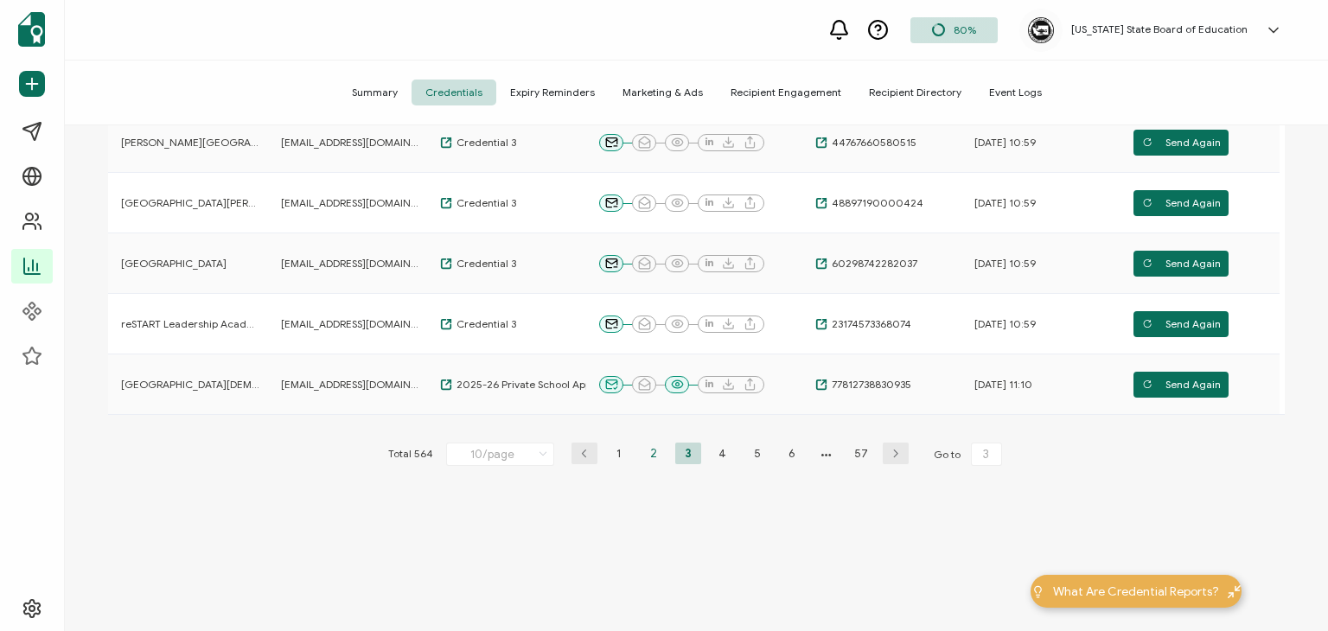
click at [649, 451] on li "2" at bounding box center [654, 454] width 26 height 22
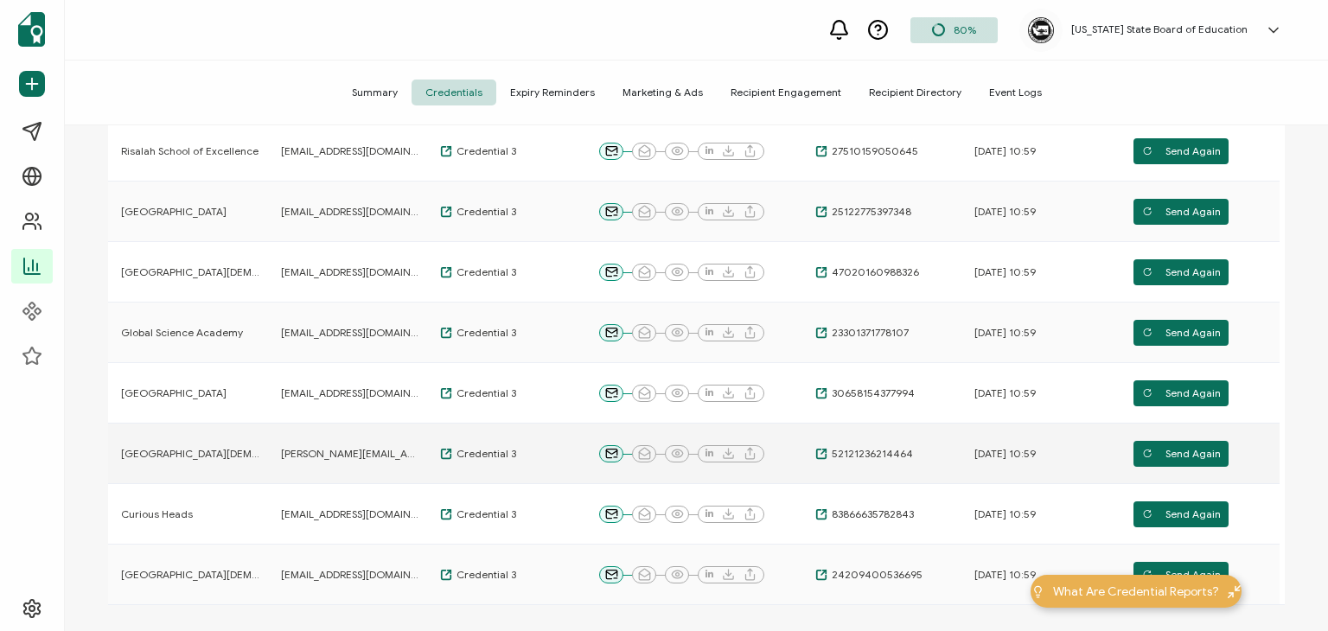
scroll to position [536, 0]
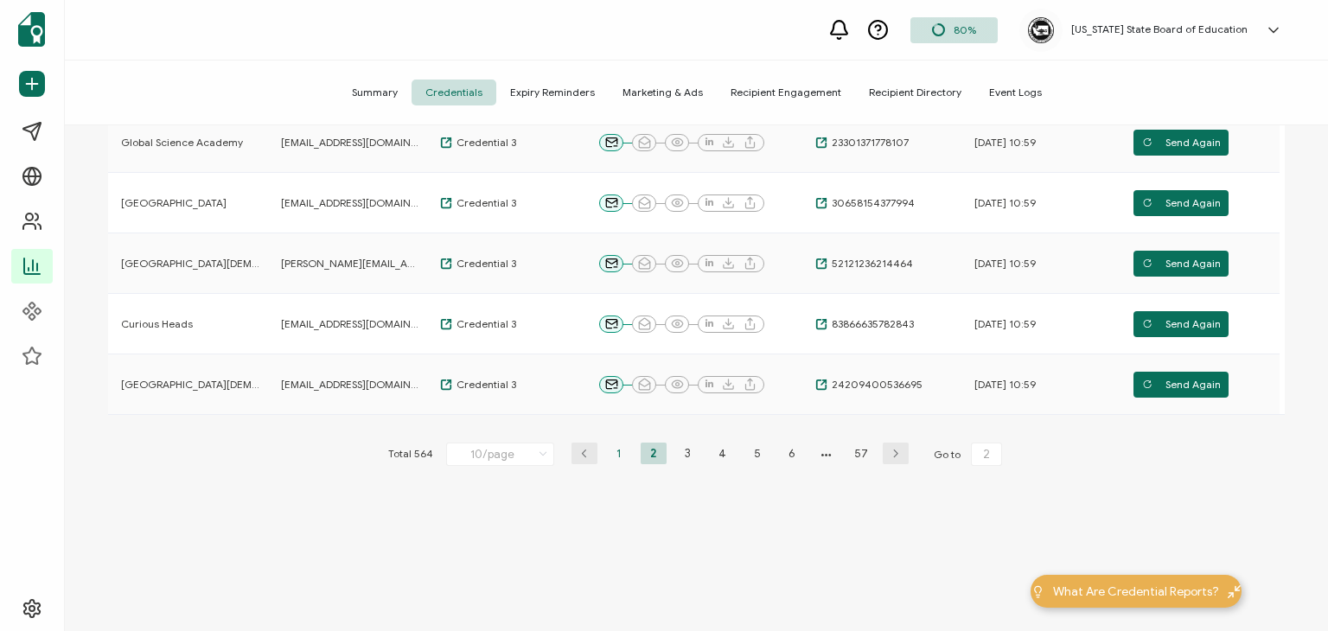
click at [608, 459] on li "1" at bounding box center [619, 454] width 26 height 22
type input "1"
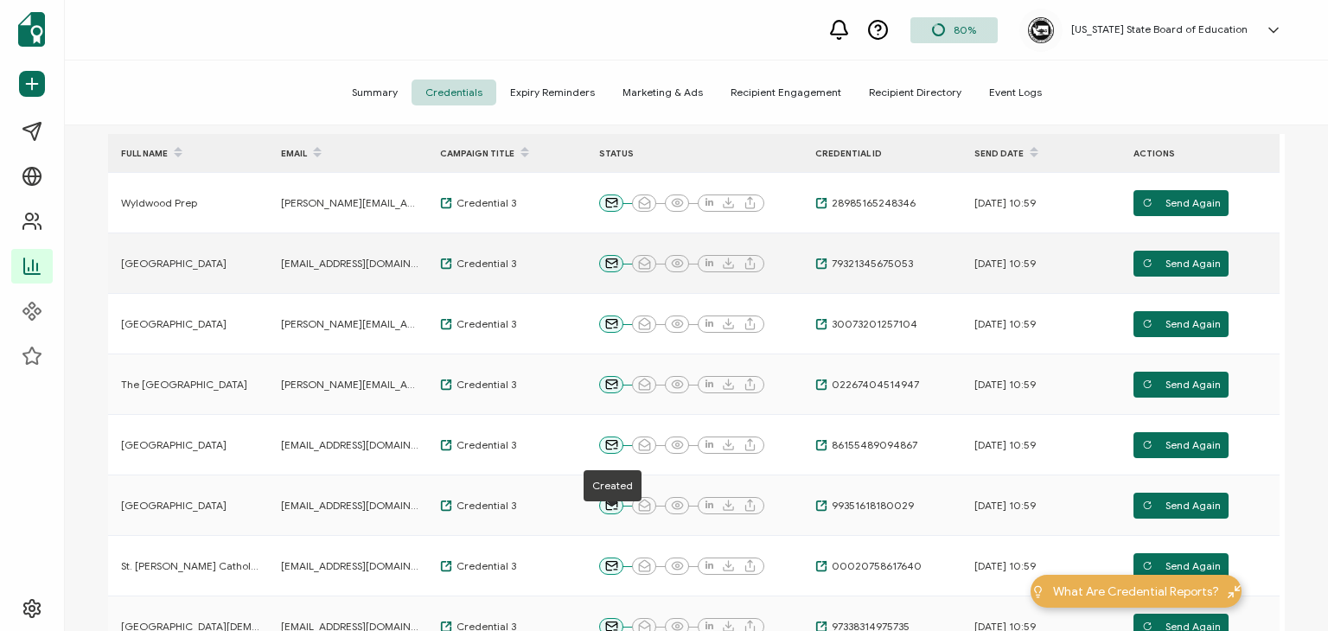
scroll to position [0, 0]
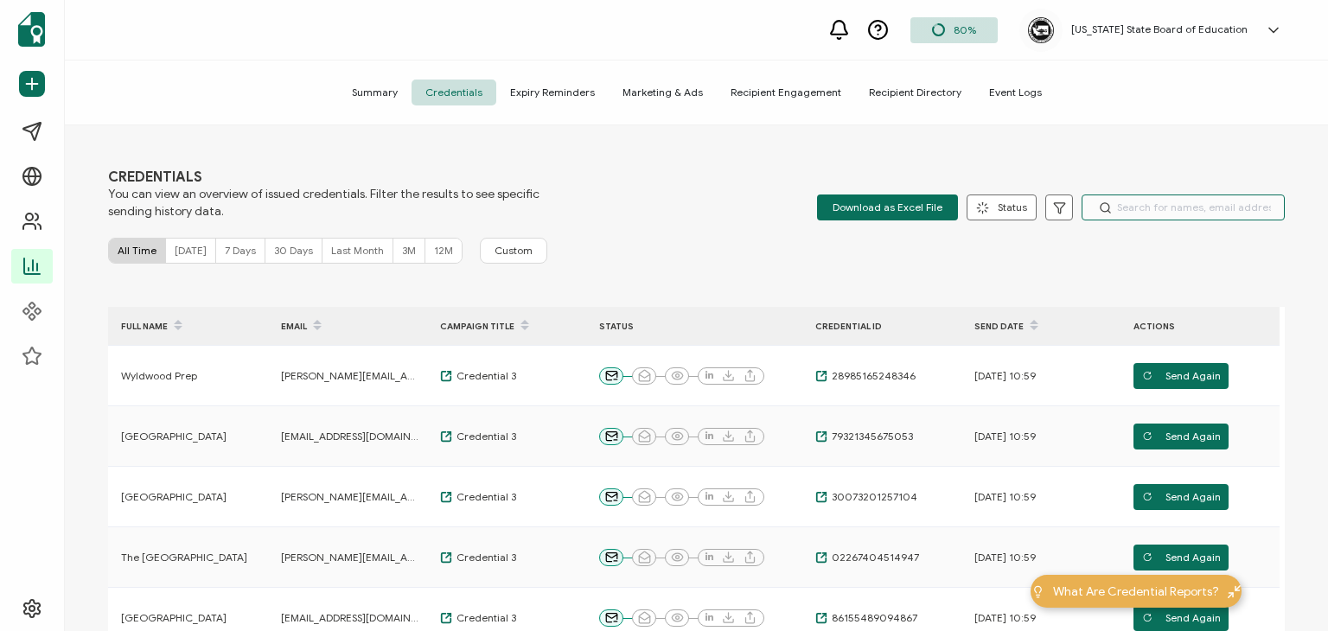
click at [1143, 206] on input "text" at bounding box center [1183, 208] width 203 height 26
type input "seabury"
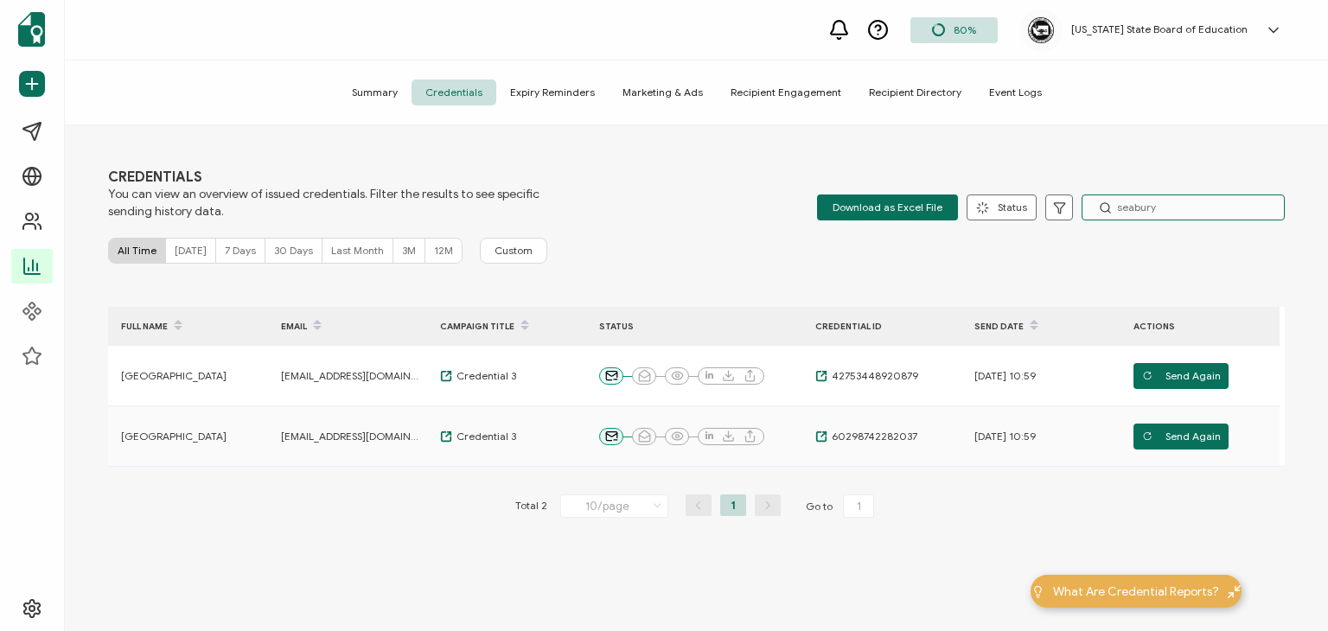
drag, startPoint x: 1176, startPoint y: 206, endPoint x: 1072, endPoint y: 200, distance: 103.9
click at [1072, 200] on div "Download as Excel File Status Delivered Undelivered Email Opened Viewed Add to …" at bounding box center [1051, 208] width 468 height 26
drag, startPoint x: 813, startPoint y: 236, endPoint x: 861, endPoint y: 206, distance: 57.1
click at [813, 235] on div "CREDENTIALS You can view an overview of issued credentials. Filter the results …" at bounding box center [696, 380] width 1263 height 510
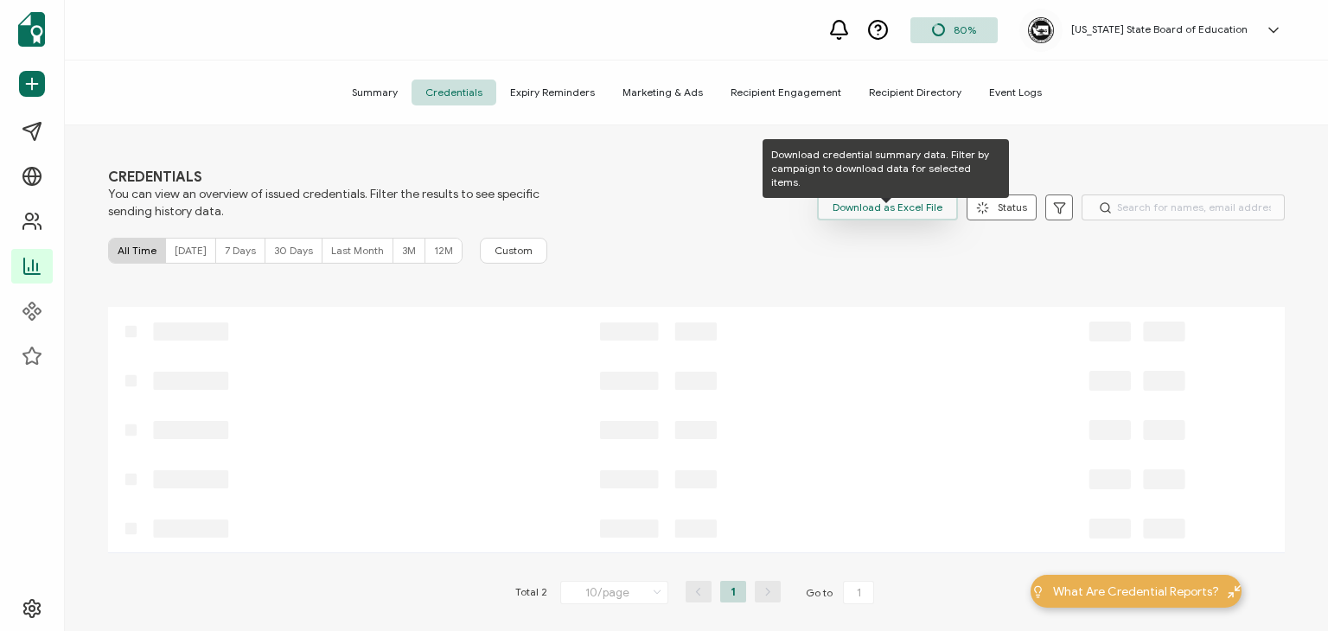
click at [854, 214] on span "Download as Excel File" at bounding box center [888, 208] width 110 height 26
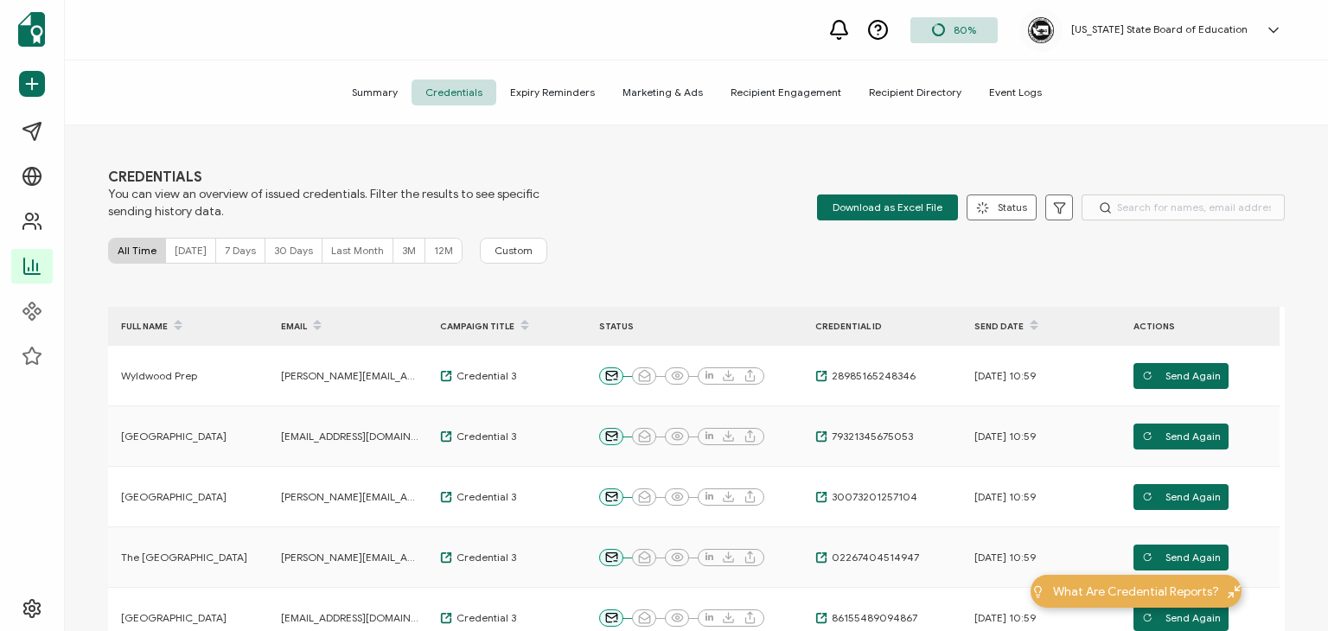
click at [910, 94] on span "Recipient Directory" at bounding box center [915, 93] width 120 height 26
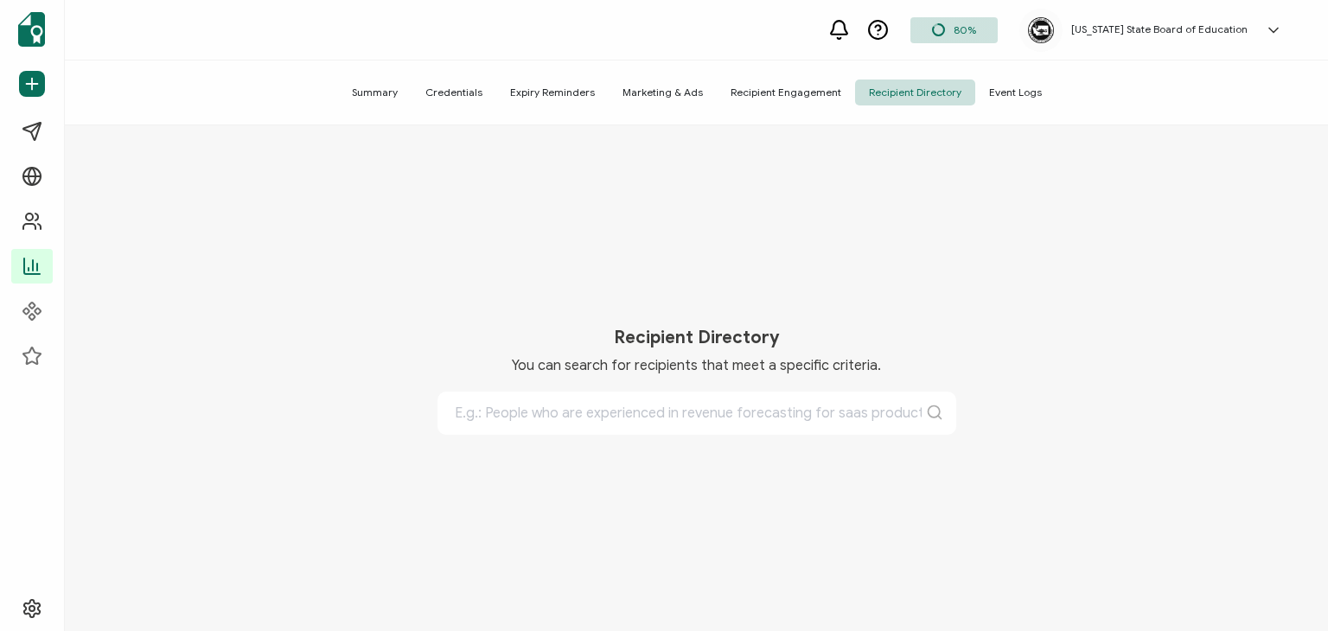
click at [771, 99] on span "Recipient Engagement" at bounding box center [786, 93] width 138 height 26
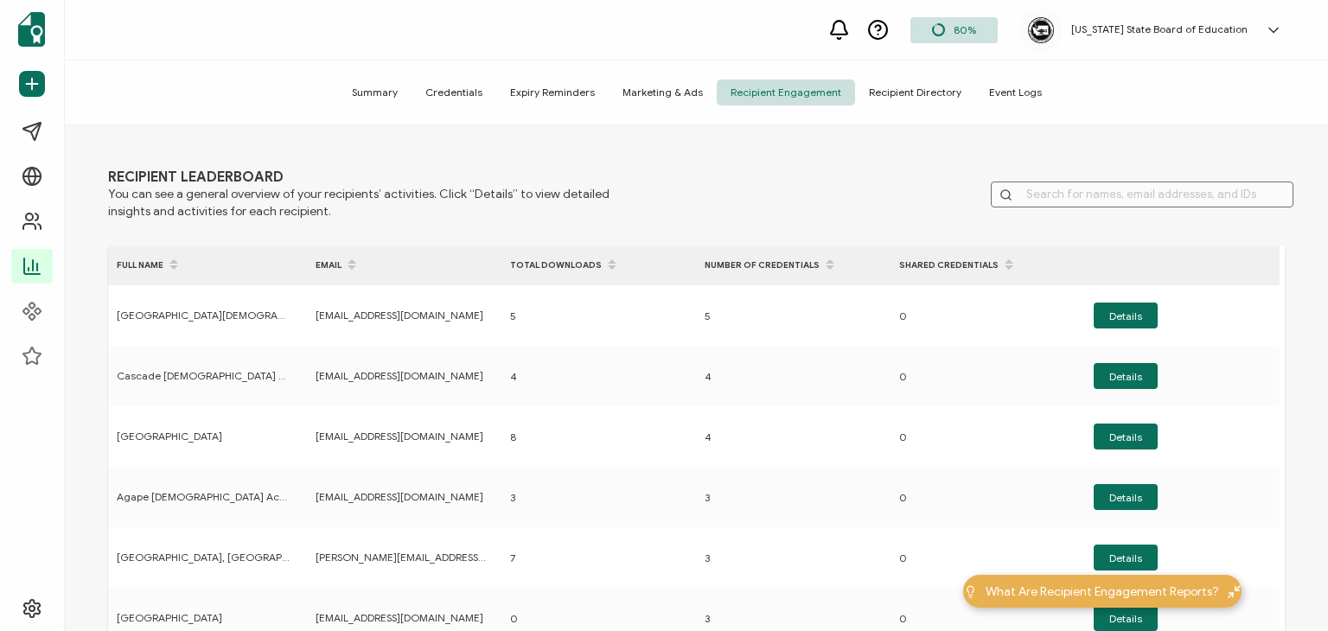
click at [386, 93] on span "Summary" at bounding box center [375, 93] width 74 height 26
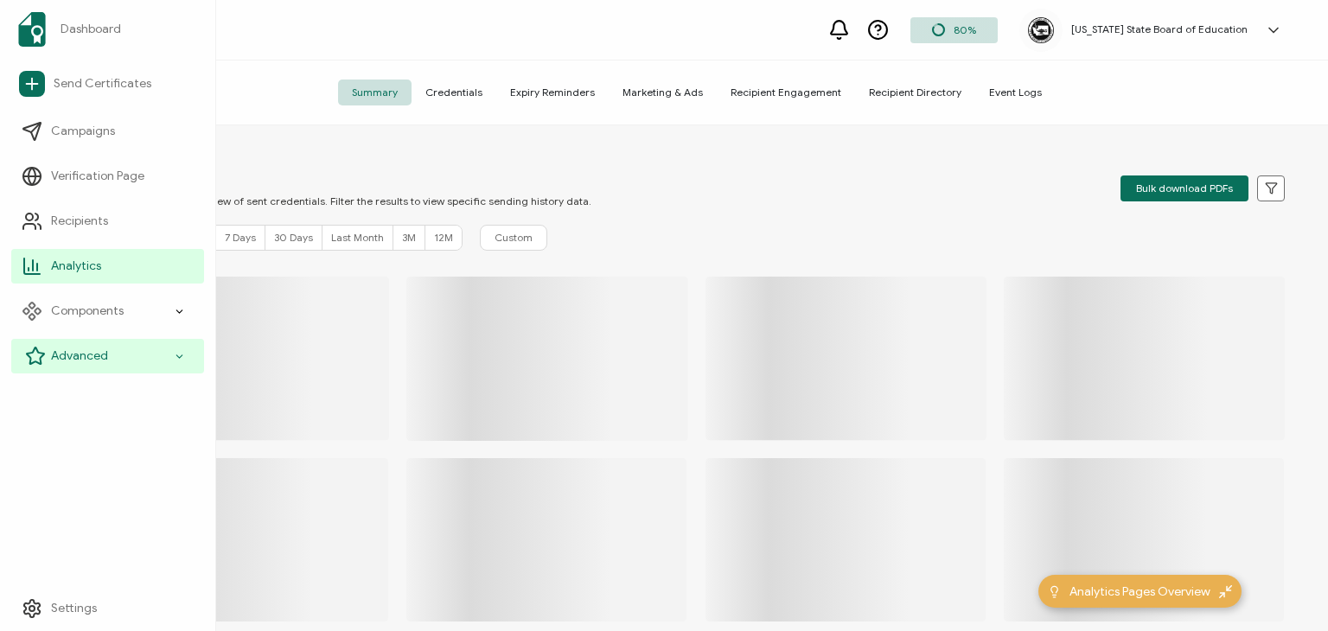
click at [181, 354] on icon at bounding box center [179, 357] width 11 height 20
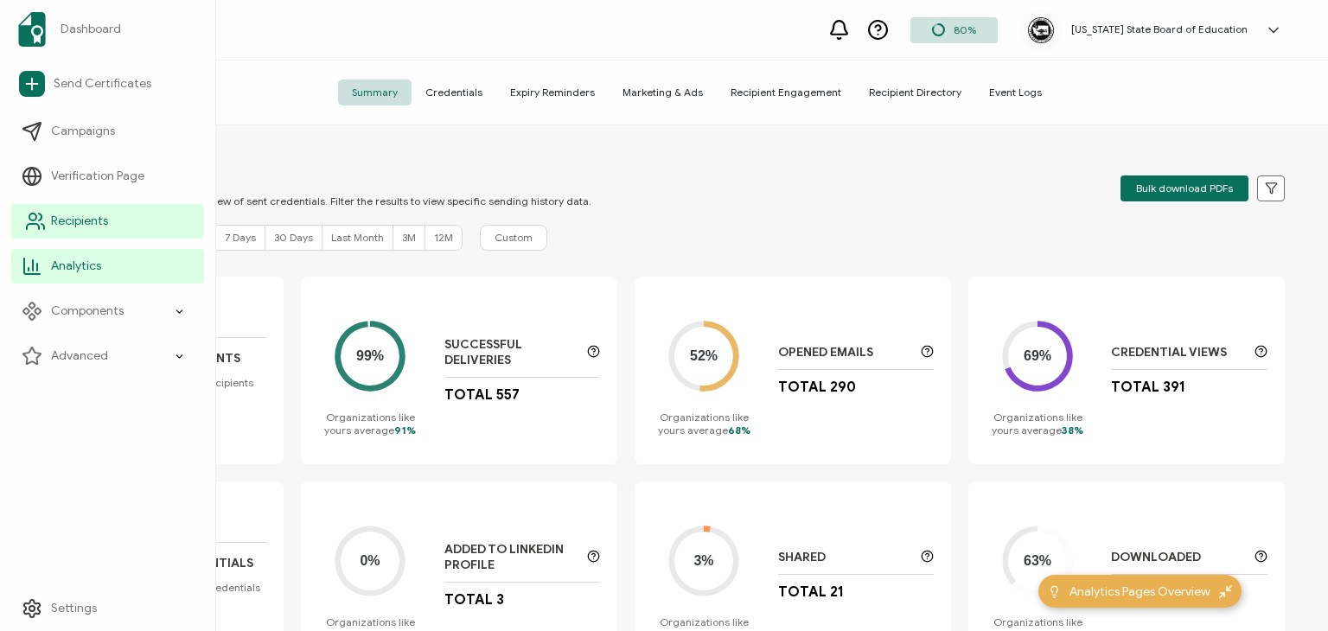
click at [47, 213] on link "Recipients" at bounding box center [107, 221] width 193 height 35
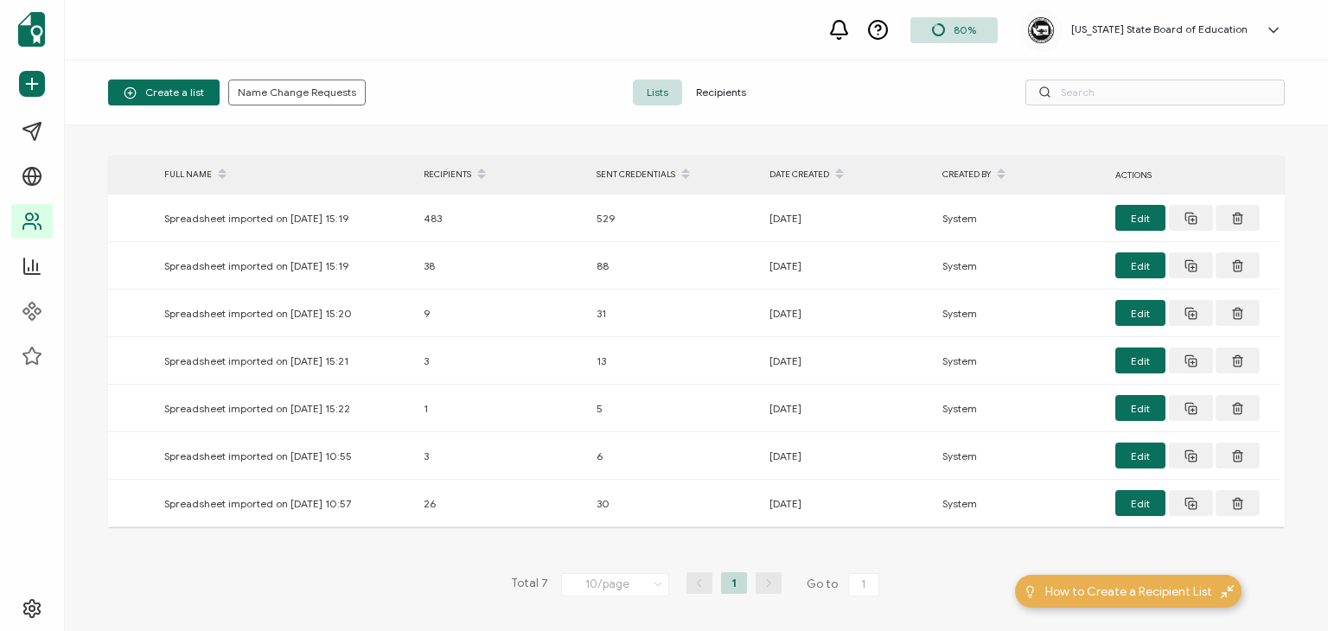
click at [724, 98] on span "Recipients" at bounding box center [721, 93] width 78 height 26
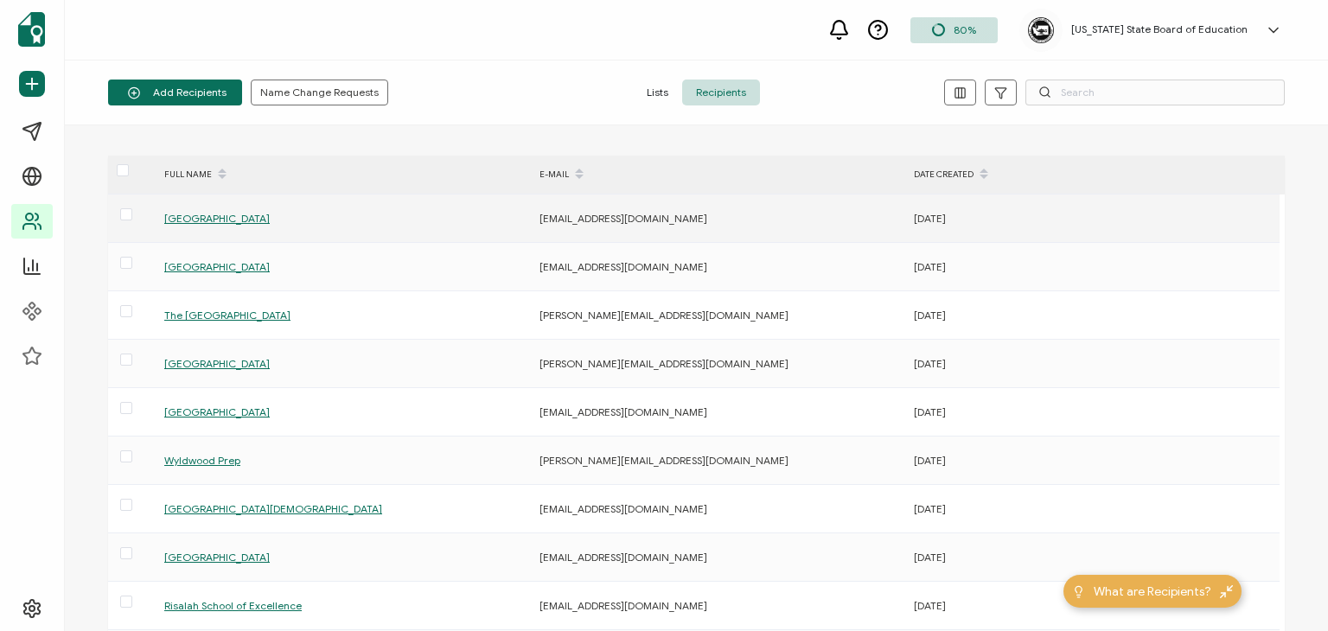
click at [229, 221] on span "Sunfield Waldorf School" at bounding box center [216, 218] width 105 height 13
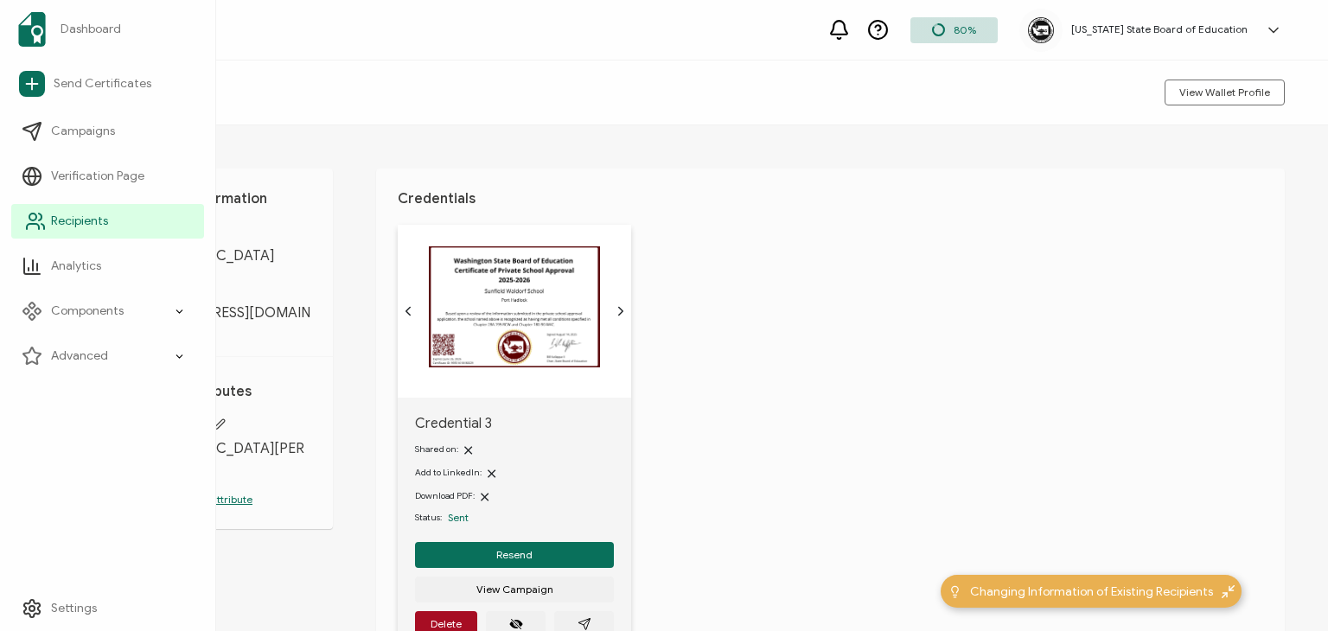
click at [86, 222] on span "Recipients" at bounding box center [79, 221] width 57 height 17
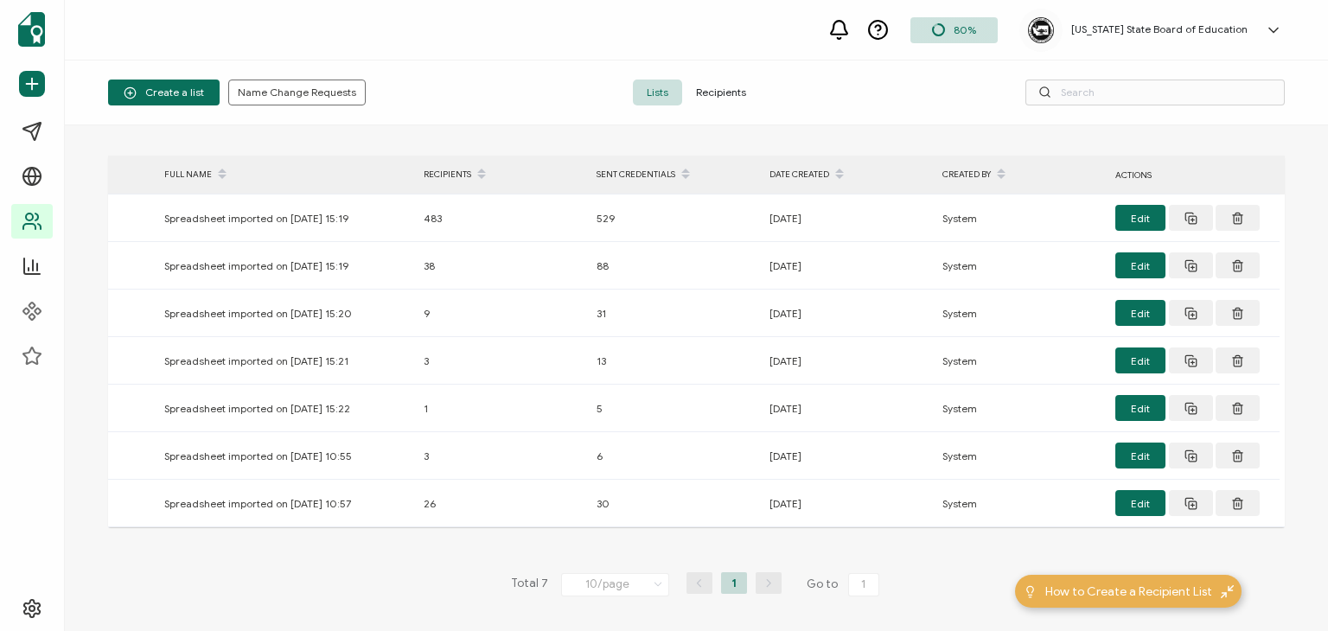
drag, startPoint x: 713, startPoint y: 92, endPoint x: 93, endPoint y: 87, distance: 620.9
click at [713, 92] on span "Recipients" at bounding box center [721, 93] width 78 height 26
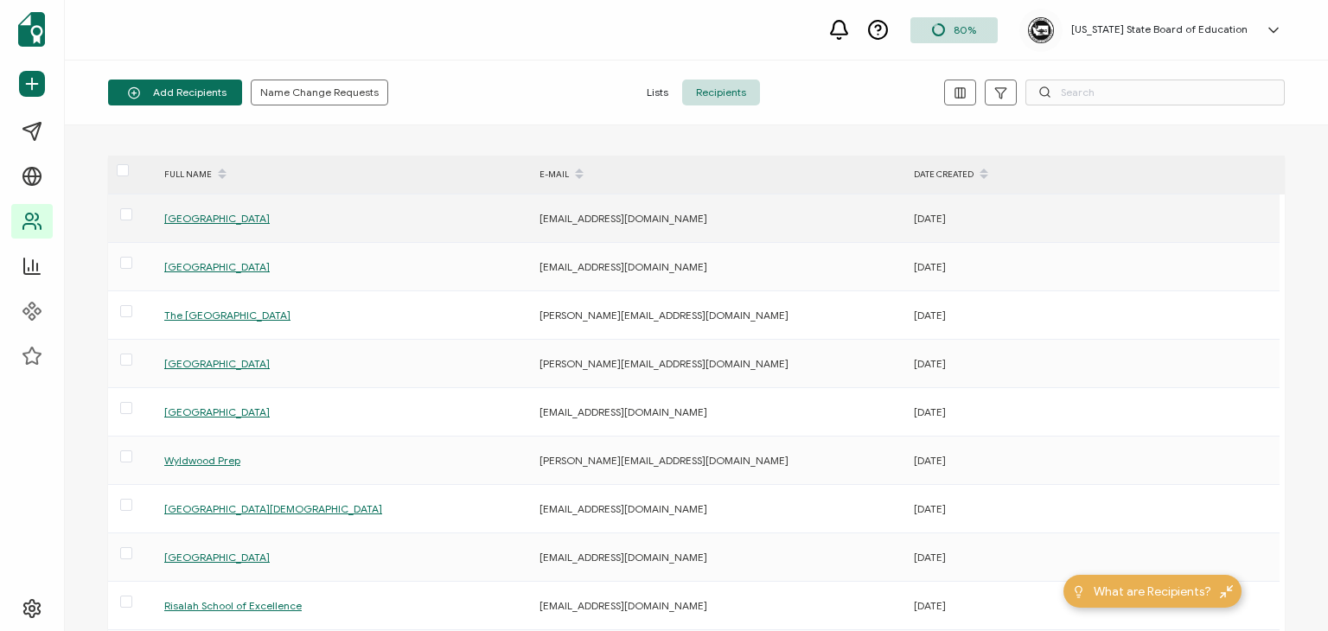
click at [218, 214] on span "Sunfield Waldorf School" at bounding box center [216, 218] width 105 height 13
click at [220, 218] on span "Sunfield Waldorf School" at bounding box center [216, 218] width 105 height 13
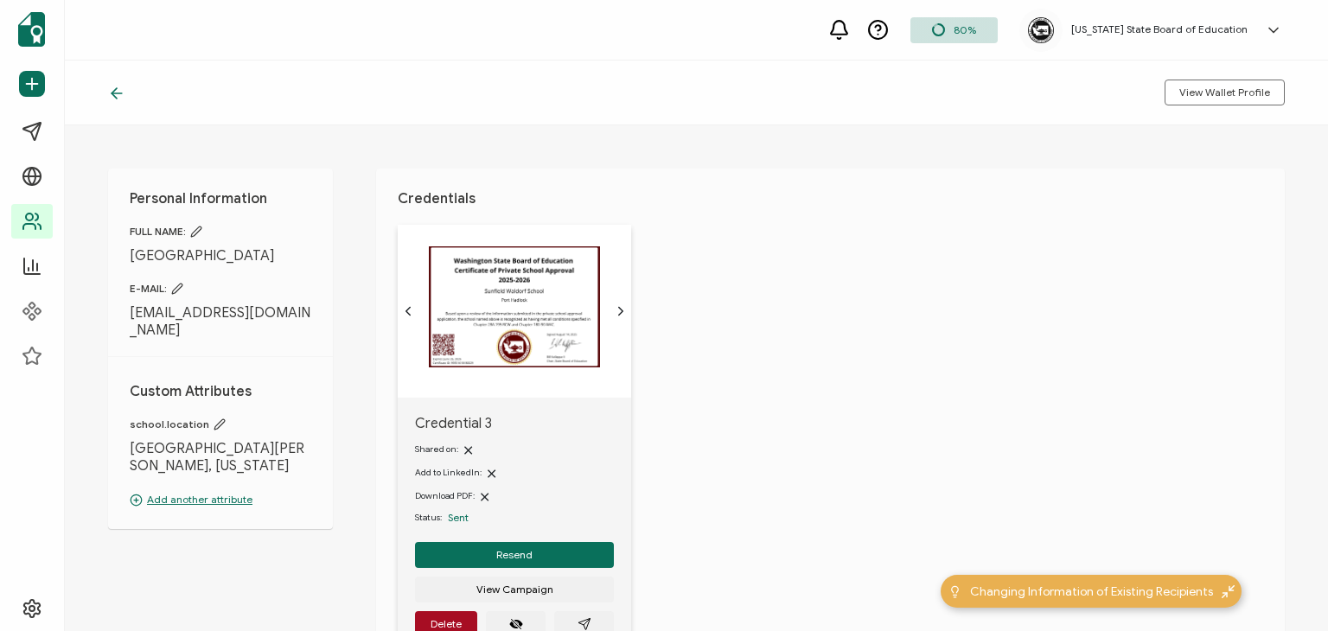
click at [531, 310] on img at bounding box center [514, 306] width 171 height 121
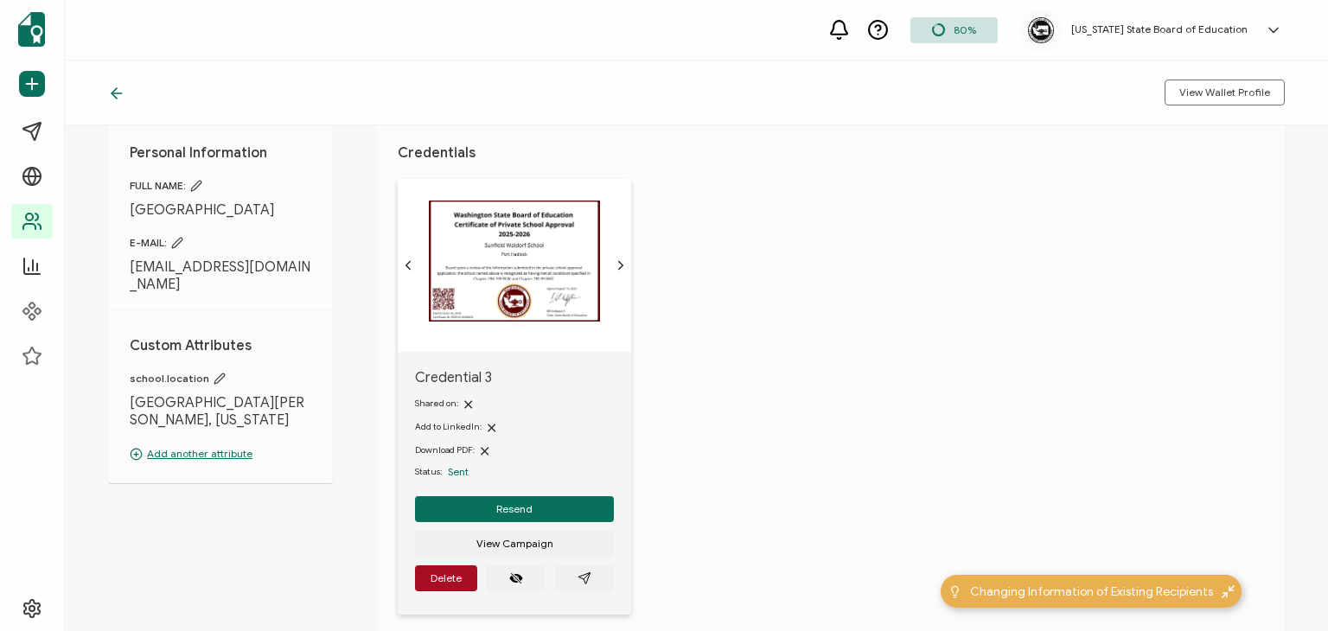
scroll to position [86, 0]
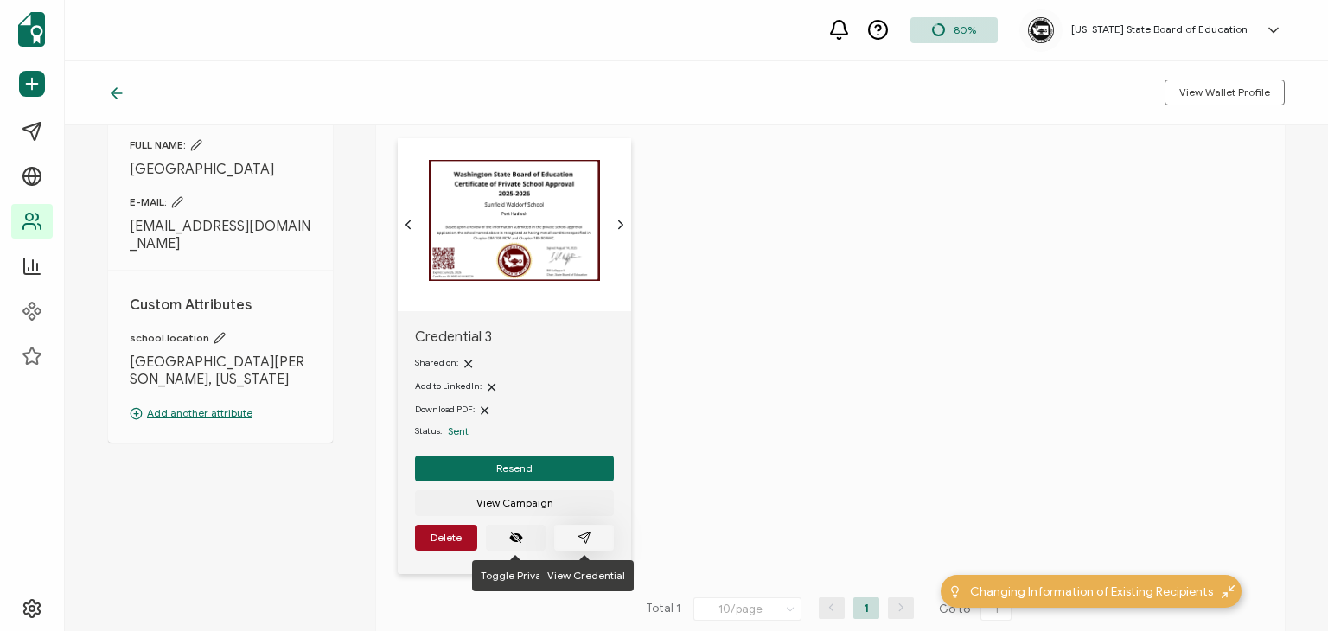
click at [600, 537] on button "button" at bounding box center [584, 538] width 60 height 26
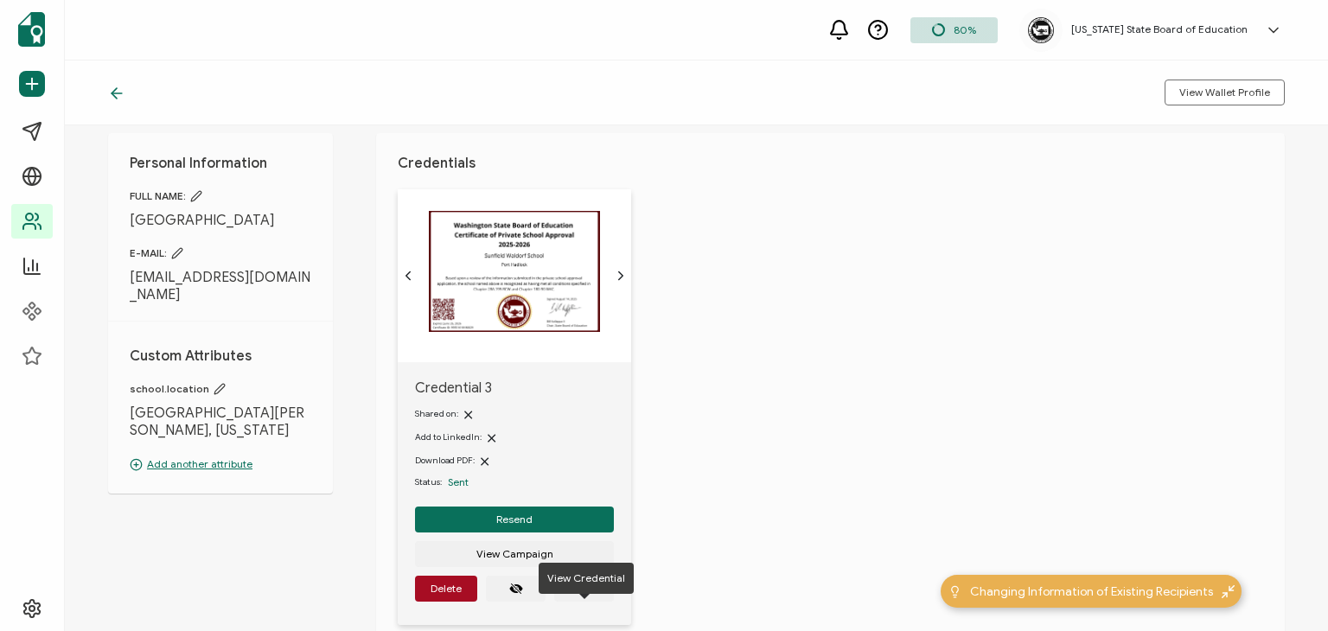
scroll to position [0, 0]
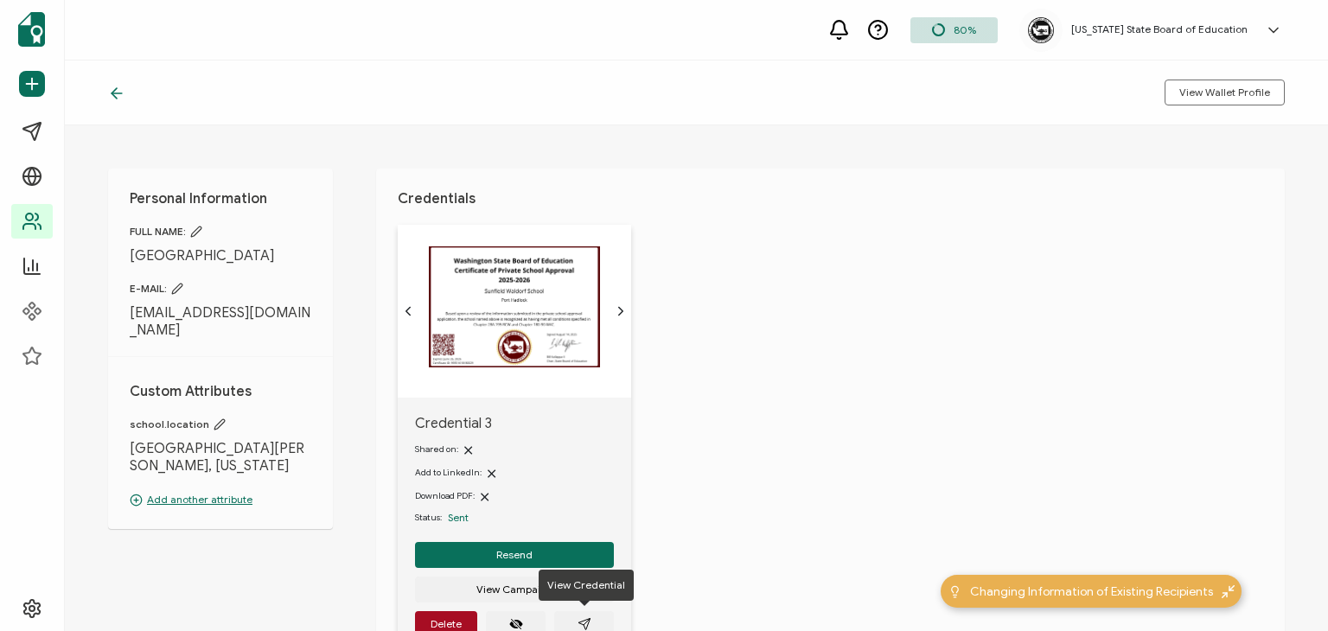
click at [217, 419] on icon at bounding box center [220, 425] width 12 height 12
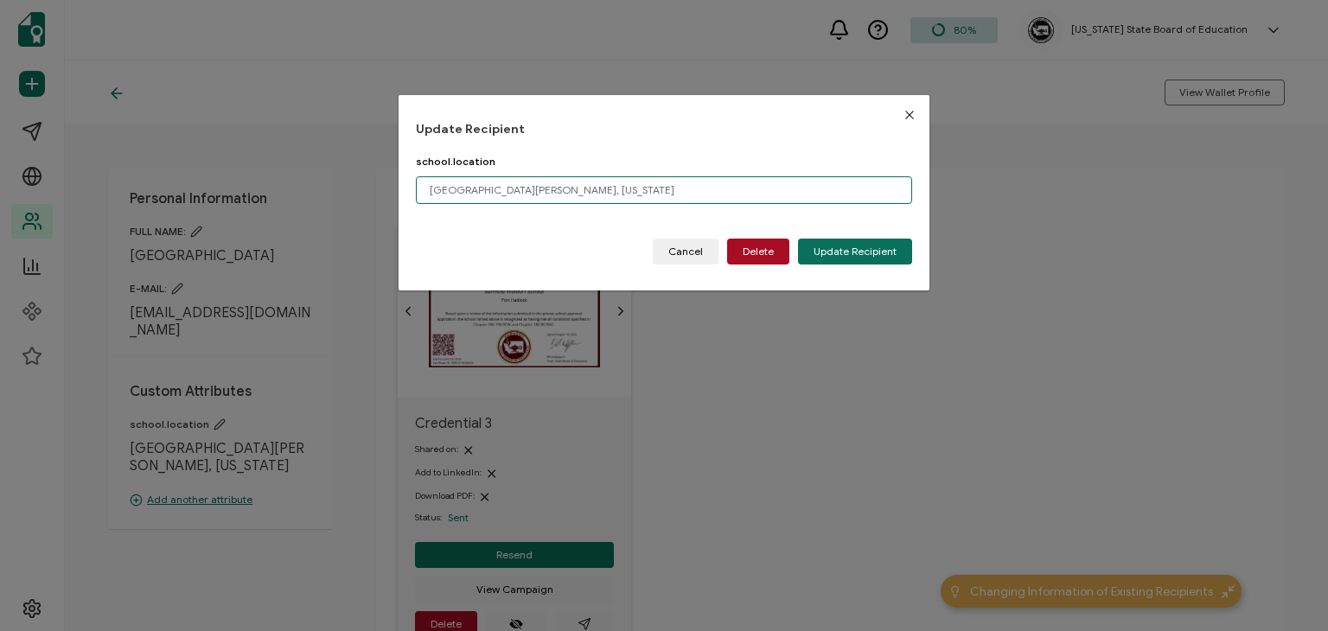
click at [733, 195] on input "Port Hadlock, Washington" at bounding box center [664, 190] width 496 height 28
type input "Port Hadlock, Washington"
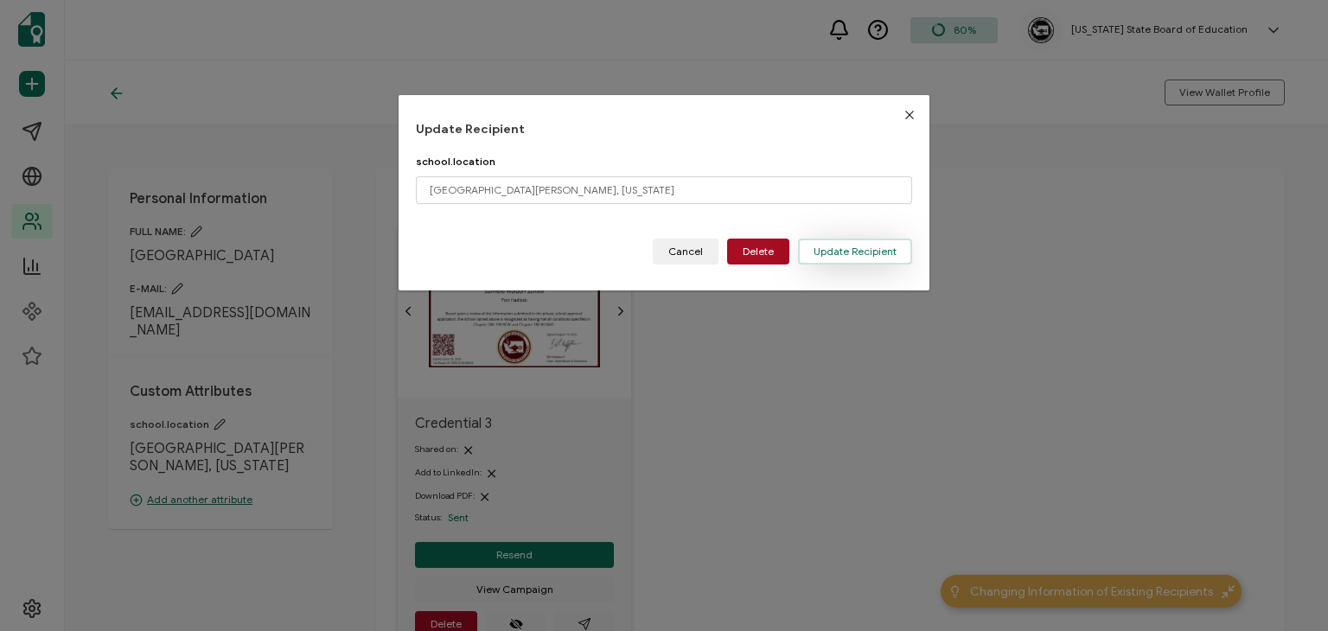
click at [852, 252] on span "Update Recipient" at bounding box center [855, 251] width 83 height 10
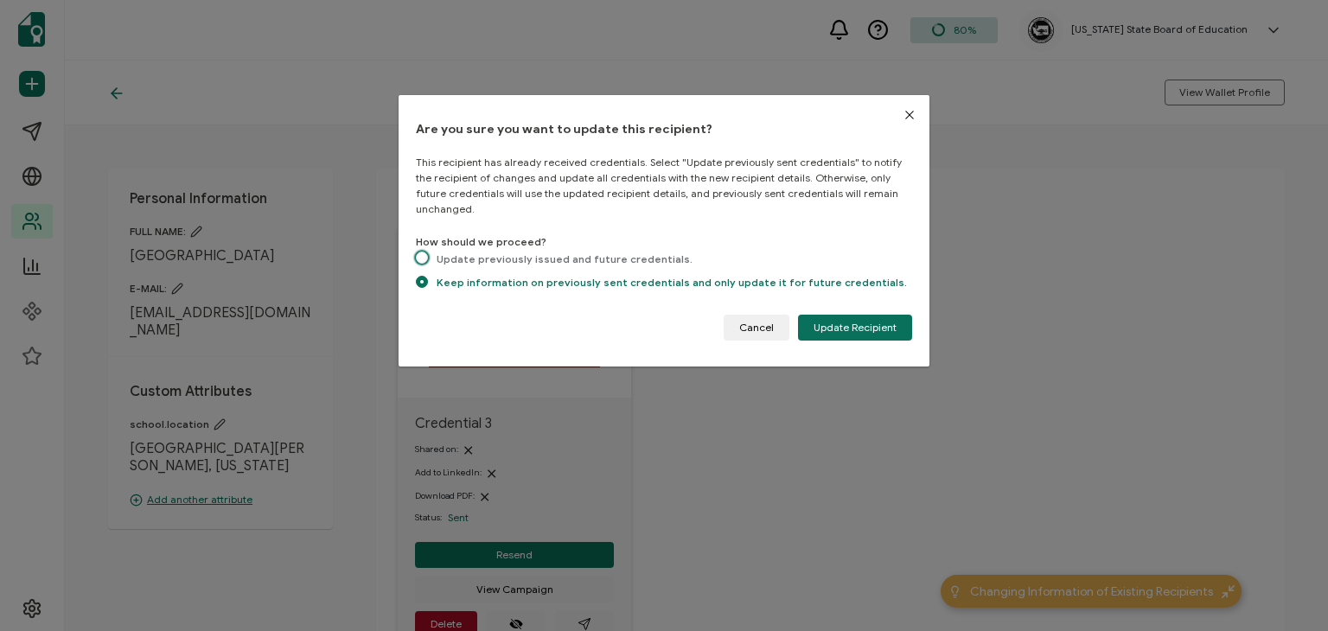
drag, startPoint x: 524, startPoint y: 244, endPoint x: 540, endPoint y: 240, distance: 16.2
click at [528, 252] on span "Update previously issued and future credentials." at bounding box center [560, 258] width 265 height 13
click at [428, 252] on input "Update previously issued and future credentials." at bounding box center [422, 259] width 12 height 15
radio input "true"
radio input "false"
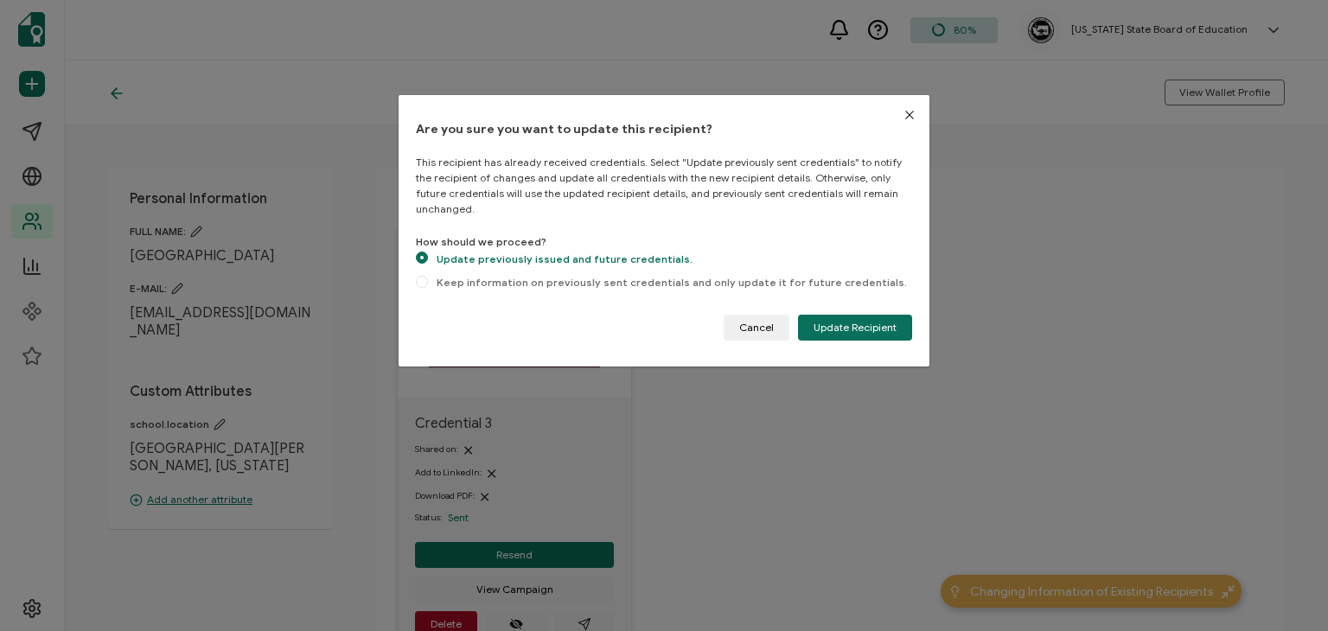
click at [908, 110] on icon "Close" at bounding box center [910, 115] width 14 height 14
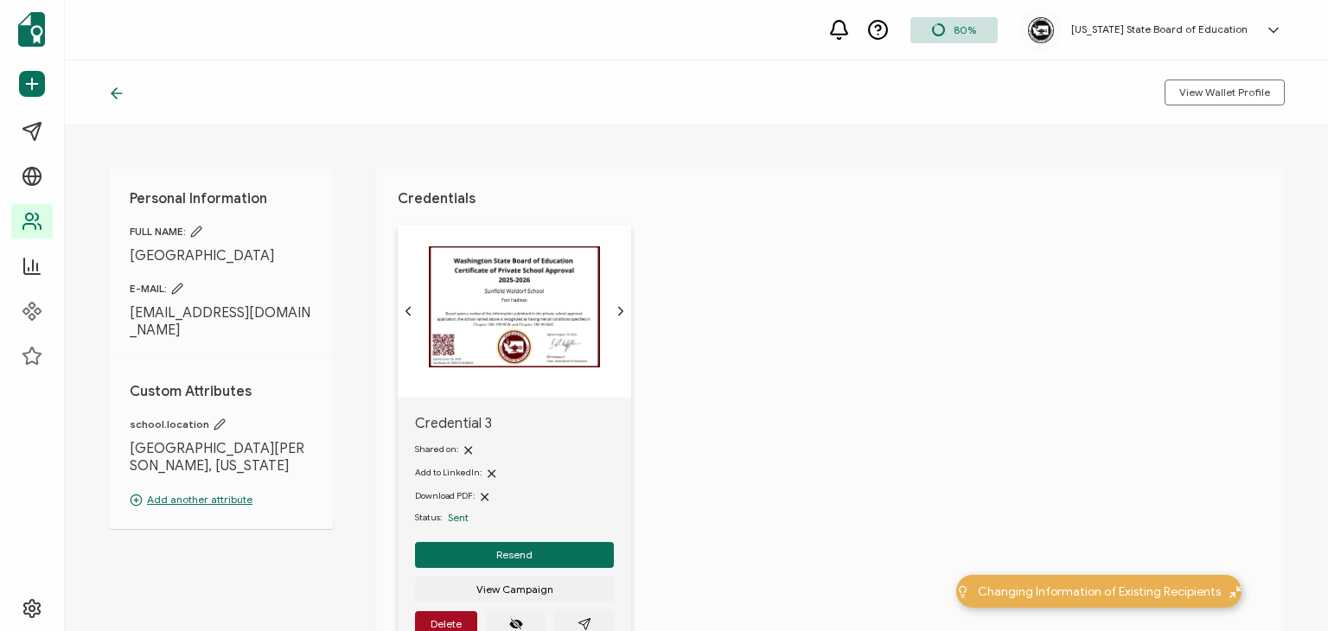
click at [533, 336] on img at bounding box center [514, 306] width 171 height 121
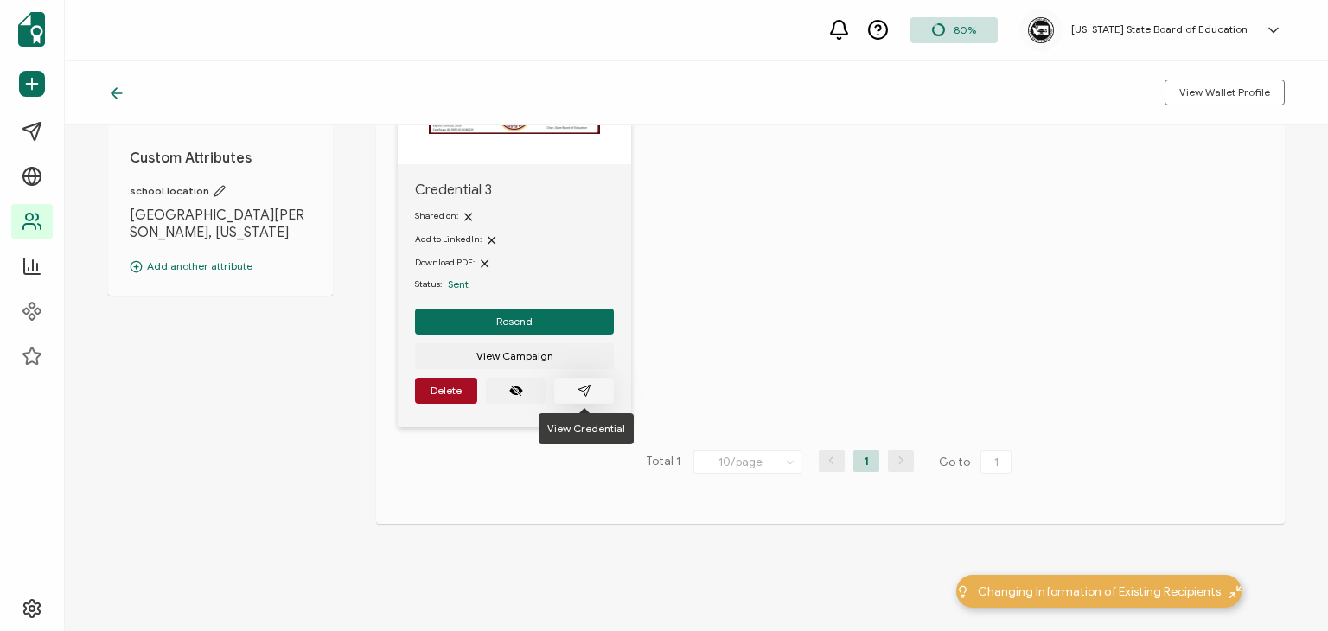
click at [592, 387] on button "button" at bounding box center [584, 391] width 60 height 26
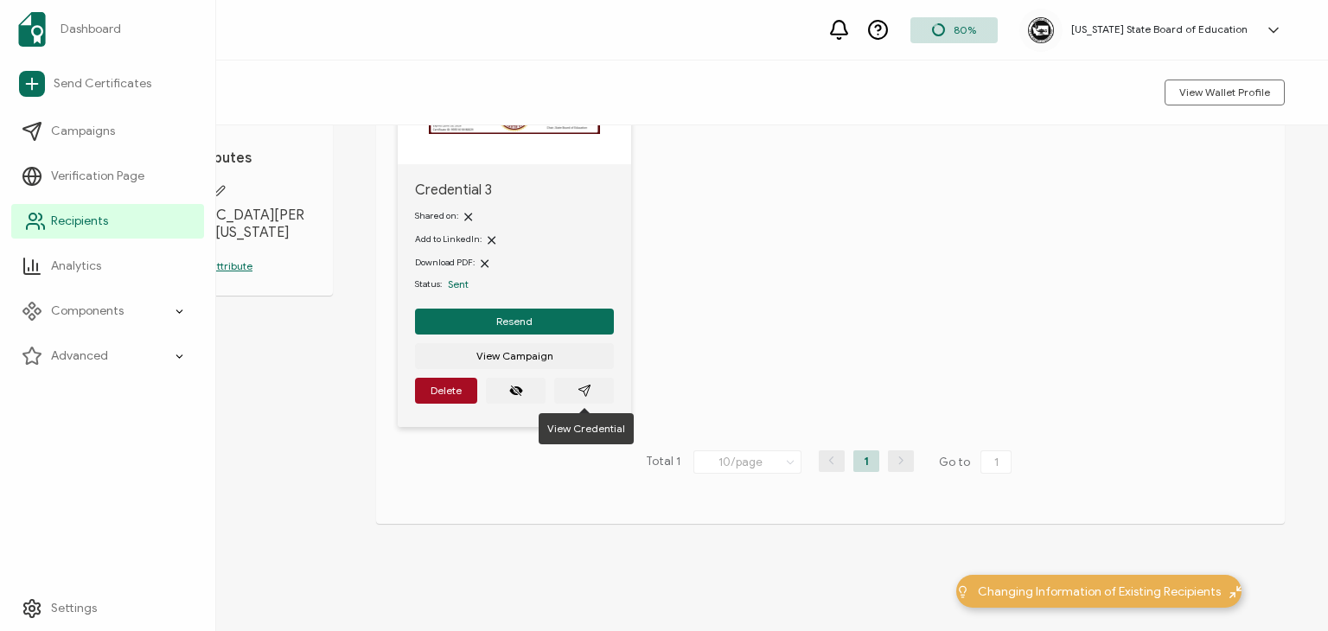
click at [71, 216] on span "Recipients" at bounding box center [79, 221] width 57 height 17
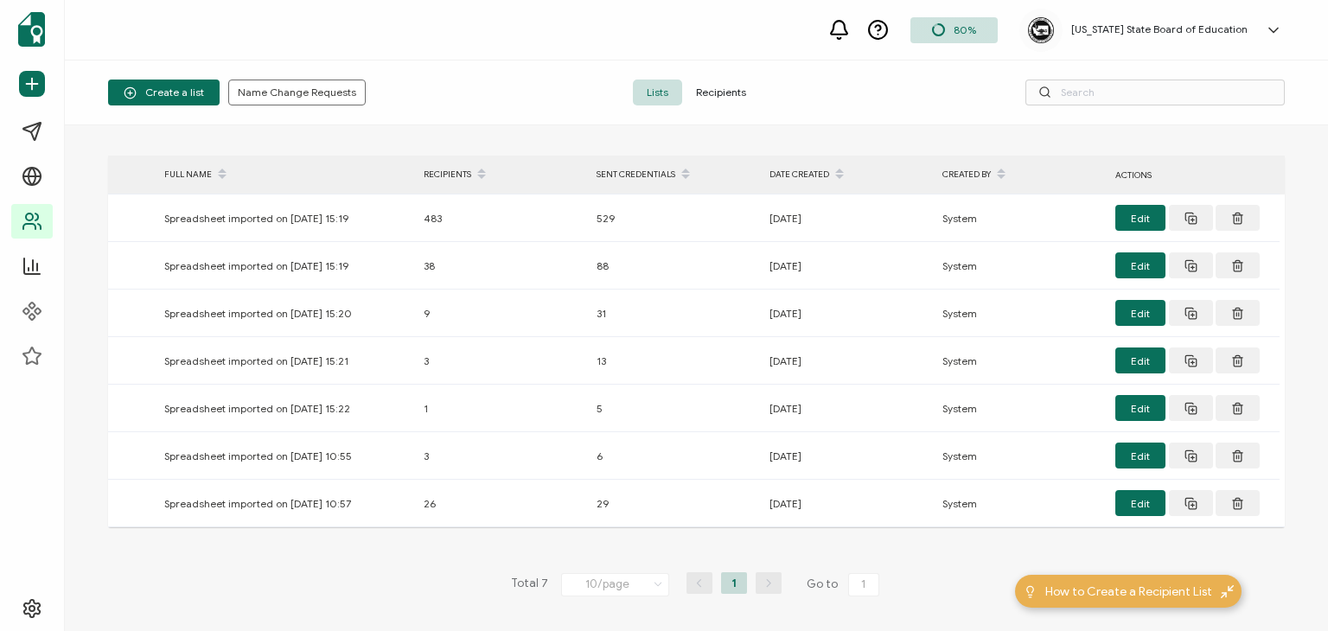
click at [732, 91] on span "Recipients" at bounding box center [721, 93] width 78 height 26
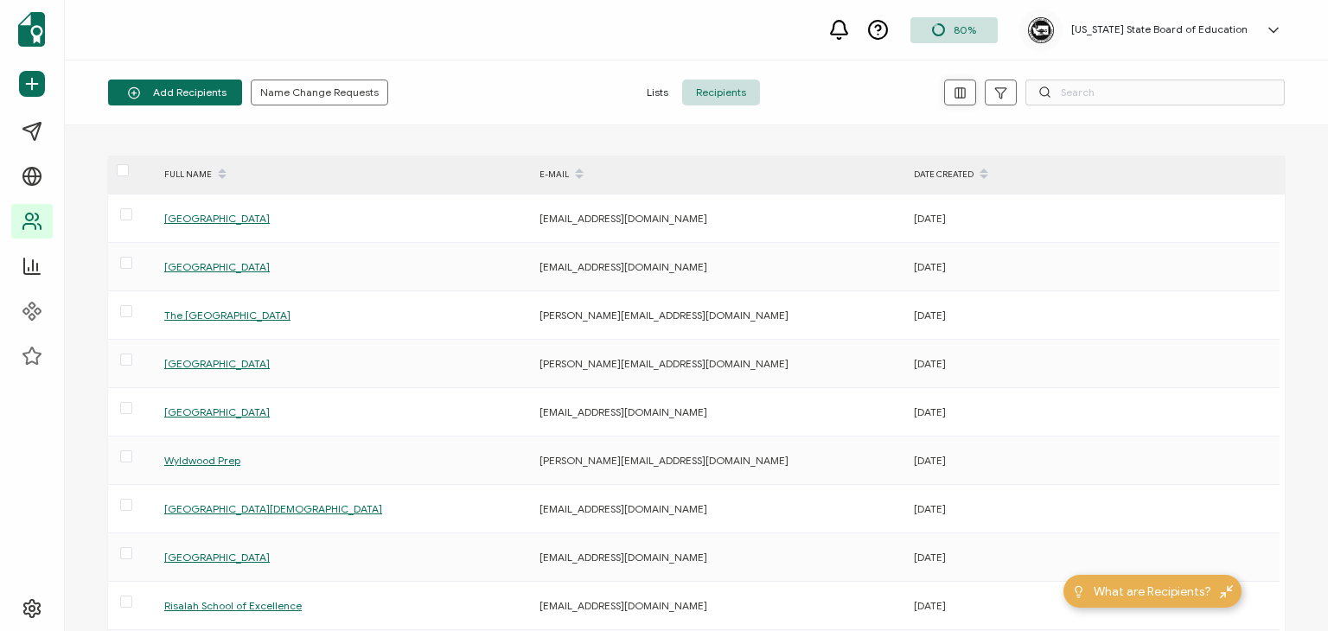
click at [959, 89] on icon "button" at bounding box center [959, 92] width 0 height 10
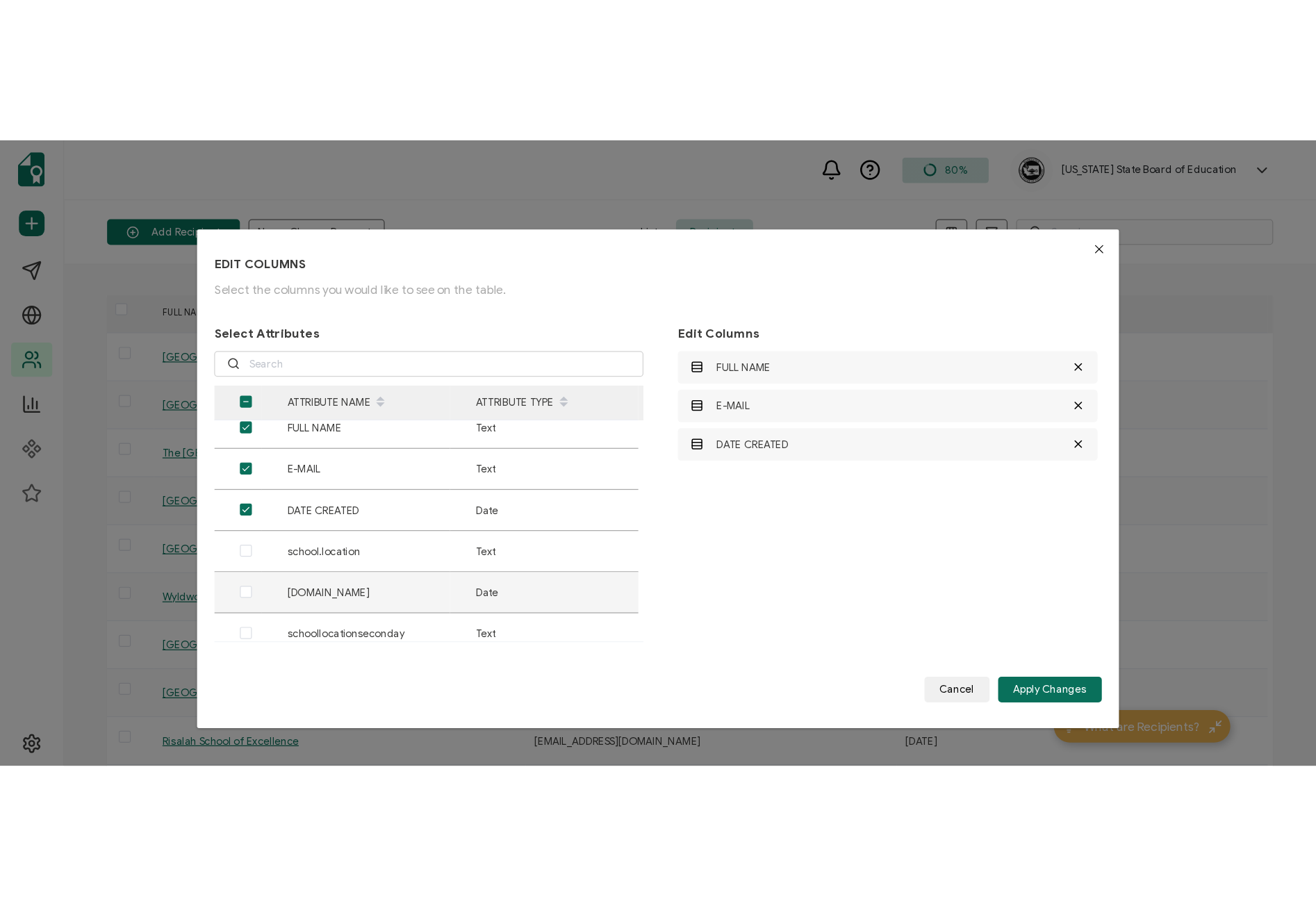
scroll to position [19, 0]
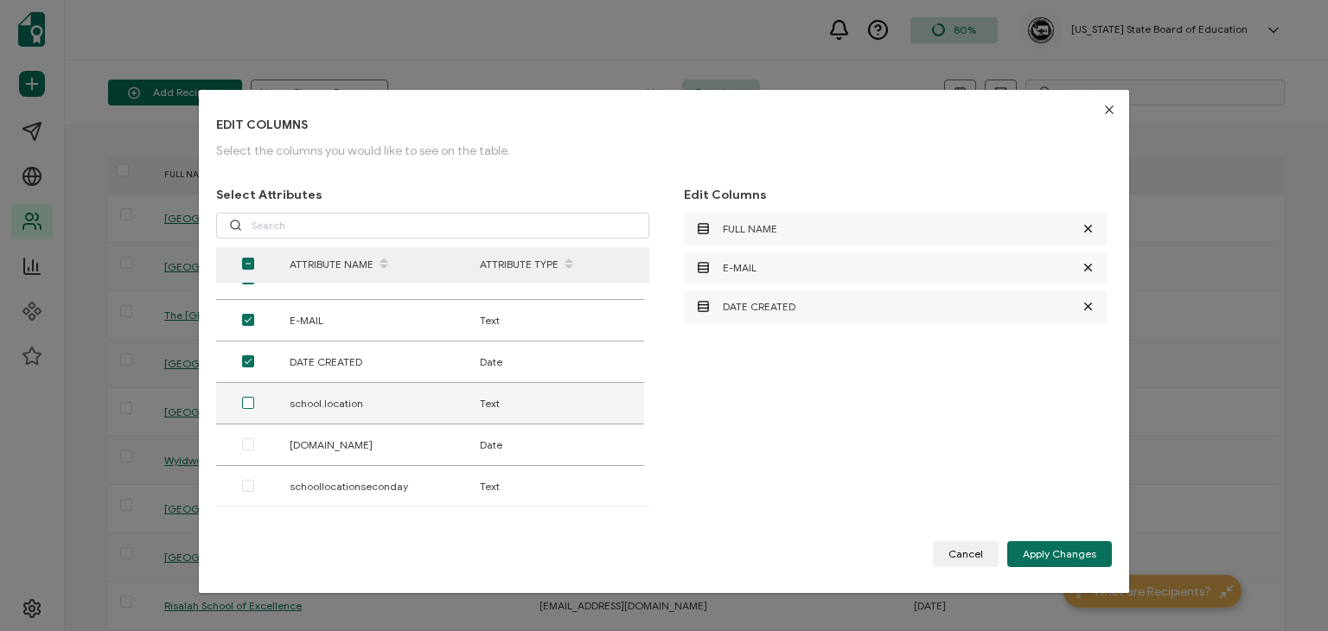
click at [252, 407] on span "dialog" at bounding box center [248, 403] width 12 height 12
click at [254, 397] on input "dialog" at bounding box center [254, 397] width 0 height 0
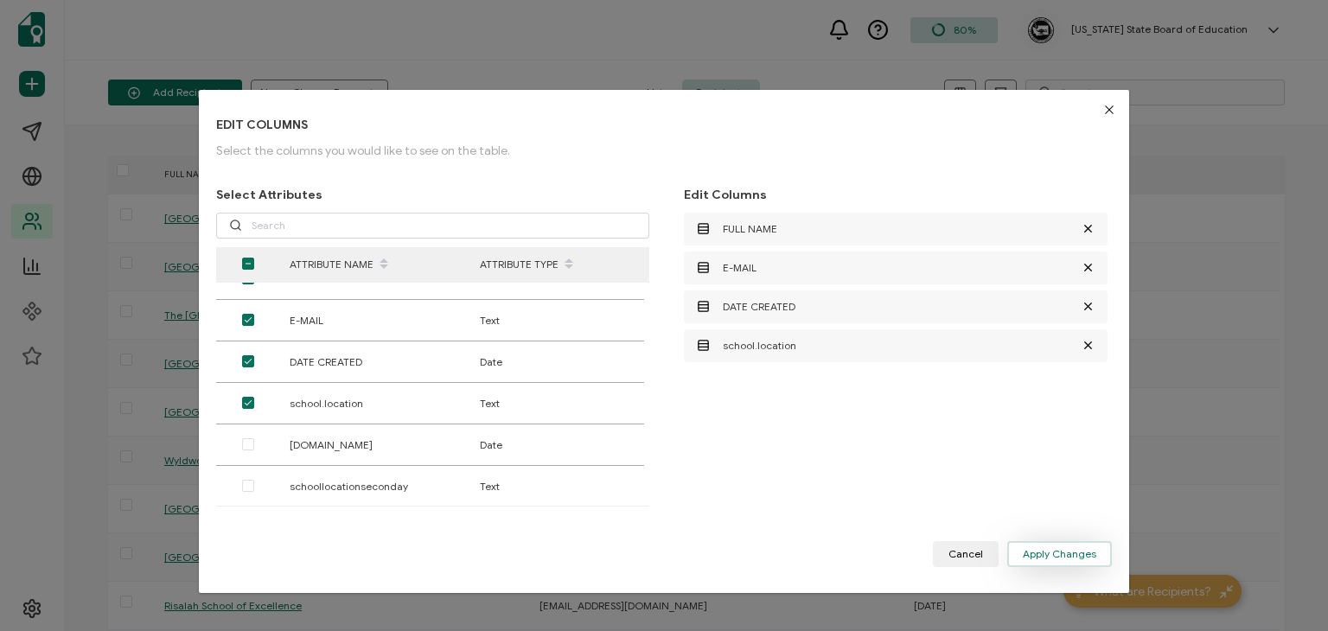
click at [1076, 546] on button "Apply Changes" at bounding box center [1059, 554] width 105 height 26
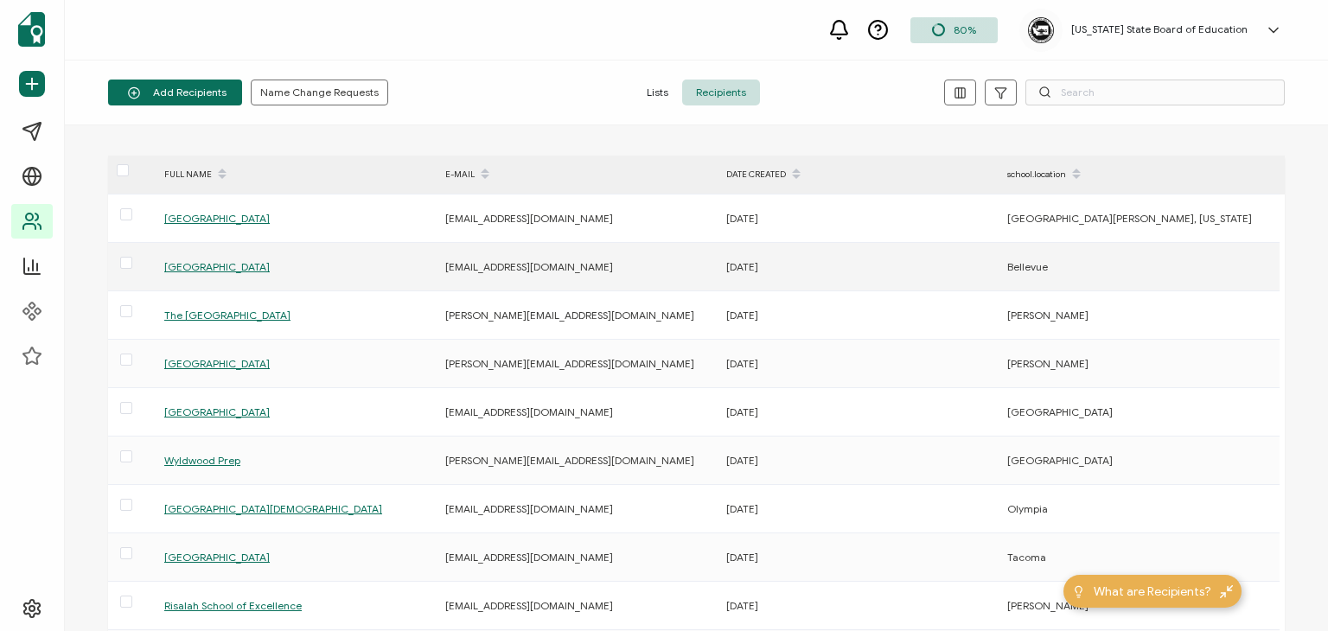
click at [1064, 257] on div "Bellevue" at bounding box center [1138, 267] width 279 height 20
click at [1034, 264] on span "Bellevue" at bounding box center [1027, 266] width 41 height 13
click at [1043, 266] on span "Bellevue" at bounding box center [1027, 266] width 41 height 13
click at [125, 262] on span at bounding box center [126, 263] width 12 height 12
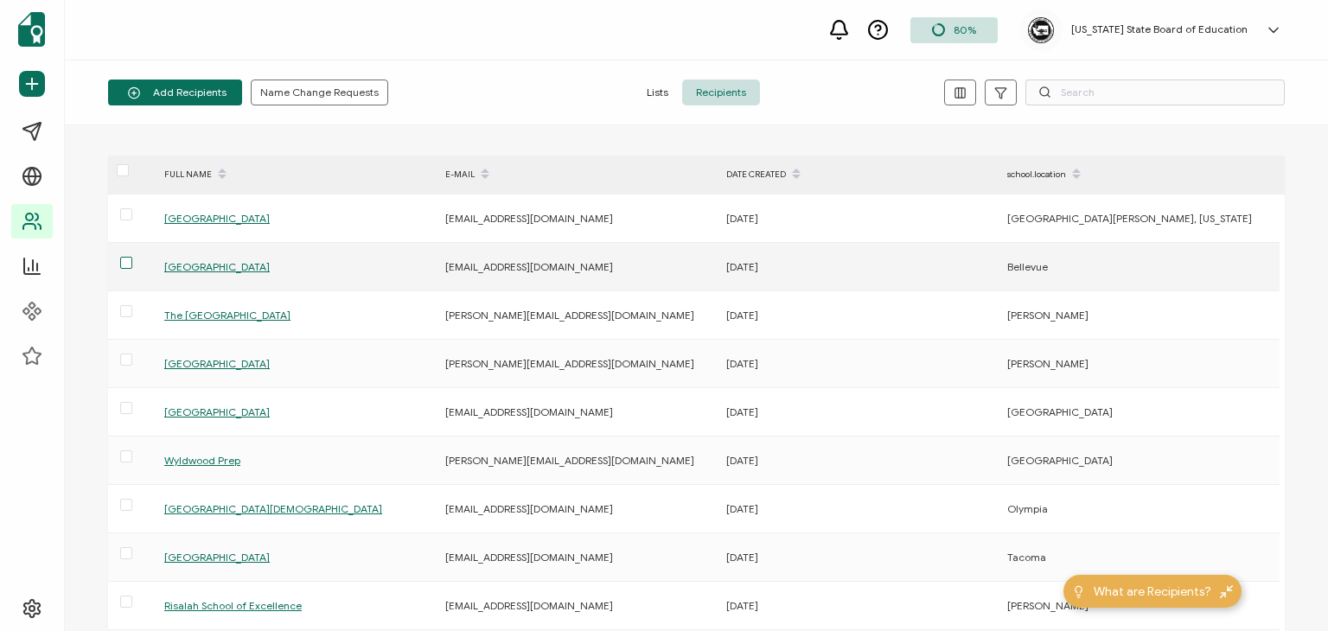
click at [132, 257] on input "checkbox" at bounding box center [132, 257] width 0 height 0
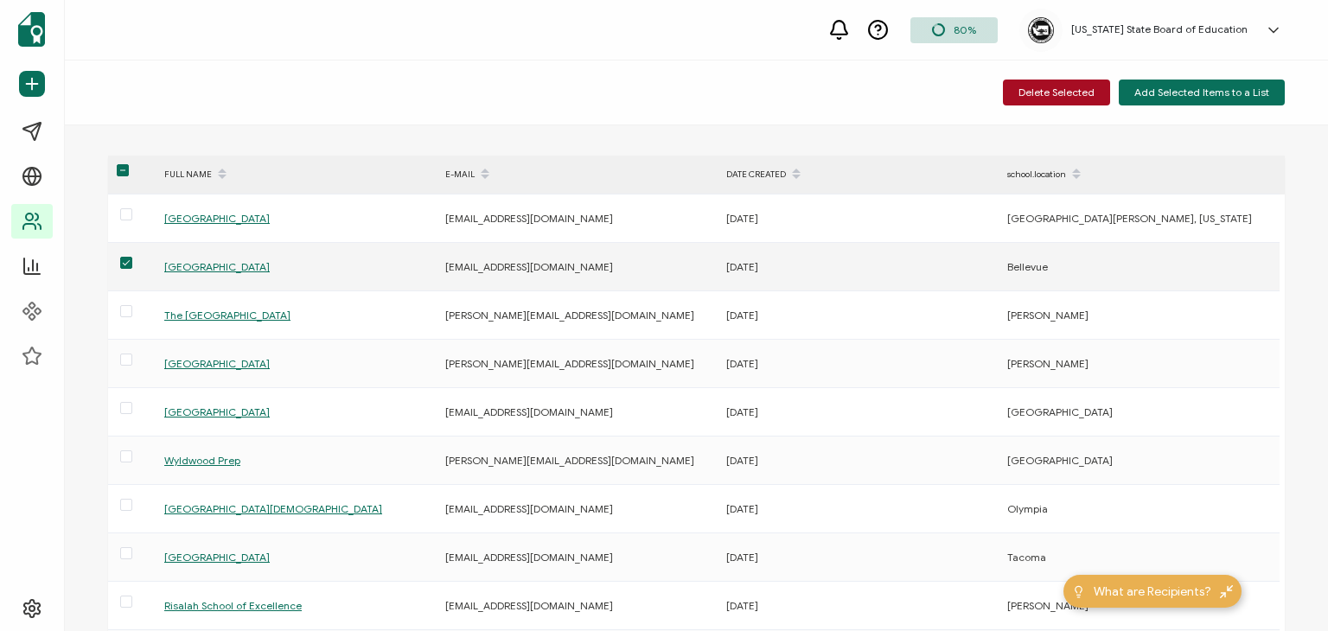
click at [125, 262] on span at bounding box center [126, 263] width 12 height 12
click at [132, 257] on input "checkbox" at bounding box center [132, 257] width 0 height 0
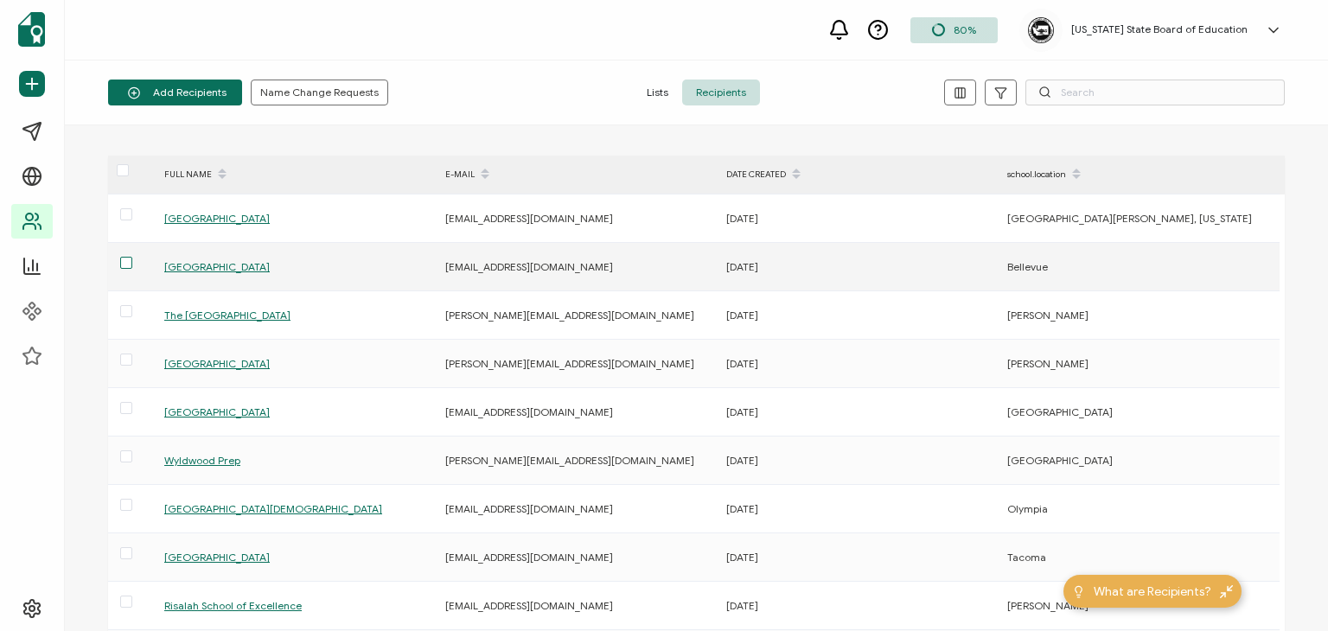
click at [1048, 259] on div "Bellevue" at bounding box center [1138, 267] width 279 height 20
drag, startPoint x: 1011, startPoint y: 267, endPoint x: 1116, endPoint y: 264, distance: 105.6
click at [1116, 264] on div "Bellevue" at bounding box center [1138, 267] width 279 height 20
click at [1094, 260] on div "Bellevue" at bounding box center [1138, 267] width 279 height 20
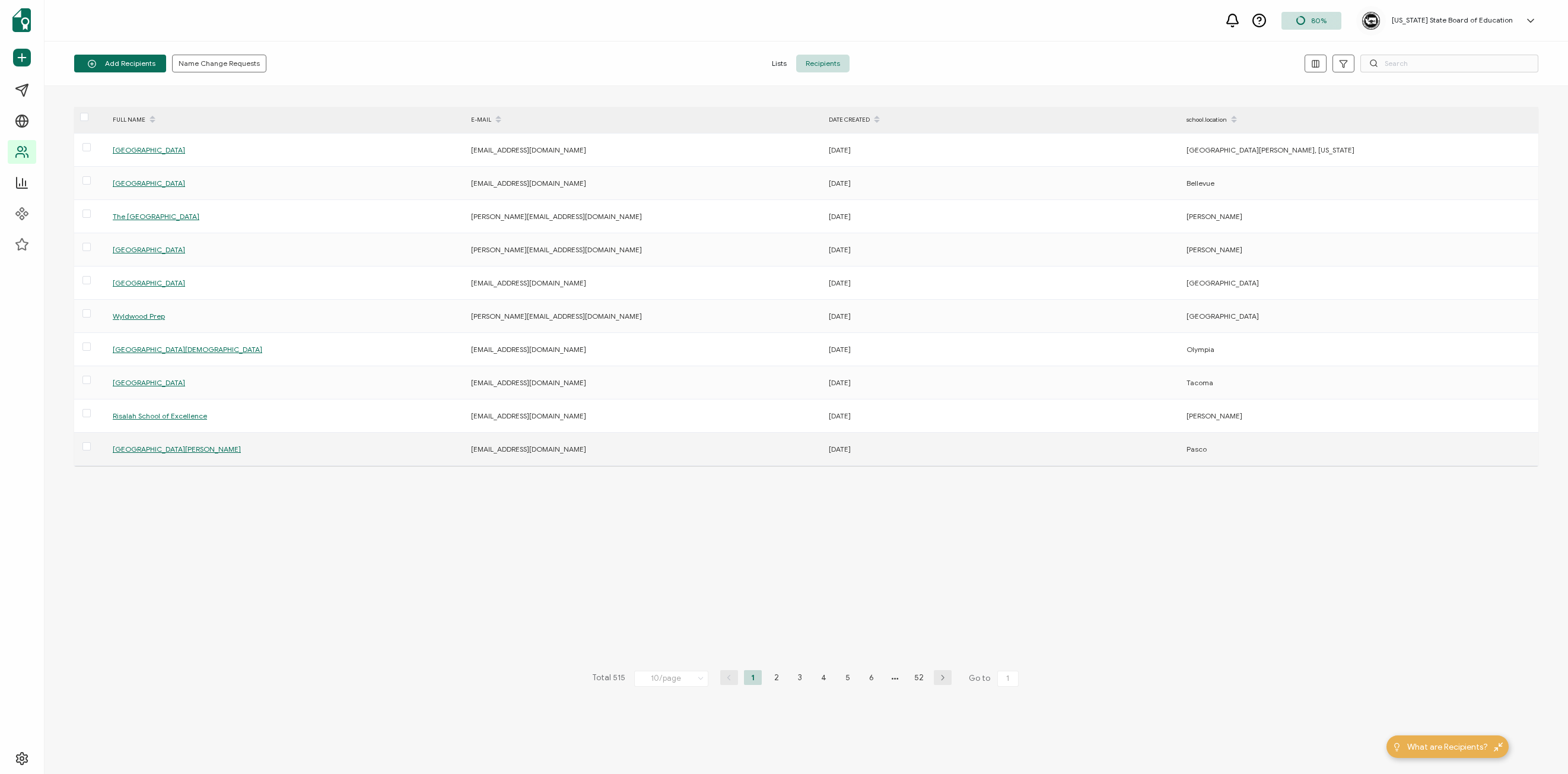
drag, startPoint x: 790, startPoint y: 521, endPoint x: 758, endPoint y: 452, distance: 76.1
click at [790, 432] on div "FULL NAME E-MAIL DATE CREATED school.location Sunfield Waldorf School aderbis@s…" at bounding box center [806, 430] width 1464 height 646
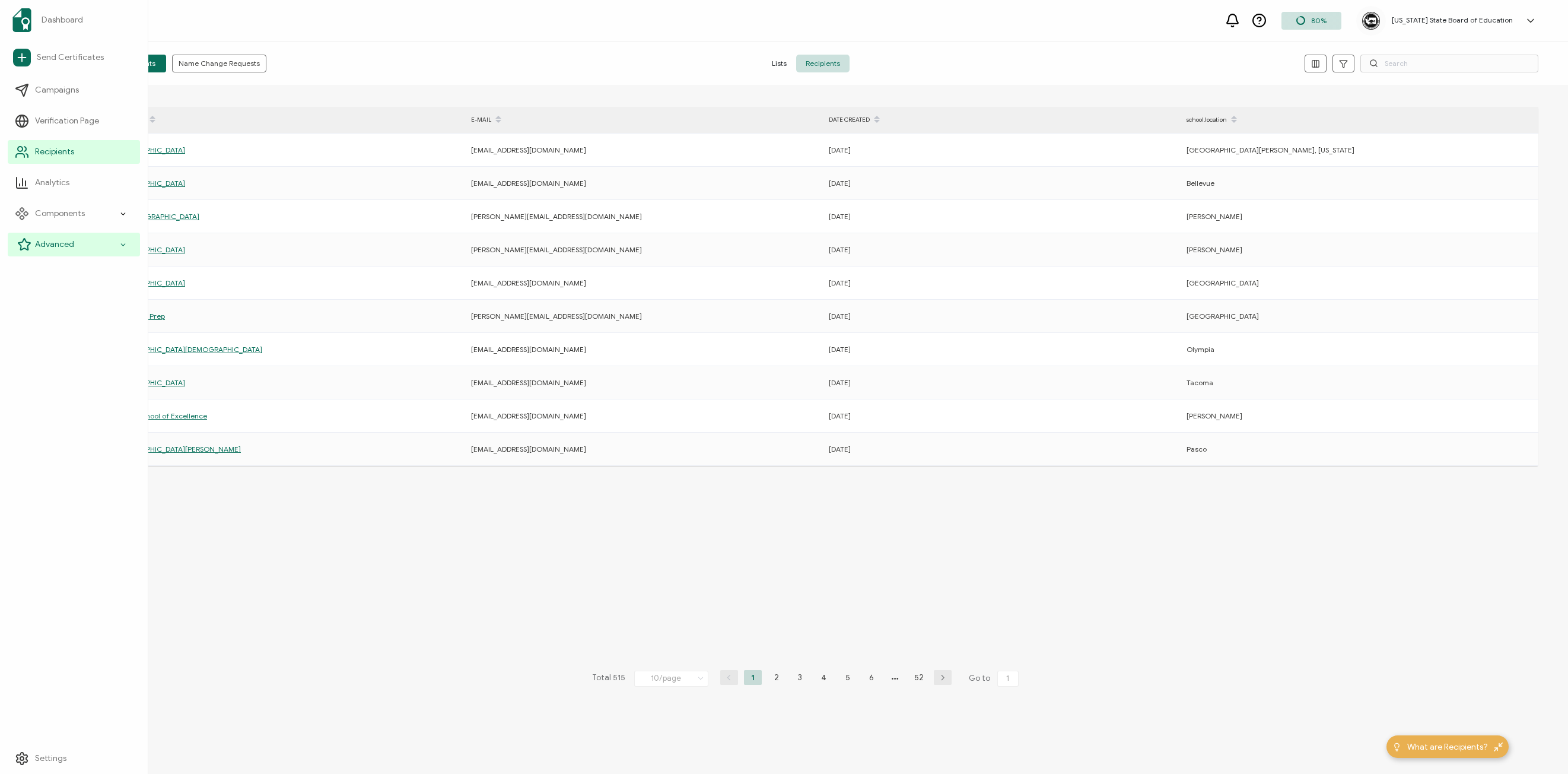
click at [129, 247] on div "Advanced" at bounding box center [73, 244] width 132 height 24
click at [128, 243] on div "Advanced" at bounding box center [73, 244] width 132 height 24
click at [104, 145] on link "Recipients" at bounding box center [73, 152] width 132 height 24
click at [56, 186] on span "Analytics" at bounding box center [52, 183] width 34 height 12
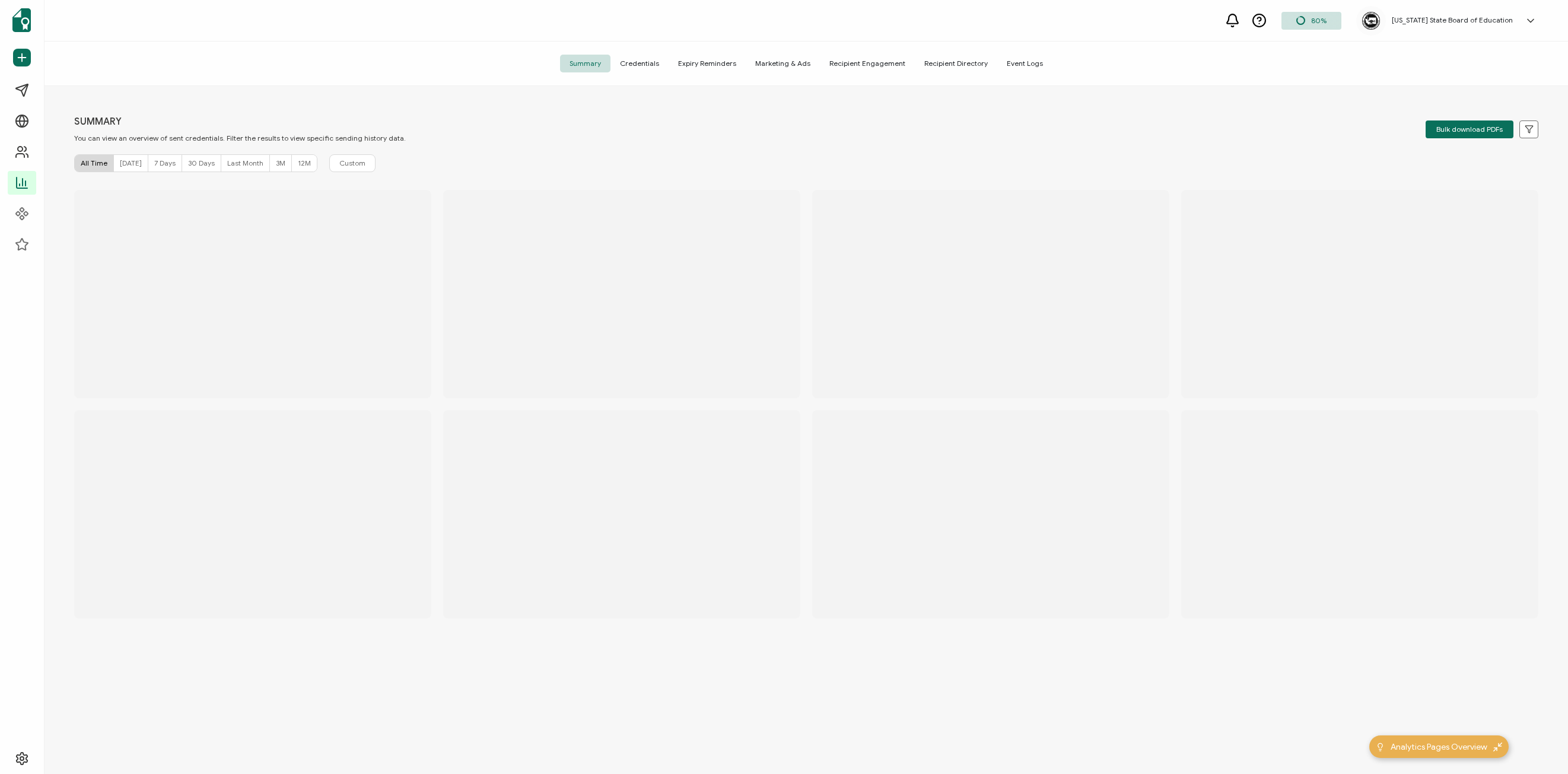
click at [648, 61] on span "Credentials" at bounding box center [640, 64] width 58 height 18
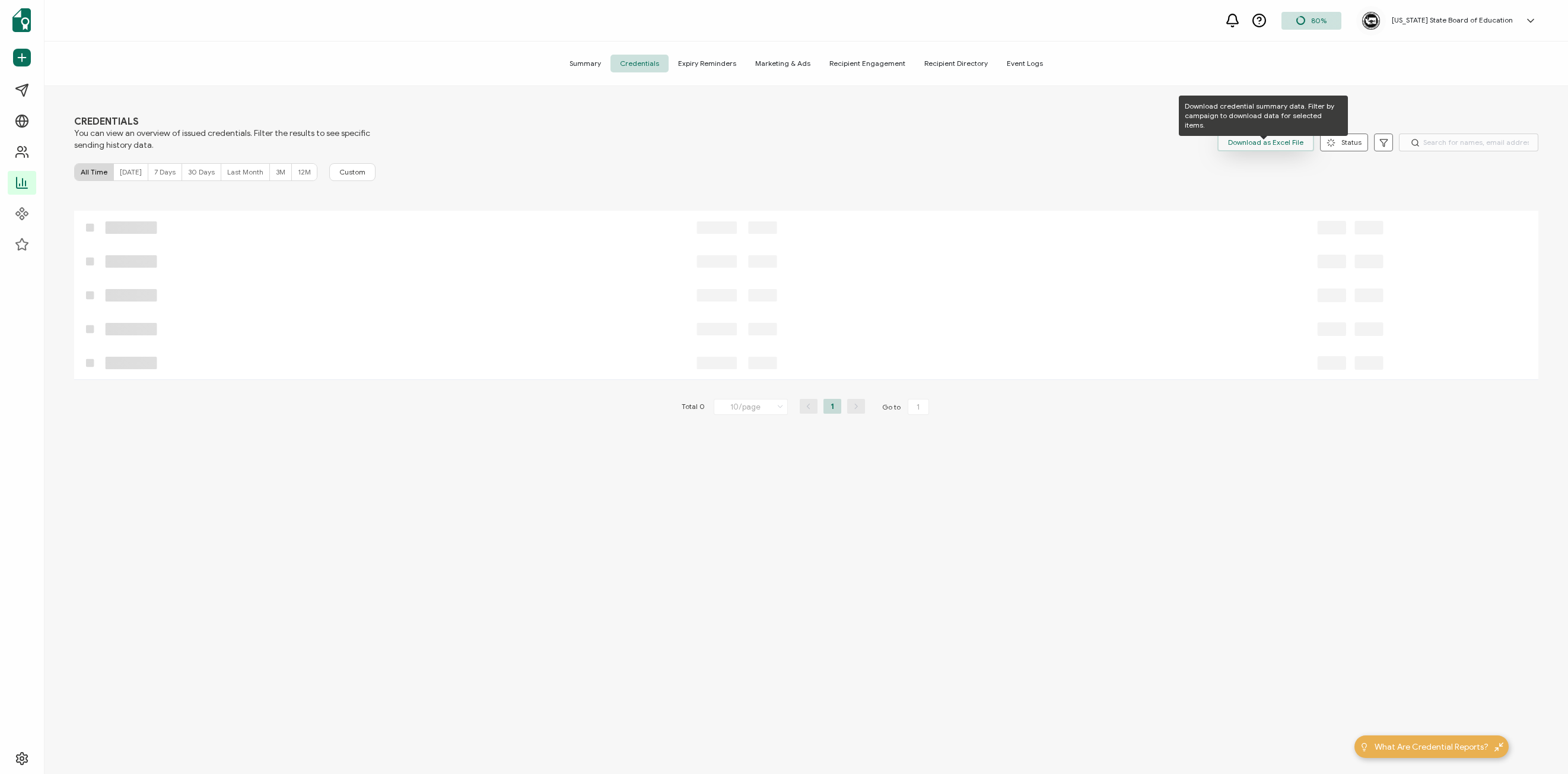
click at [911, 147] on span "Download as Excel File" at bounding box center [1266, 143] width 75 height 18
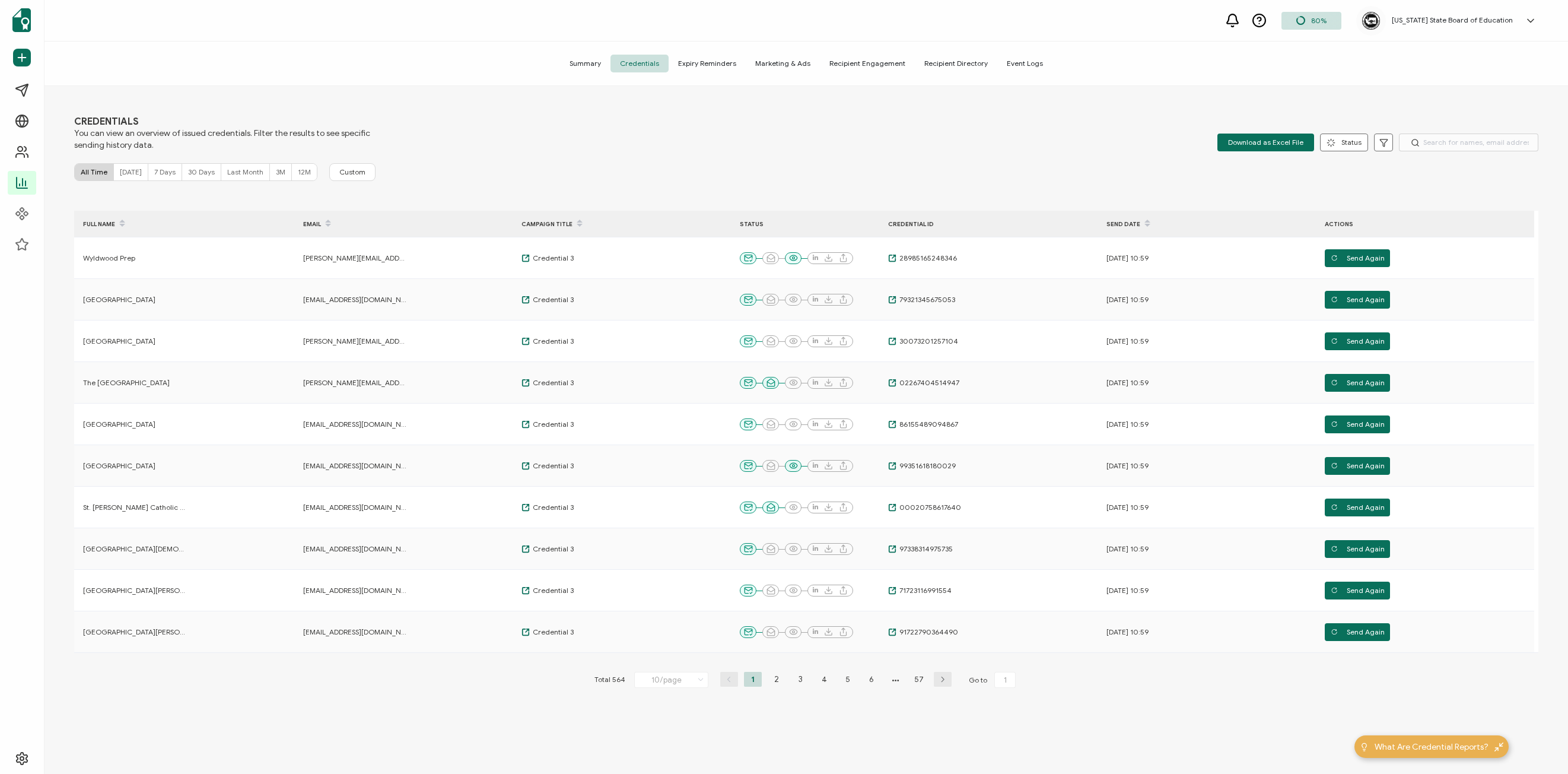
click at [911, 159] on div "CREDENTIALS You can view an overview of issued credentials. Filter the results …" at bounding box center [806, 431] width 1524 height 691
click at [911, 178] on div "All Time Today 7 Days 30 Days Last Month 3M 12M Custom" at bounding box center [806, 172] width 1464 height 18
